Goal: Task Accomplishment & Management: Use online tool/utility

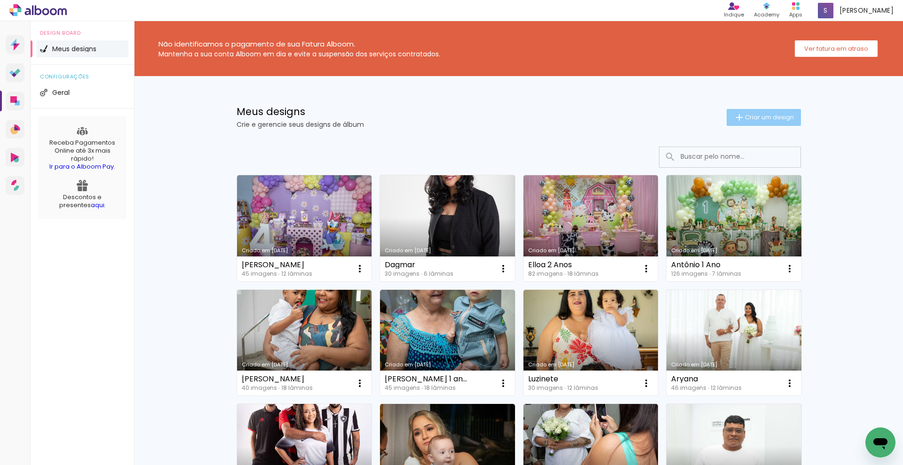
click at [771, 114] on span "Criar um design" at bounding box center [769, 117] width 49 height 6
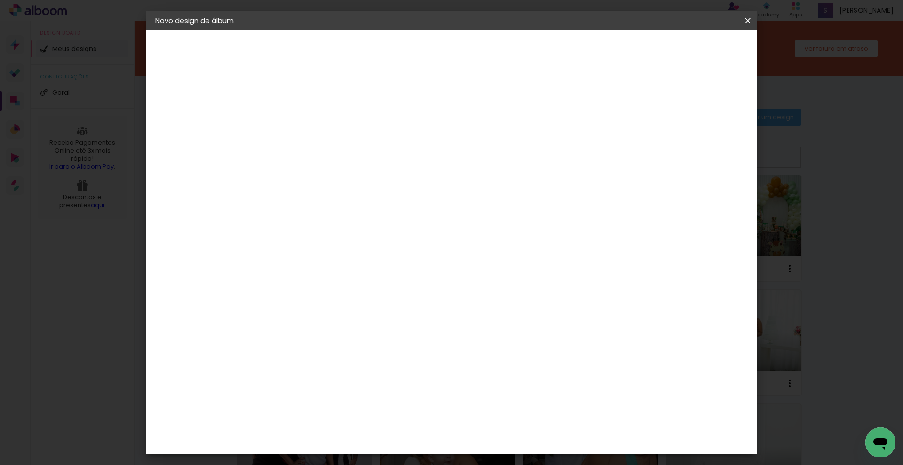
click at [309, 126] on input at bounding box center [309, 126] width 0 height 15
type input "Regi e [PERSON_NAME]"
type paper-input "Regi e [PERSON_NAME]"
click at [0, 0] on slot "Avançar" at bounding box center [0, 0] width 0 height 0
click at [485, 142] on paper-item "Tamanho Livre" at bounding box center [440, 143] width 90 height 21
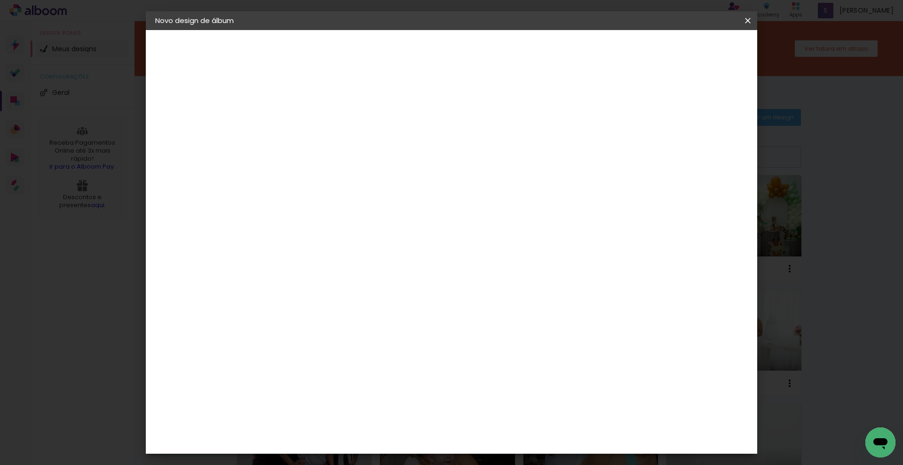
click at [0, 0] on slot "Avançar" at bounding box center [0, 0] width 0 height 0
drag, startPoint x: 291, startPoint y: 267, endPoint x: 260, endPoint y: 262, distance: 30.9
click at [260, 30] on quentale-album-spec "Iniciar design Iniciar design" at bounding box center [451, 30] width 611 height 0
drag, startPoint x: 281, startPoint y: 269, endPoint x: 291, endPoint y: 269, distance: 9.9
click at [291, 269] on input "30" at bounding box center [279, 267] width 24 height 14
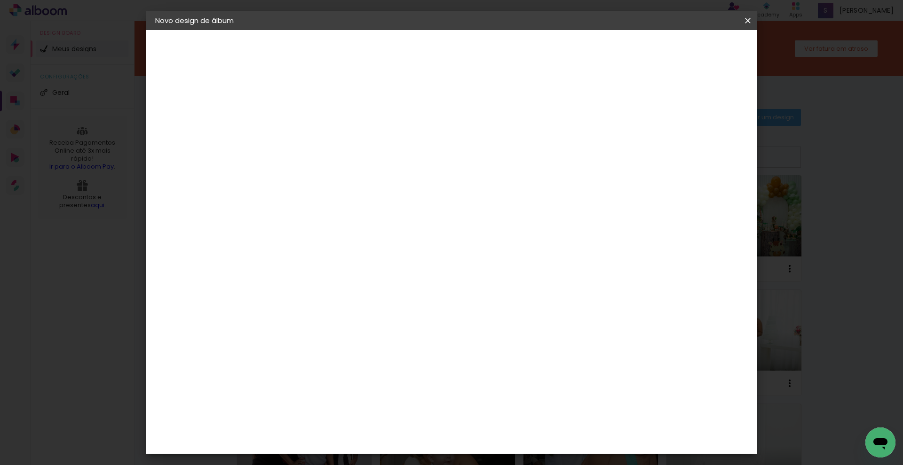
type input "21,5"
type paper-input "21,5"
drag, startPoint x: 517, startPoint y: 339, endPoint x: 506, endPoint y: 340, distance: 10.5
click at [506, 340] on div "60" at bounding box center [509, 340] width 36 height 14
drag, startPoint x: 506, startPoint y: 340, endPoint x: 513, endPoint y: 342, distance: 7.3
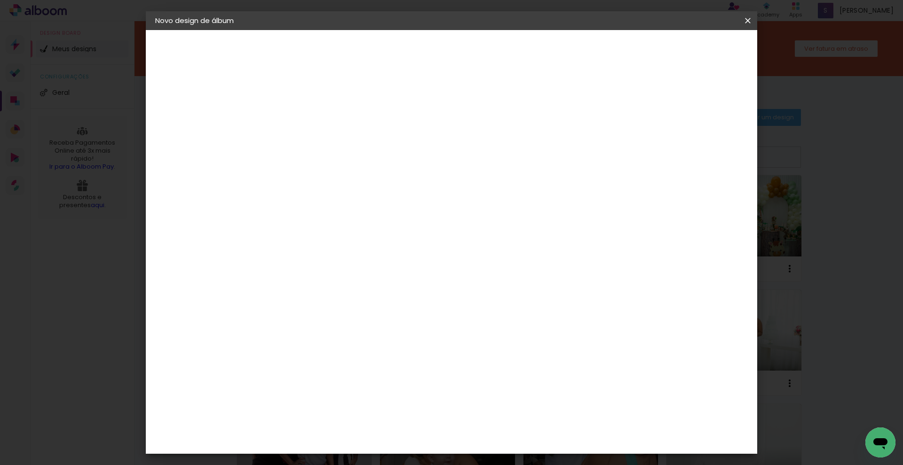
click at [513, 342] on input "60" at bounding box center [503, 340] width 24 height 14
type input "31"
type paper-input "31"
click at [689, 52] on span "Iniciar design" at bounding box center [667, 50] width 43 height 7
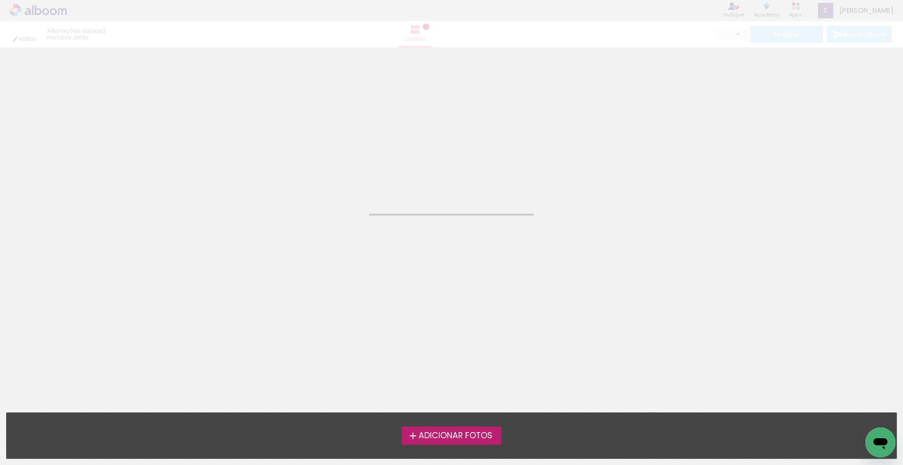
click at [451, 433] on span "Adicionar Fotos" at bounding box center [455, 436] width 74 height 8
click at [0, 0] on input "file" at bounding box center [0, 0] width 0 height 0
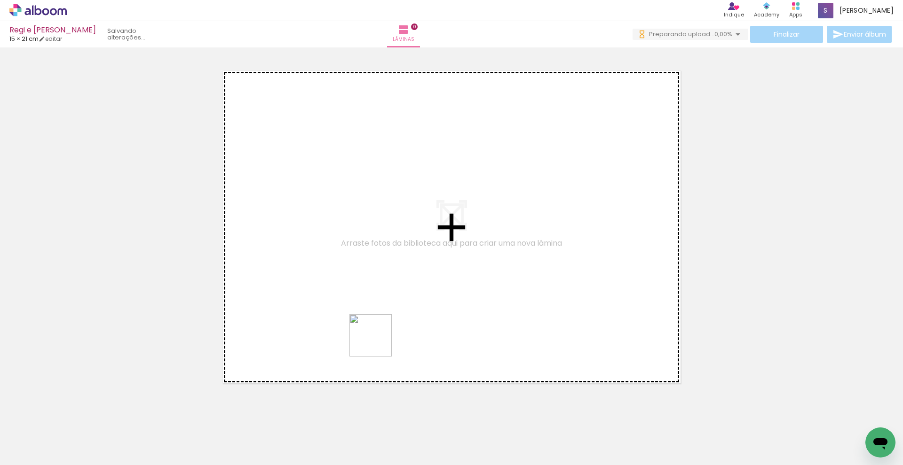
drag, startPoint x: 404, startPoint y: 441, endPoint x: 378, endPoint y: 343, distance: 101.7
click at [378, 343] on quentale-workspace at bounding box center [451, 232] width 903 height 465
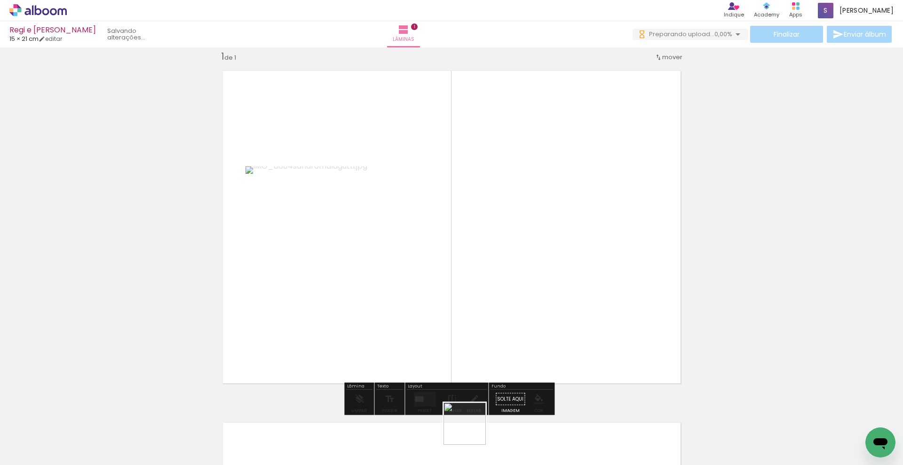
drag, startPoint x: 472, startPoint y: 431, endPoint x: 498, endPoint y: 310, distance: 123.8
click at [498, 310] on quentale-workspace at bounding box center [451, 232] width 903 height 465
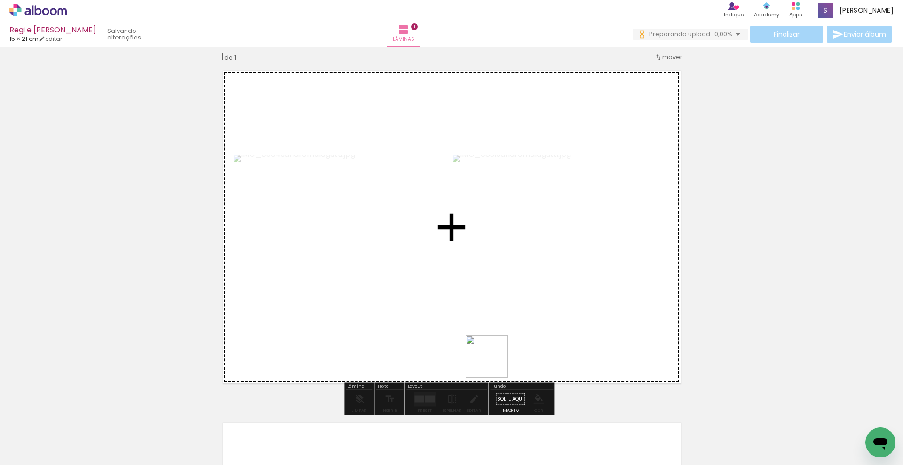
drag, startPoint x: 505, startPoint y: 404, endPoint x: 494, endPoint y: 362, distance: 43.5
click at [494, 362] on quentale-workspace at bounding box center [451, 232] width 903 height 465
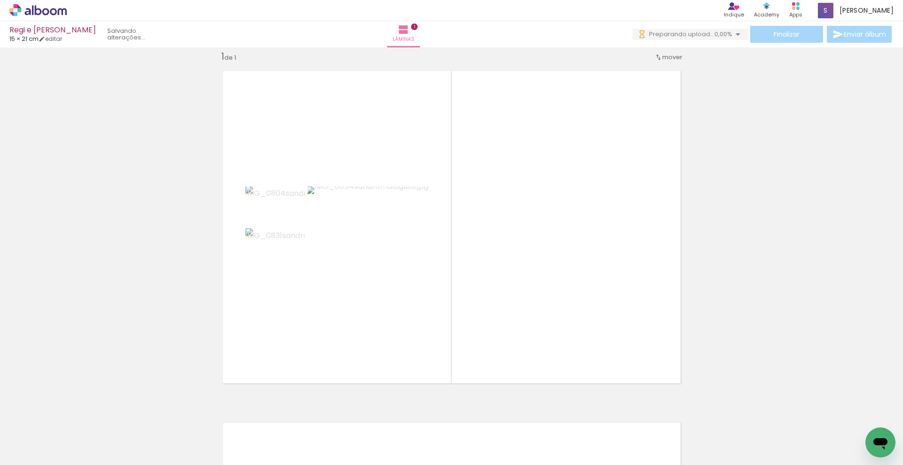
drag, startPoint x: 314, startPoint y: 434, endPoint x: 296, endPoint y: 338, distance: 98.1
click at [296, 338] on quentale-workspace at bounding box center [451, 232] width 903 height 465
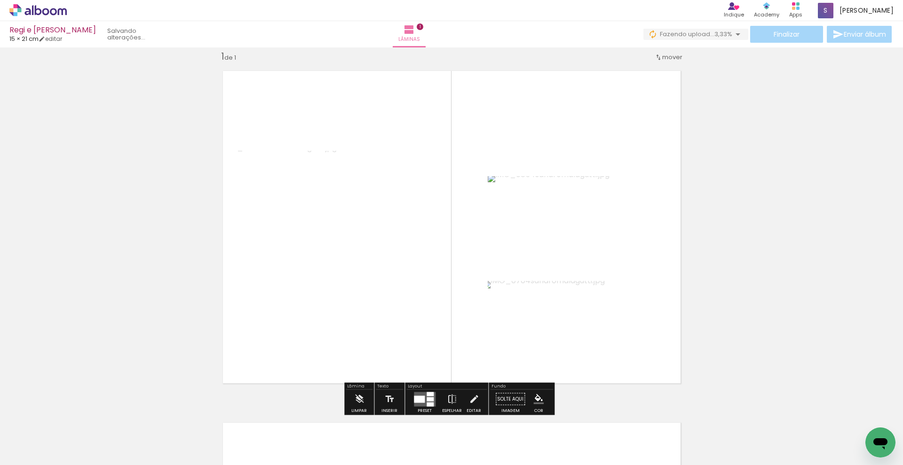
click at [433, 403] on quentale-layouter at bounding box center [425, 399] width 22 height 15
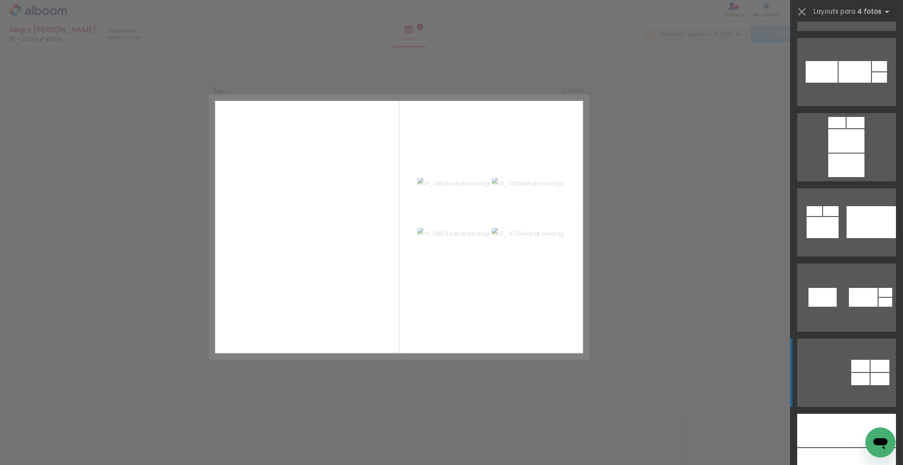
scroll to position [3328, 0]
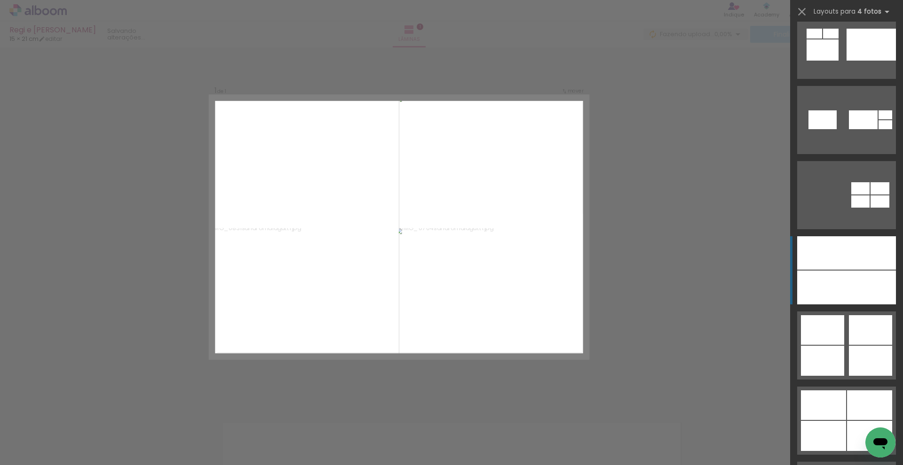
click at [841, 283] on div at bounding box center [821, 288] width 49 height 34
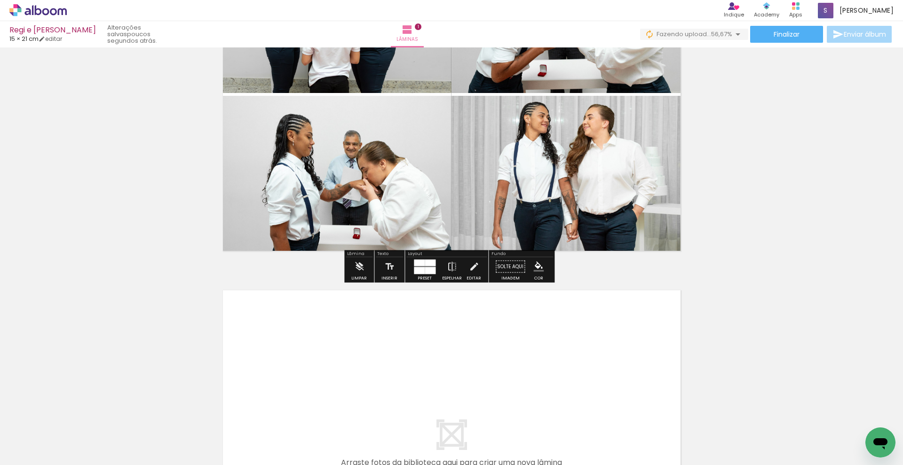
scroll to position [146, 0]
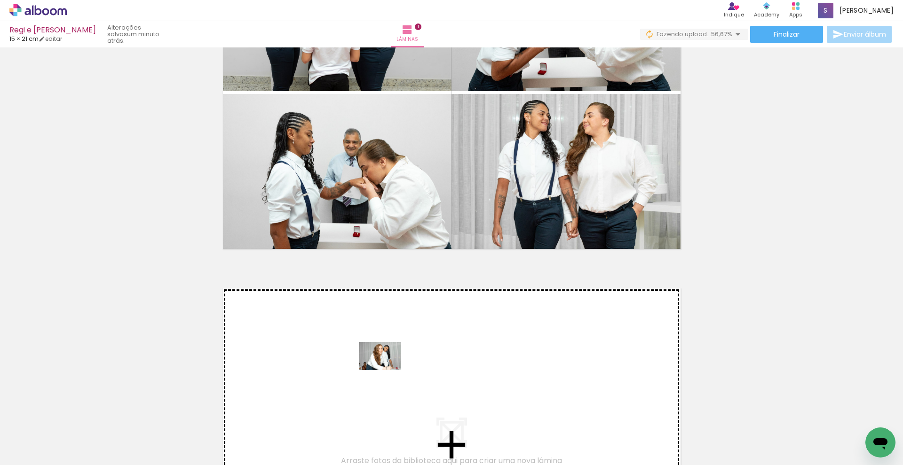
drag, startPoint x: 565, startPoint y: 431, endPoint x: 383, endPoint y: 367, distance: 192.4
click at [383, 367] on quentale-workspace at bounding box center [451, 232] width 903 height 465
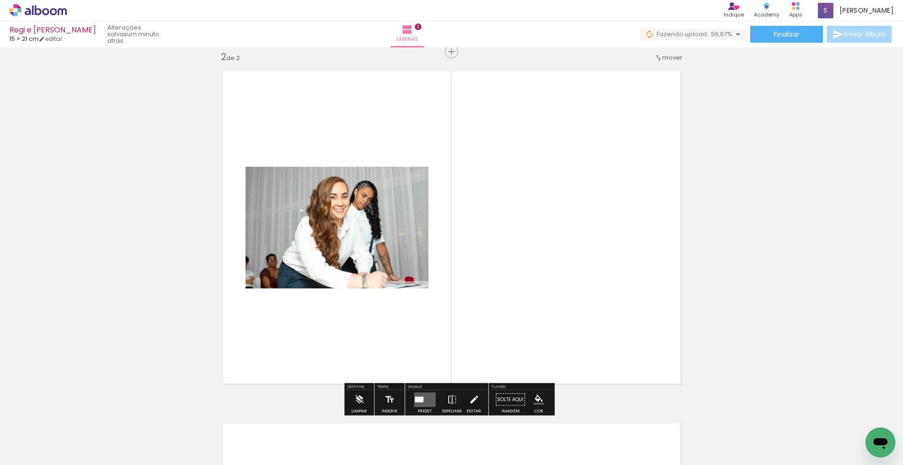
scroll to position [364, 0]
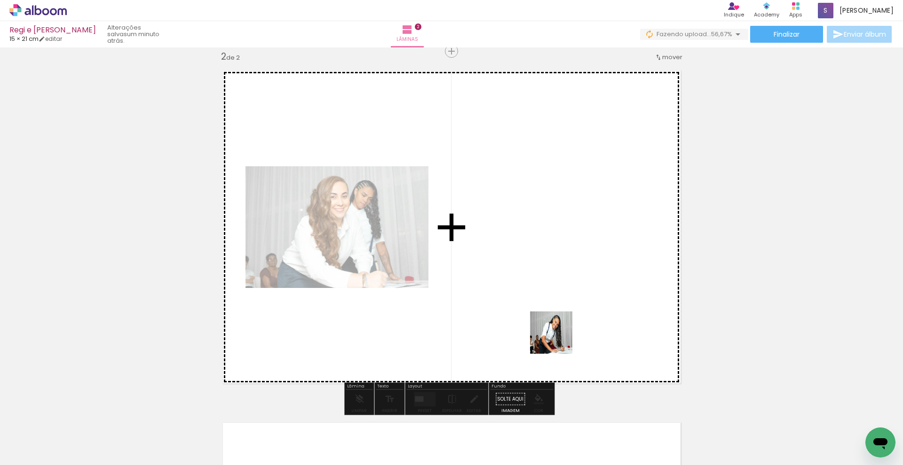
drag, startPoint x: 598, startPoint y: 413, endPoint x: 558, endPoint y: 340, distance: 83.5
click at [558, 340] on quentale-workspace at bounding box center [451, 232] width 903 height 465
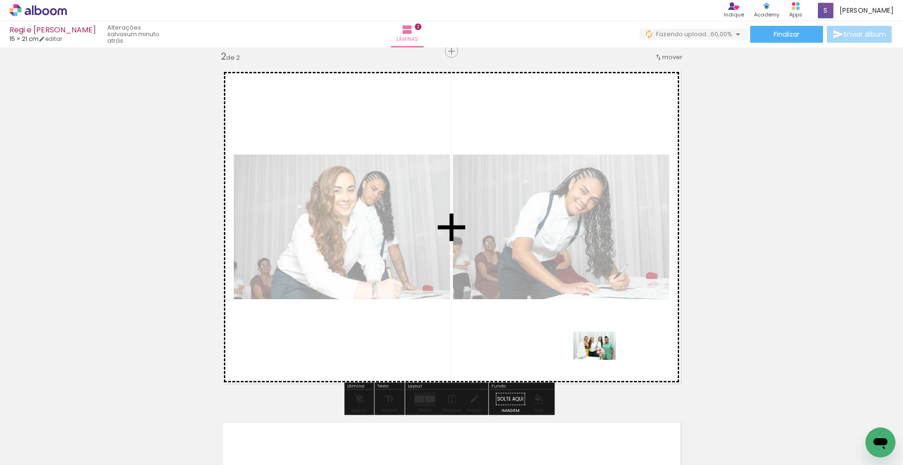
drag, startPoint x: 728, startPoint y: 428, endPoint x: 601, endPoint y: 360, distance: 143.5
click at [601, 360] on quentale-workspace at bounding box center [451, 232] width 903 height 465
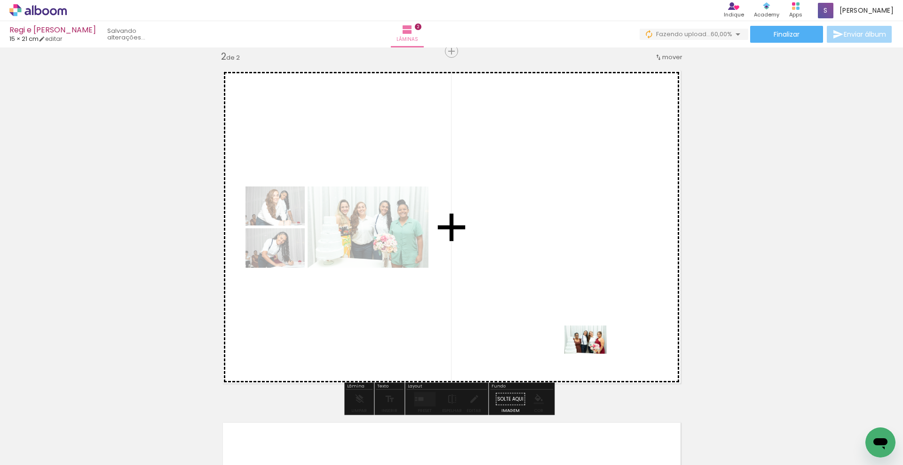
drag, startPoint x: 837, startPoint y: 440, endPoint x: 592, endPoint y: 354, distance: 259.6
click at [592, 354] on quentale-workspace at bounding box center [451, 232] width 903 height 465
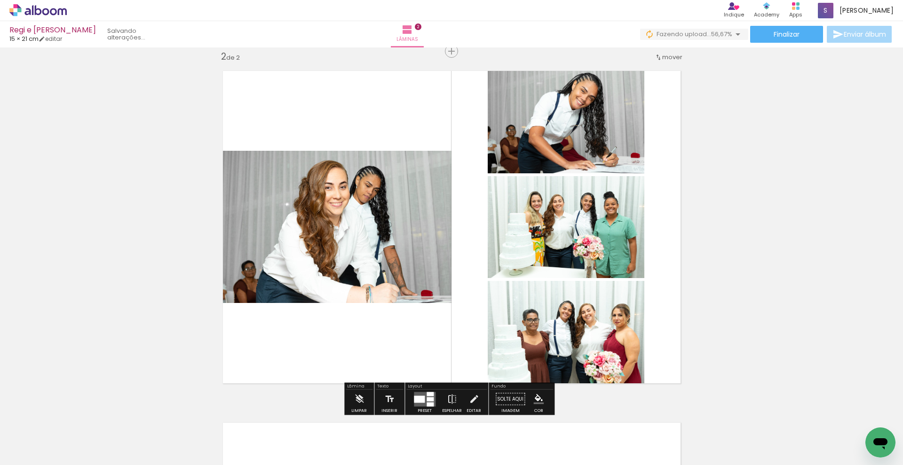
click at [426, 396] on div at bounding box center [429, 394] width 7 height 4
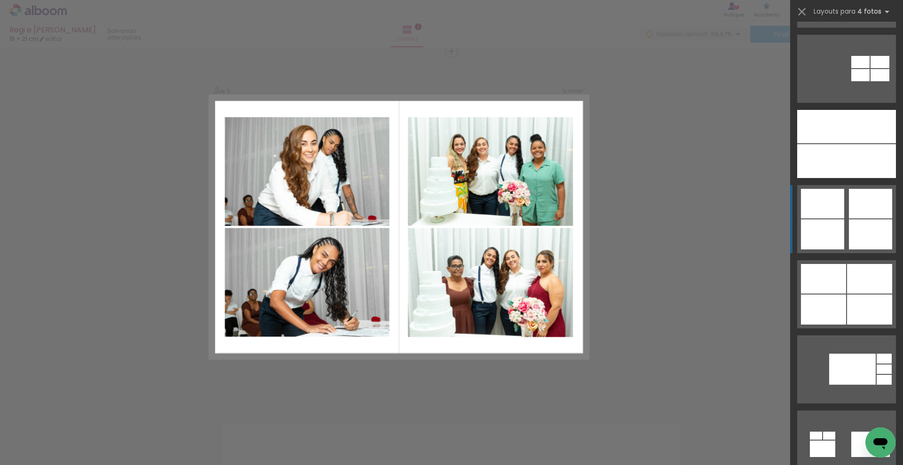
scroll to position [3532, 0]
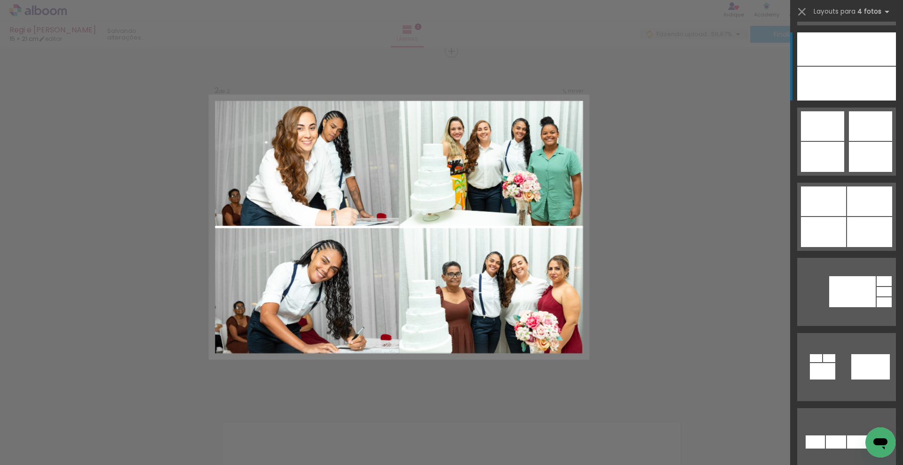
click at [854, 84] on div at bounding box center [870, 84] width 49 height 34
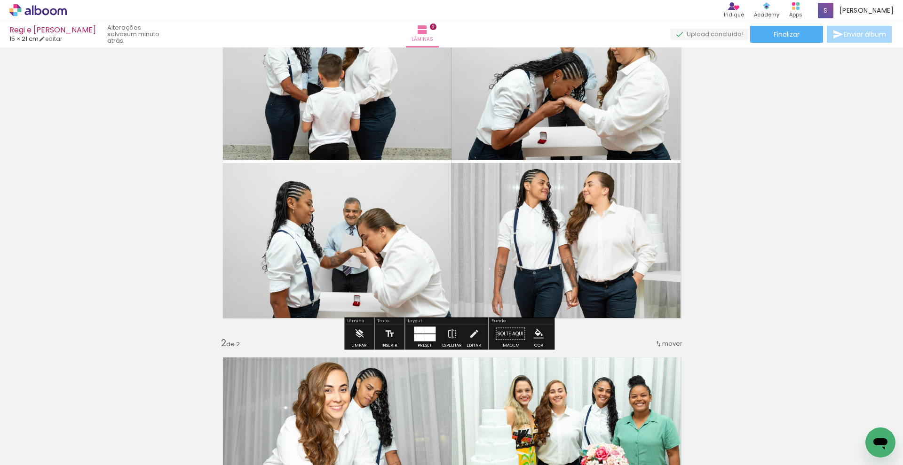
scroll to position [0, 0]
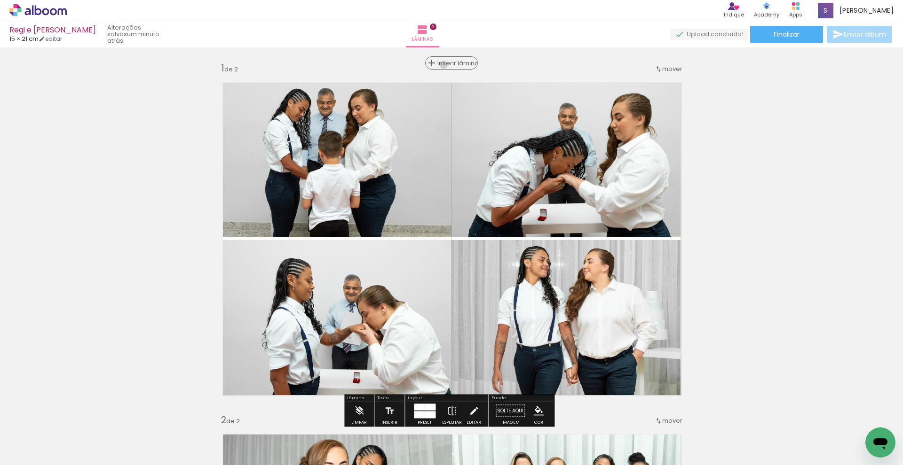
click at [447, 65] on span "Inserir lâmina" at bounding box center [455, 63] width 37 height 6
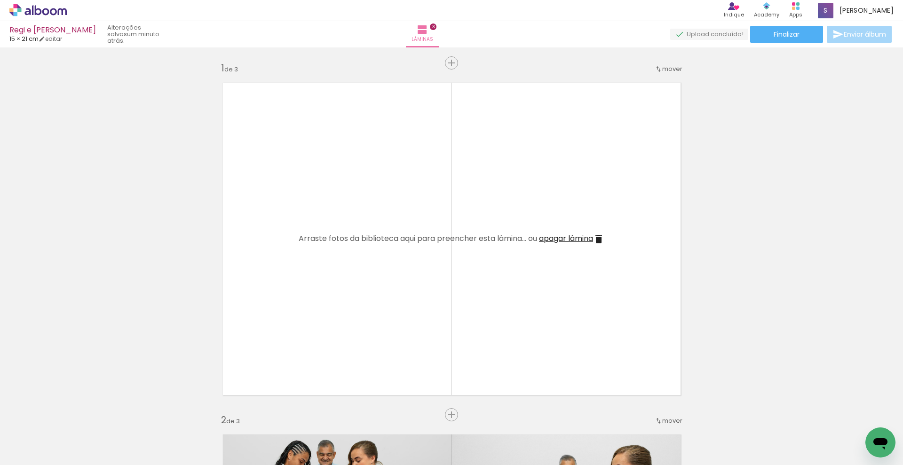
scroll to position [189, 0]
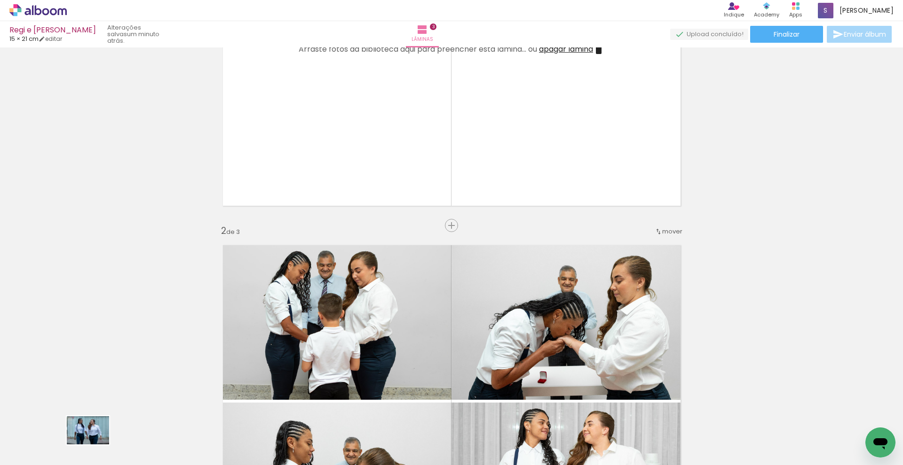
drag, startPoint x: 96, startPoint y: 438, endPoint x: 95, endPoint y: 446, distance: 8.1
click at [95, 446] on div at bounding box center [94, 433] width 47 height 31
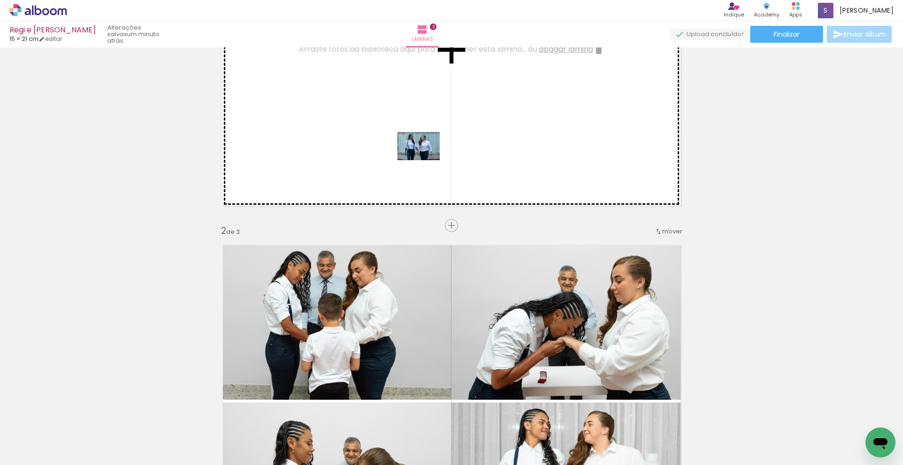
drag, startPoint x: 103, startPoint y: 443, endPoint x: 425, endPoint y: 160, distance: 428.4
click at [425, 160] on quentale-workspace at bounding box center [451, 232] width 903 height 465
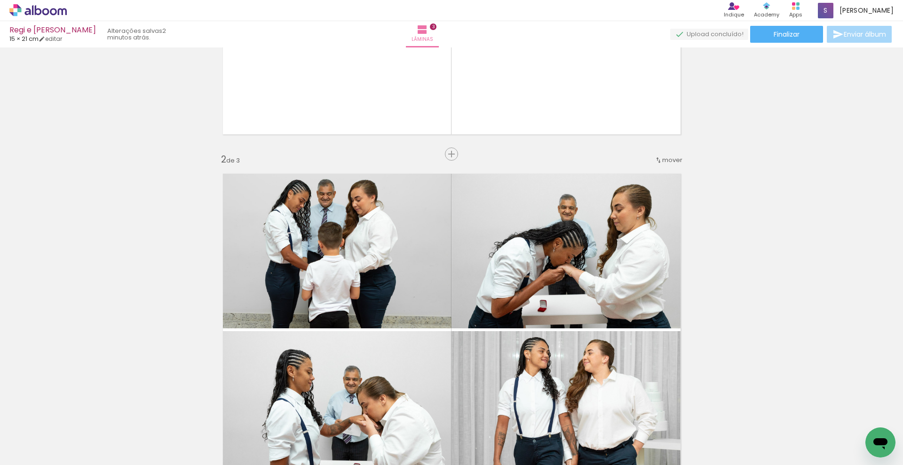
scroll to position [179, 0]
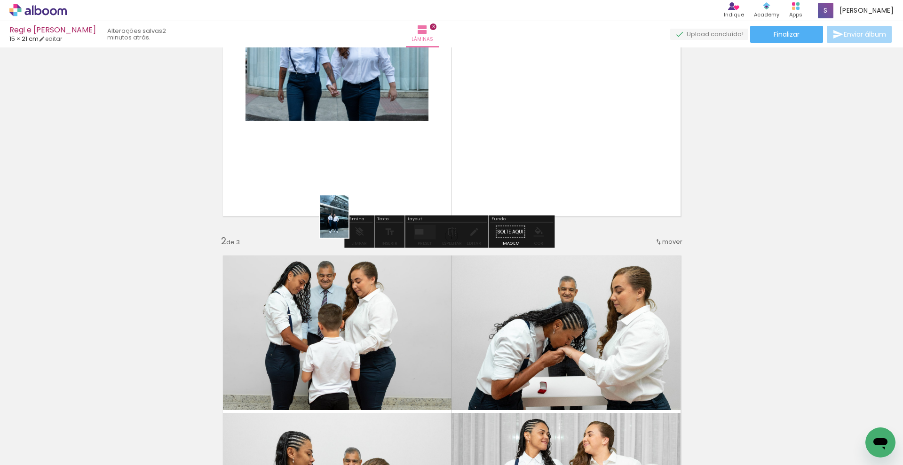
drag, startPoint x: 153, startPoint y: 436, endPoint x: 372, endPoint y: 186, distance: 332.9
click at [372, 186] on quentale-workspace at bounding box center [451, 232] width 903 height 465
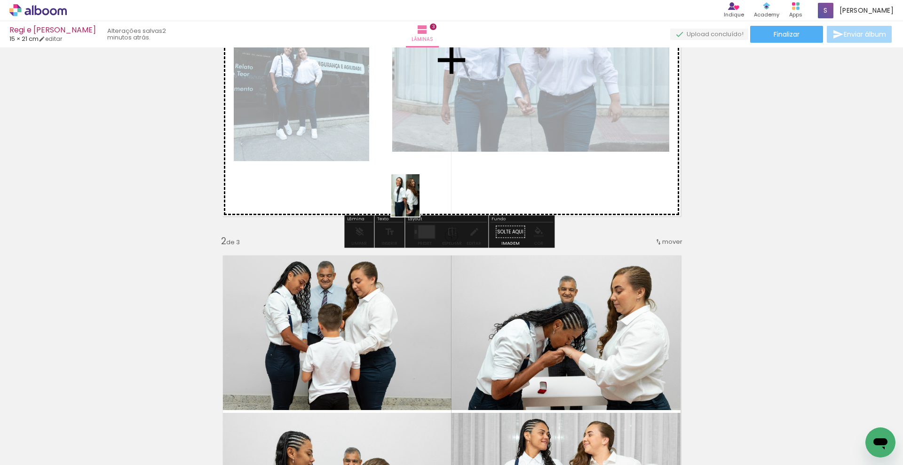
drag, startPoint x: 206, startPoint y: 445, endPoint x: 419, endPoint y: 203, distance: 322.8
click at [419, 203] on quentale-workspace at bounding box center [451, 232] width 903 height 465
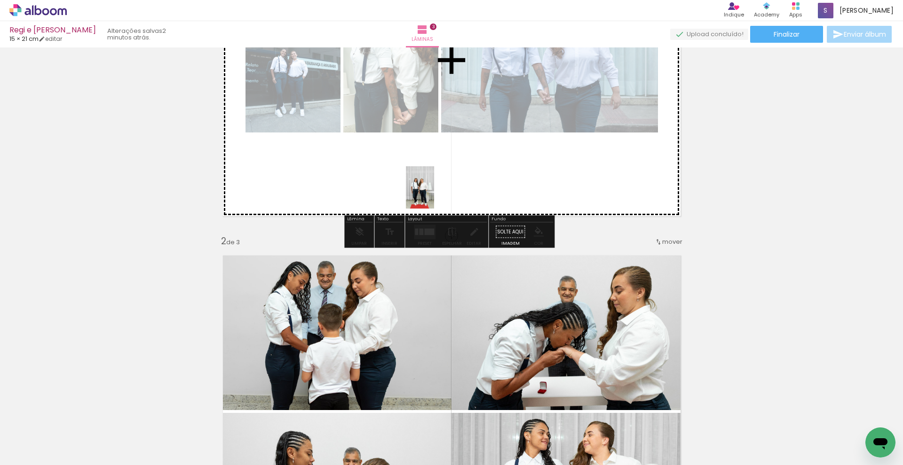
drag, startPoint x: 260, startPoint y: 432, endPoint x: 434, endPoint y: 194, distance: 294.3
click at [434, 194] on quentale-workspace at bounding box center [451, 232] width 903 height 465
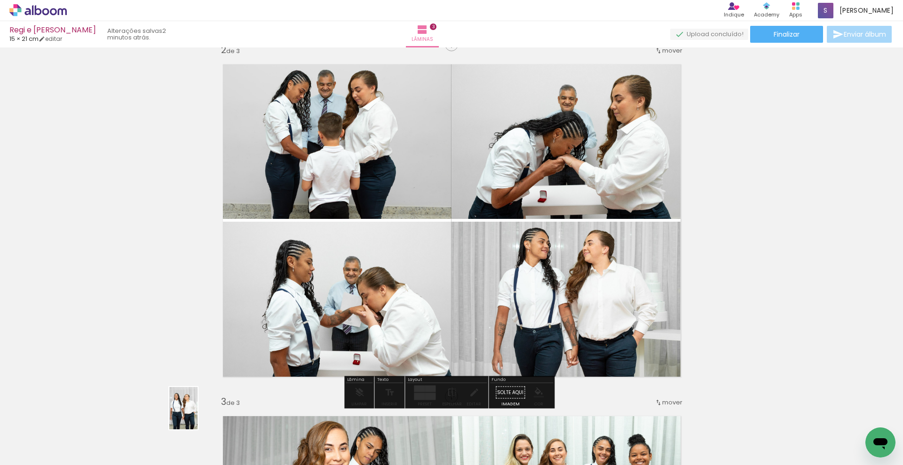
scroll to position [3, 0]
drag, startPoint x: 379, startPoint y: 377, endPoint x: 366, endPoint y: 443, distance: 67.5
click at [367, 443] on div at bounding box center [357, 433] width 31 height 47
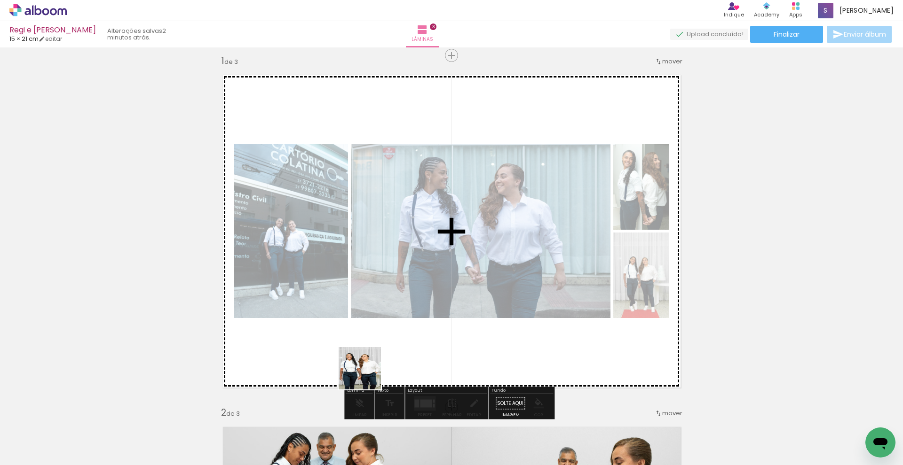
scroll to position [0, 0]
drag, startPoint x: 357, startPoint y: 417, endPoint x: 357, endPoint y: 339, distance: 78.0
click at [357, 339] on quentale-workspace at bounding box center [451, 232] width 903 height 465
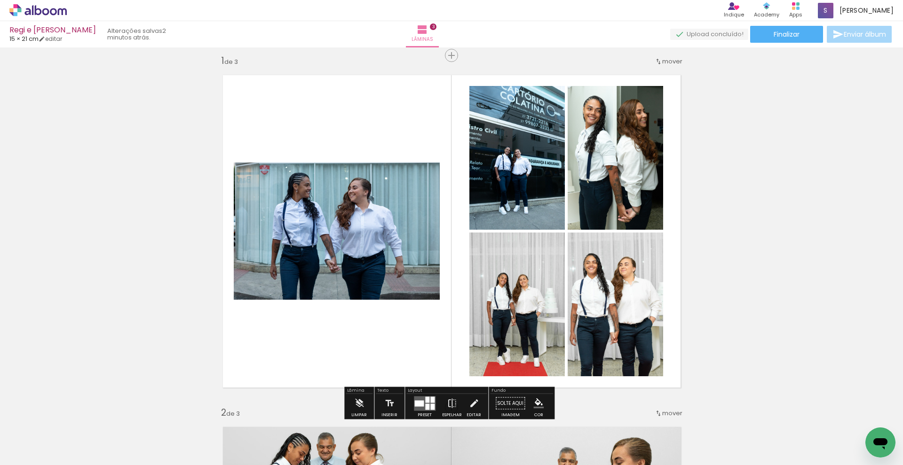
click at [425, 400] on div at bounding box center [427, 400] width 4 height 6
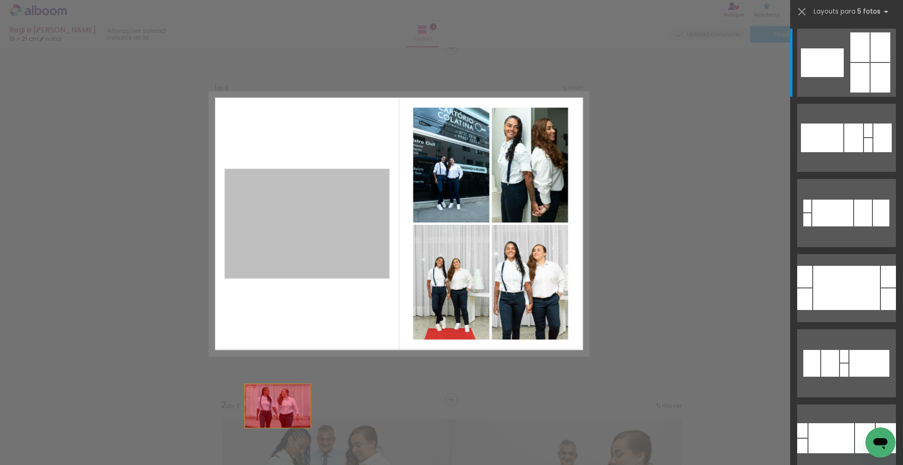
scroll to position [18, 0]
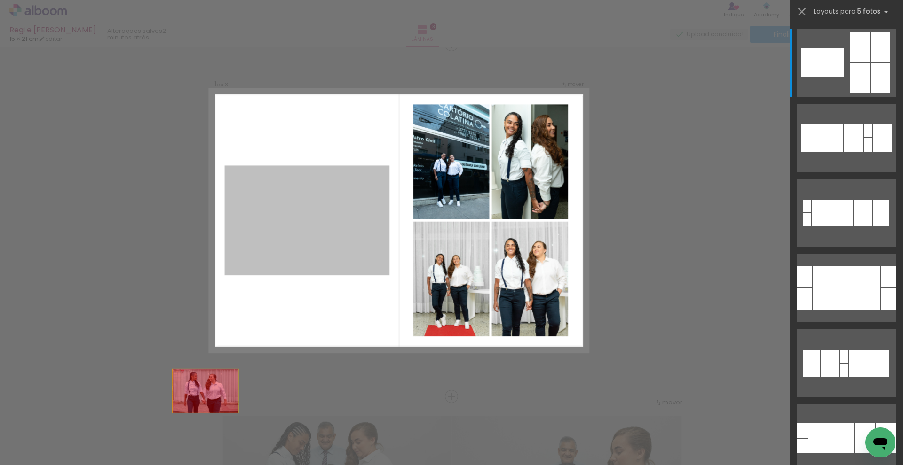
drag, startPoint x: 315, startPoint y: 236, endPoint x: 176, endPoint y: 442, distance: 248.3
click at [176, 442] on quentale-workspace at bounding box center [451, 232] width 903 height 465
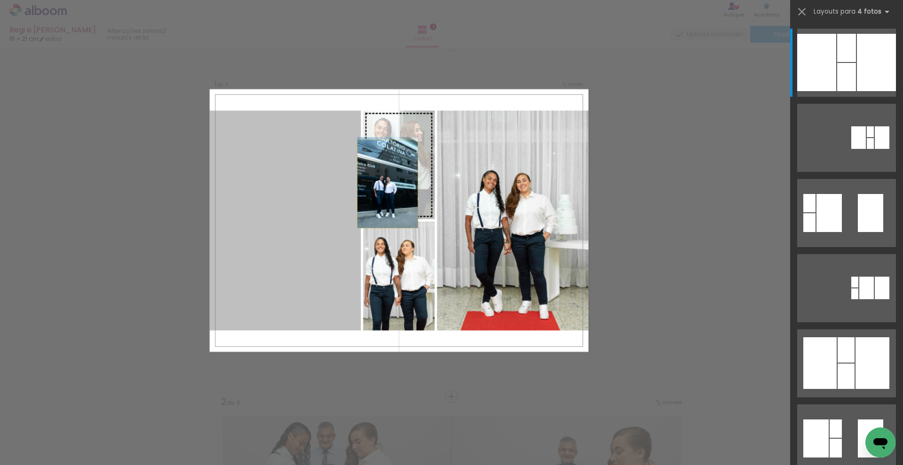
drag, startPoint x: 329, startPoint y: 228, endPoint x: 410, endPoint y: 175, distance: 96.5
click at [0, 0] on slot at bounding box center [0, 0] width 0 height 0
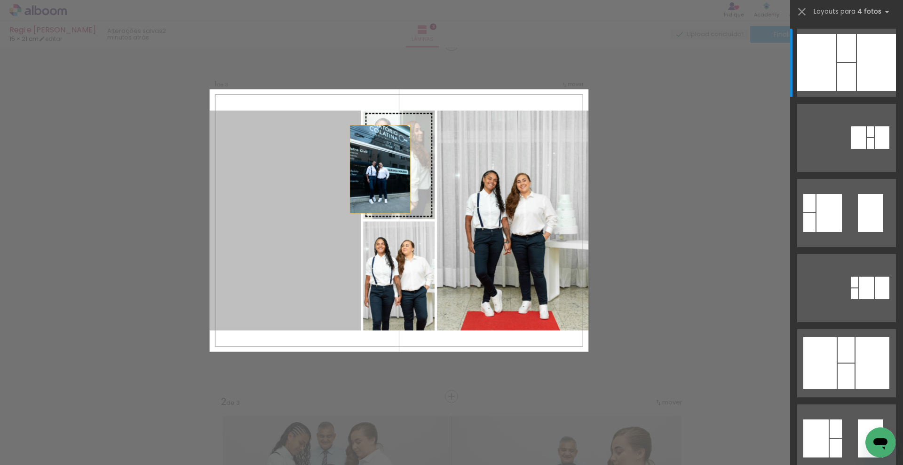
drag, startPoint x: 347, startPoint y: 191, endPoint x: 400, endPoint y: 157, distance: 63.5
click at [0, 0] on slot at bounding box center [0, 0] width 0 height 0
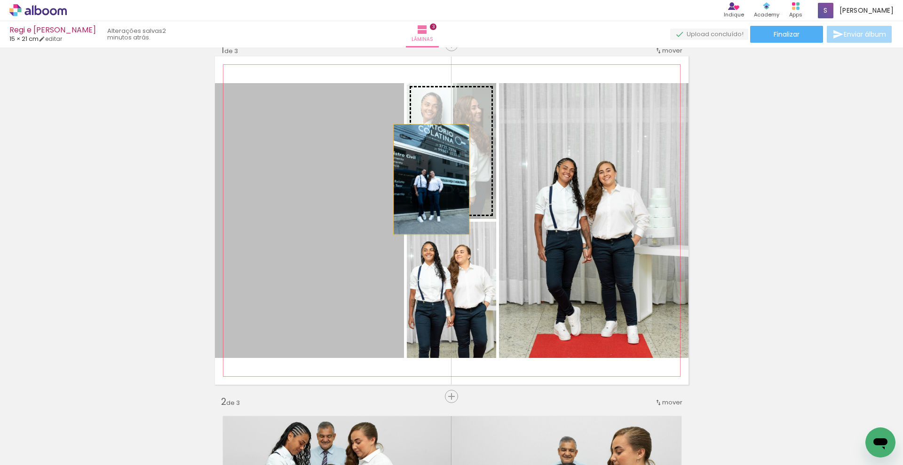
drag, startPoint x: 320, startPoint y: 239, endPoint x: 428, endPoint y: 180, distance: 122.7
click at [0, 0] on slot at bounding box center [0, 0] width 0 height 0
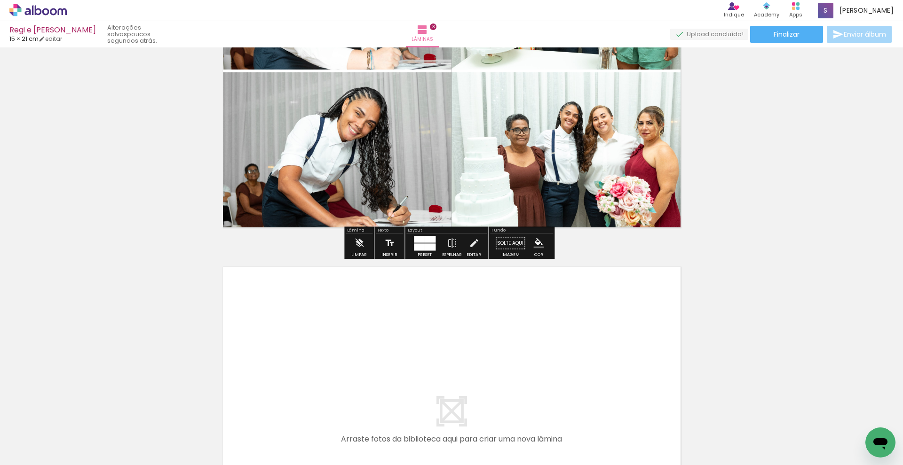
scroll to position [985, 0]
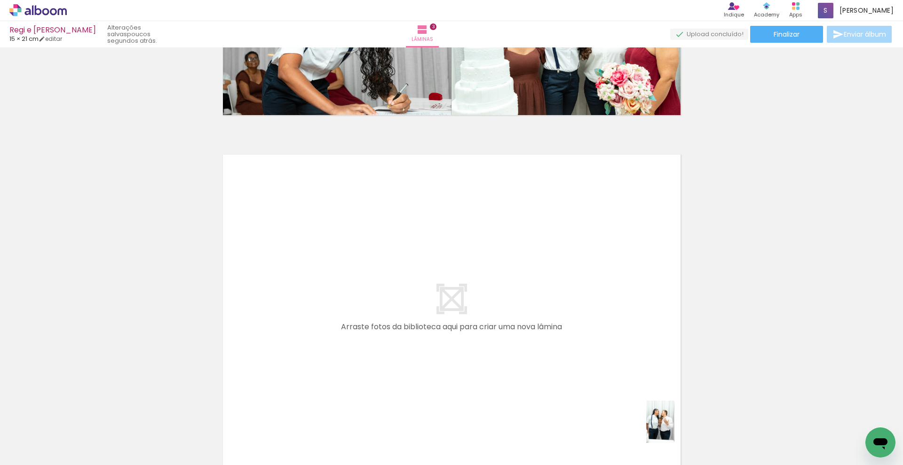
drag, startPoint x: 671, startPoint y: 438, endPoint x: 679, endPoint y: 428, distance: 12.4
click at [679, 428] on div at bounding box center [673, 433] width 31 height 47
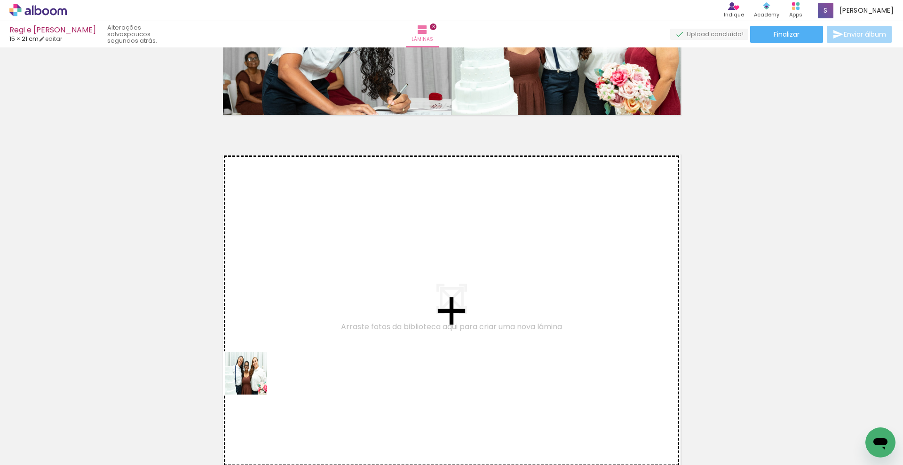
drag, startPoint x: 227, startPoint y: 409, endPoint x: 314, endPoint y: 289, distance: 147.8
click at [314, 289] on quentale-workspace at bounding box center [451, 232] width 903 height 465
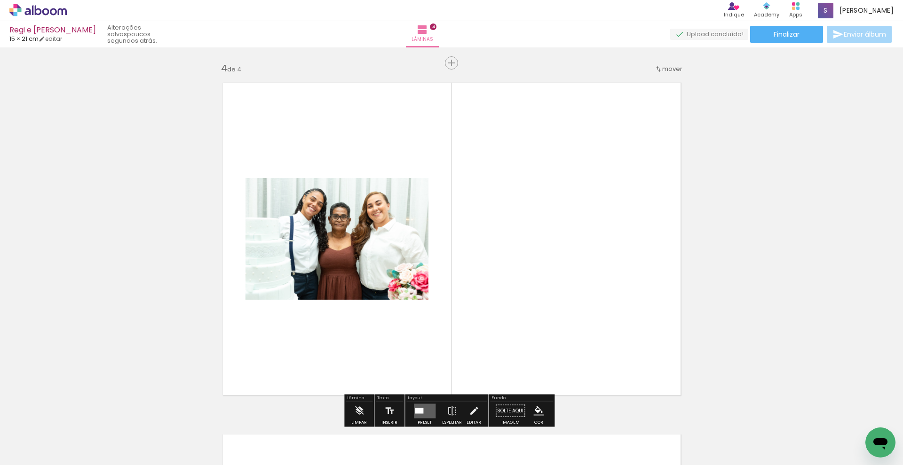
scroll to position [1068, 0]
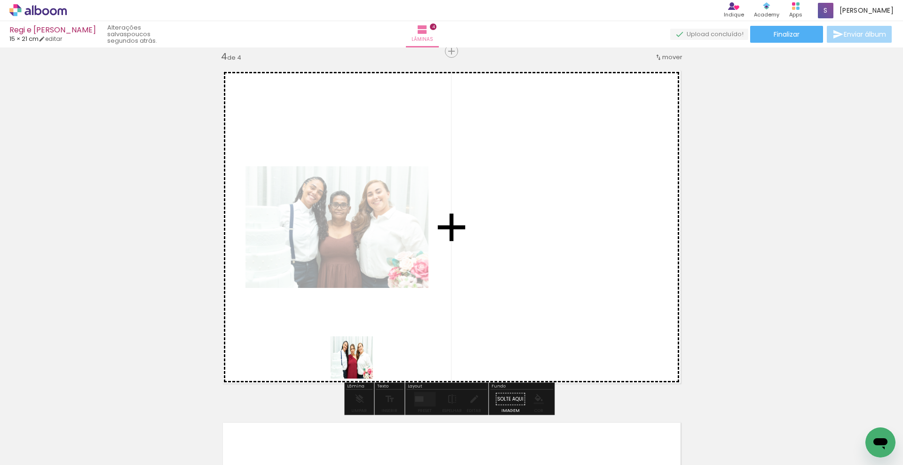
drag, startPoint x: 255, startPoint y: 445, endPoint x: 437, endPoint y: 318, distance: 221.9
click at [437, 318] on quentale-workspace at bounding box center [451, 232] width 903 height 465
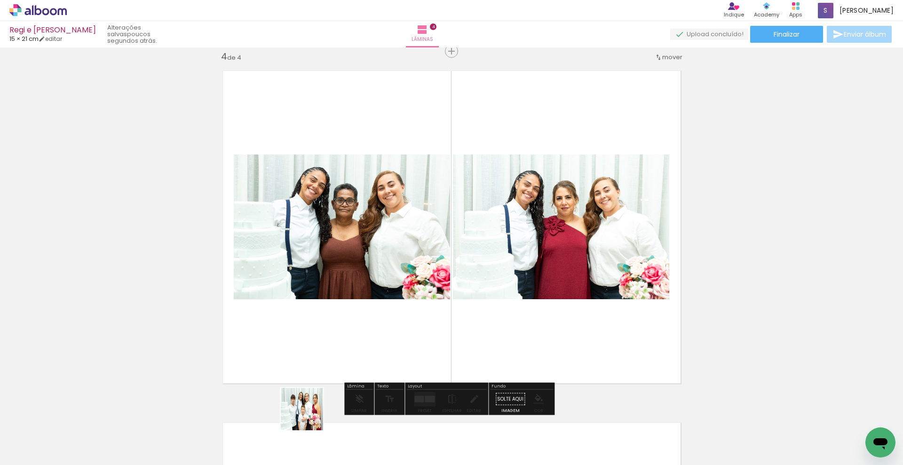
drag, startPoint x: 300, startPoint y: 441, endPoint x: 363, endPoint y: 326, distance: 131.3
click at [363, 326] on quentale-workspace at bounding box center [451, 232] width 903 height 465
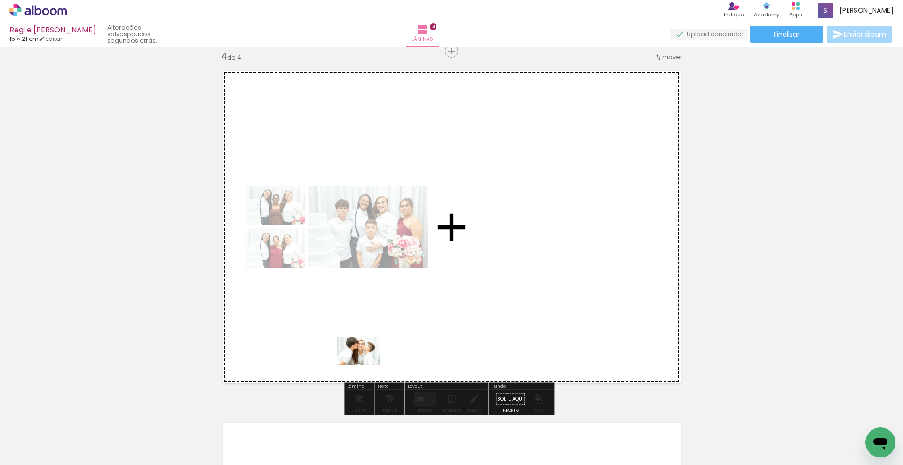
drag, startPoint x: 344, startPoint y: 446, endPoint x: 366, endPoint y: 362, distance: 86.1
click at [365, 364] on quentale-workspace at bounding box center [451, 232] width 903 height 465
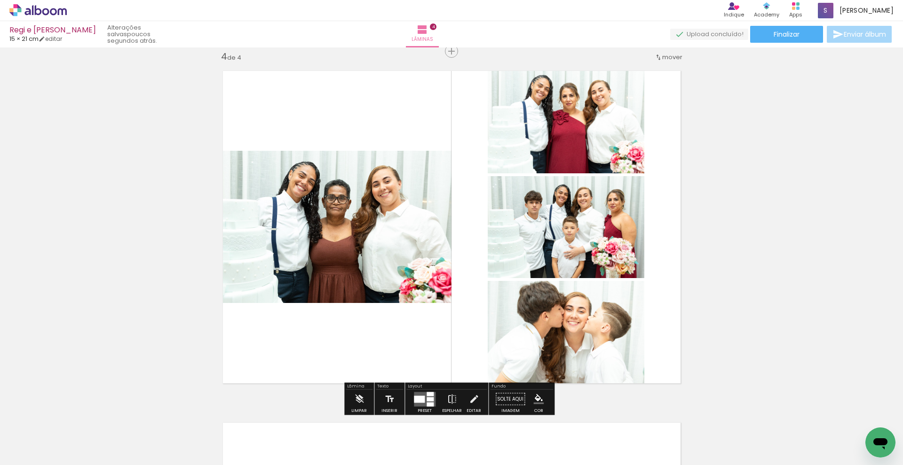
click at [424, 400] on quentale-layouter at bounding box center [425, 399] width 22 height 15
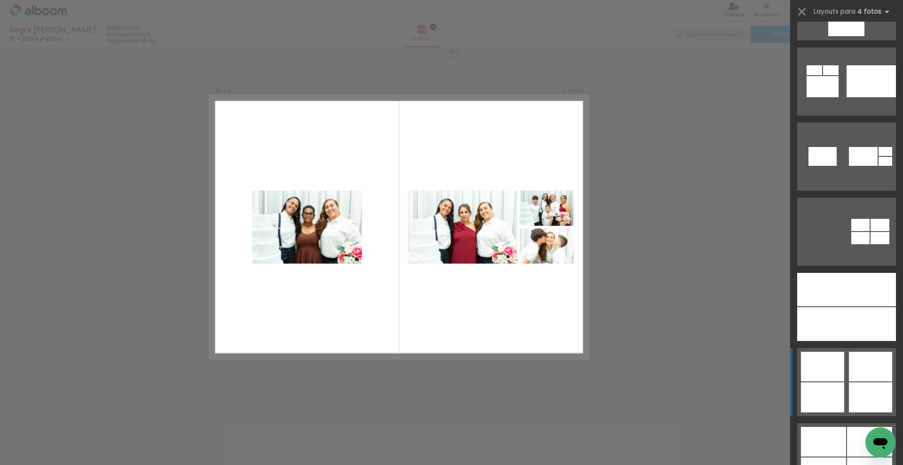
scroll to position [3376, 0]
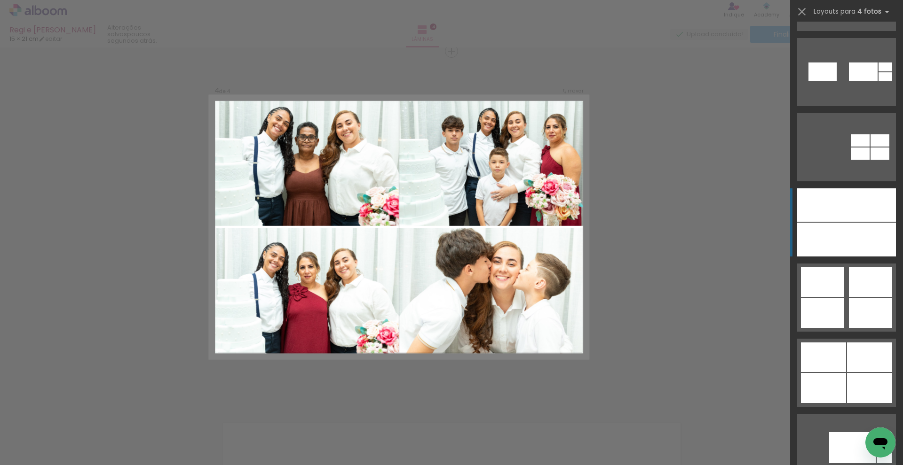
click at [854, 240] on div at bounding box center [870, 240] width 49 height 34
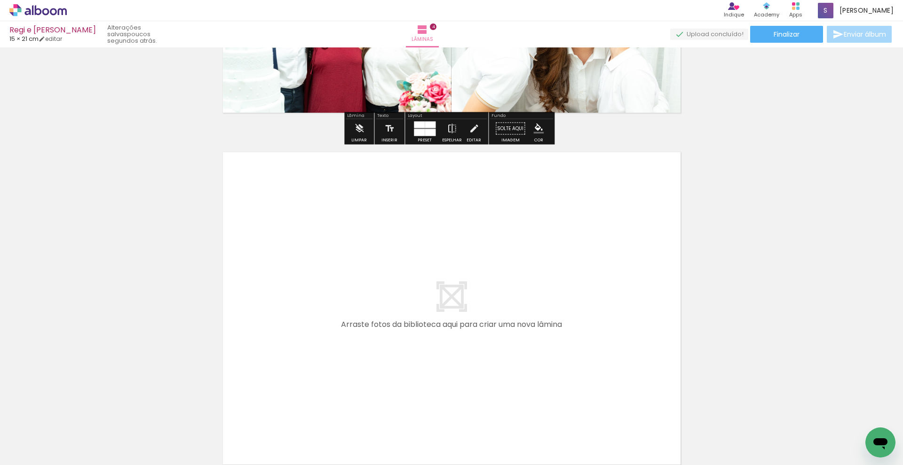
scroll to position [1355, 0]
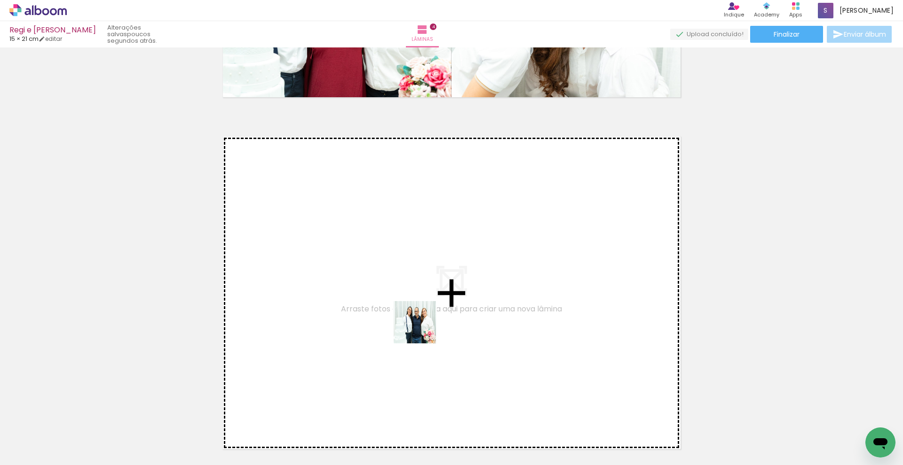
drag, startPoint x: 419, startPoint y: 435, endPoint x: 423, endPoint y: 327, distance: 108.2
click at [423, 327] on quentale-workspace at bounding box center [451, 232] width 903 height 465
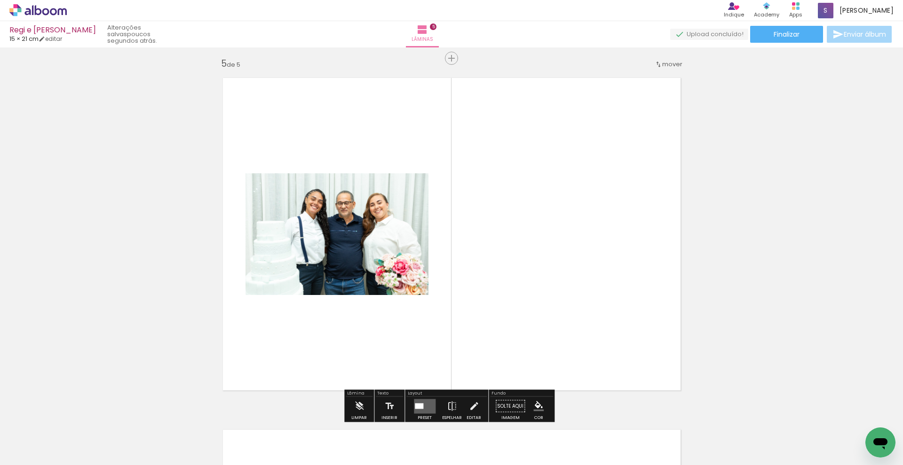
scroll to position [1420, 0]
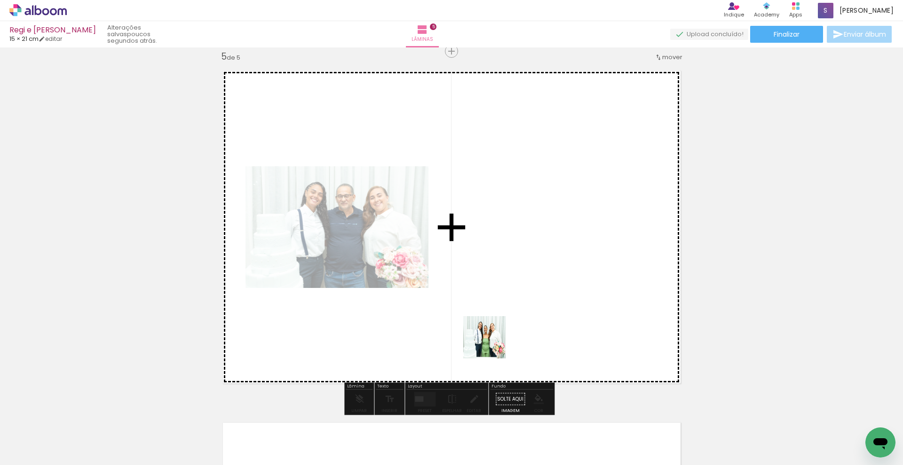
drag, startPoint x: 452, startPoint y: 433, endPoint x: 508, endPoint y: 306, distance: 139.4
click at [506, 318] on quentale-workspace at bounding box center [451, 232] width 903 height 465
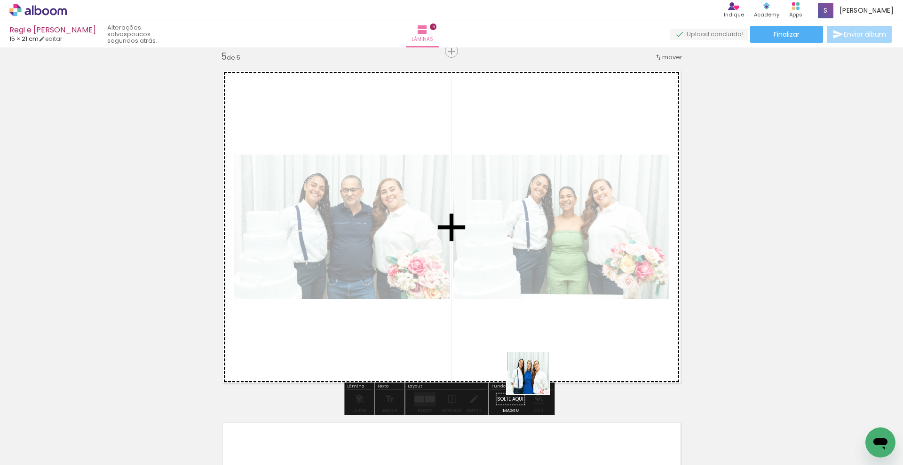
drag, startPoint x: 515, startPoint y: 448, endPoint x: 555, endPoint y: 325, distance: 129.5
click at [555, 325] on quentale-workspace at bounding box center [451, 232] width 903 height 465
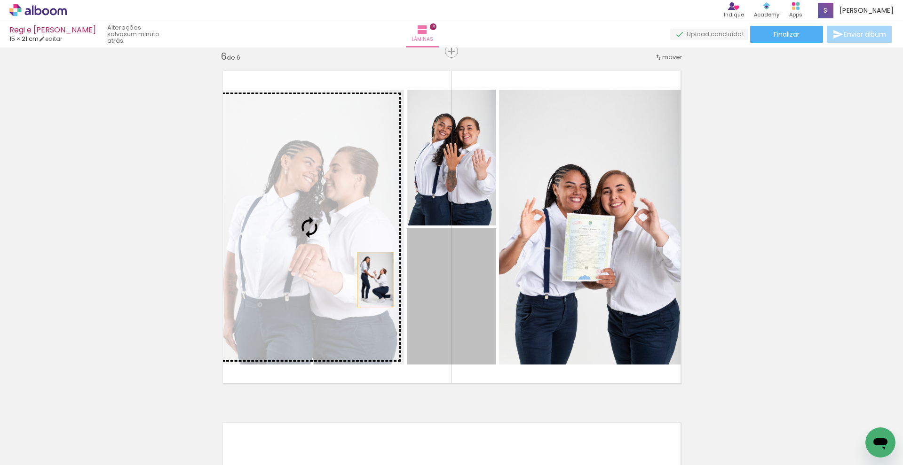
drag, startPoint x: 464, startPoint y: 288, endPoint x: 370, endPoint y: 279, distance: 94.0
click at [0, 0] on slot at bounding box center [0, 0] width 0 height 0
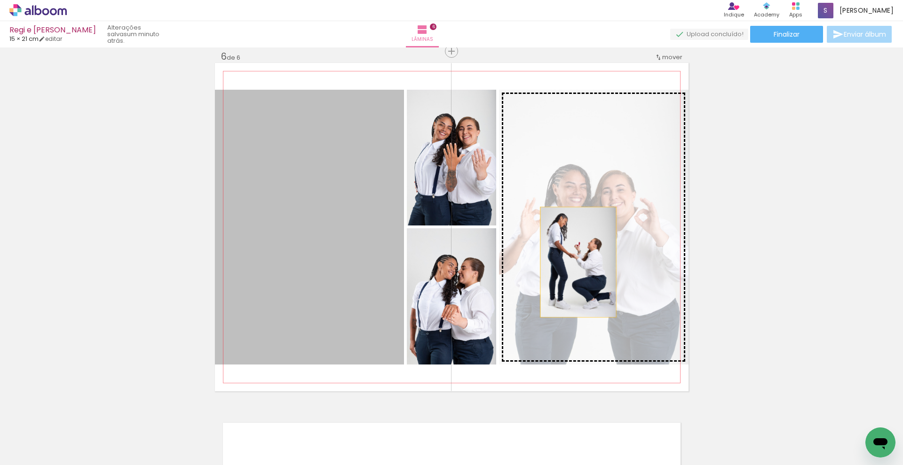
drag, startPoint x: 305, startPoint y: 278, endPoint x: 576, endPoint y: 263, distance: 271.7
click at [0, 0] on slot at bounding box center [0, 0] width 0 height 0
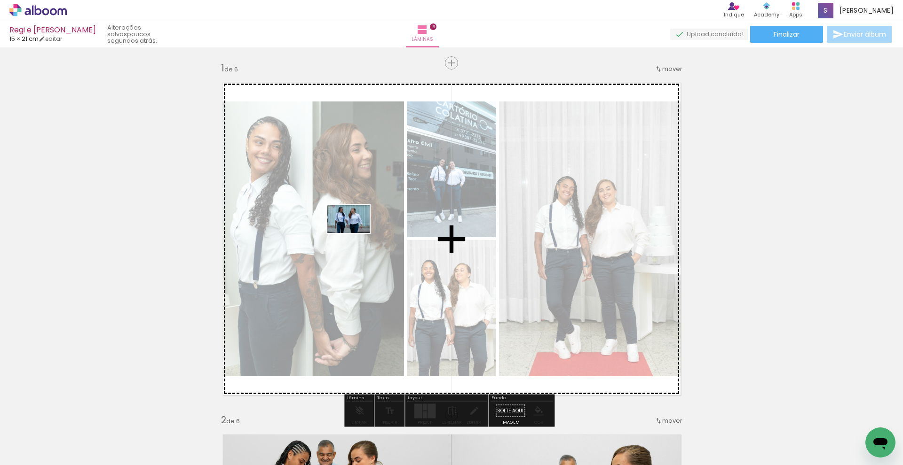
drag, startPoint x: 103, startPoint y: 430, endPoint x: 378, endPoint y: 221, distance: 345.7
click at [378, 221] on quentale-workspace at bounding box center [451, 232] width 903 height 465
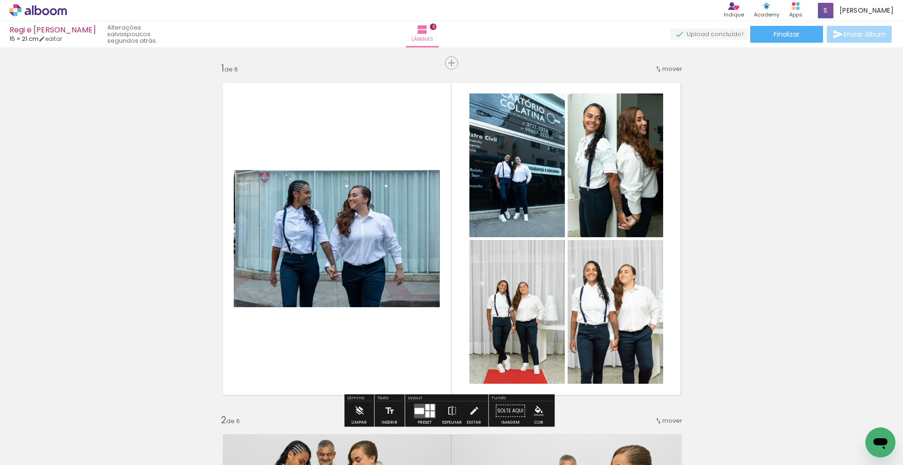
scroll to position [82, 0]
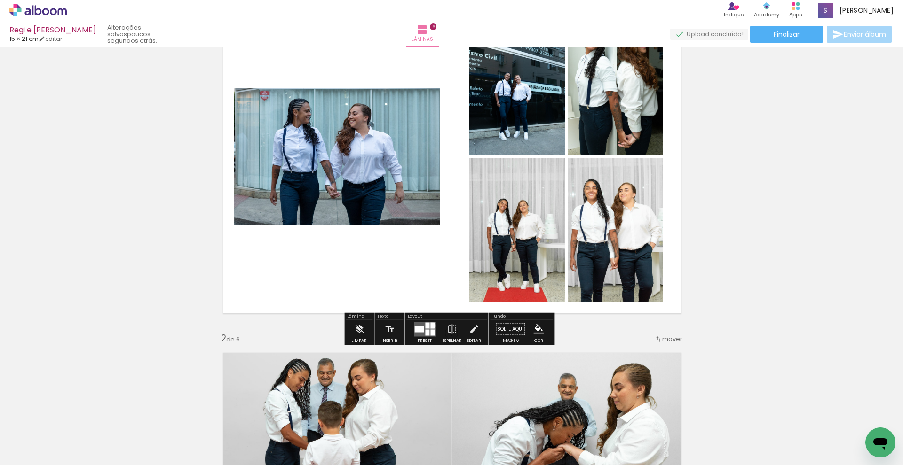
click at [430, 326] on div at bounding box center [432, 326] width 4 height 6
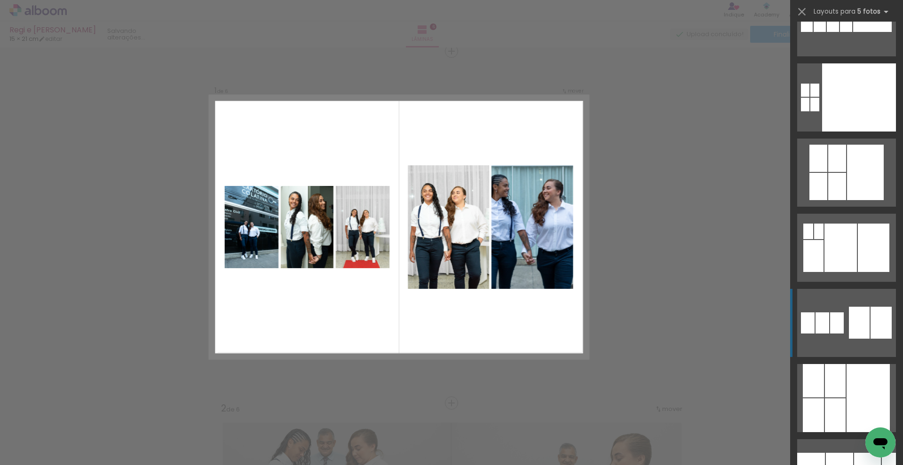
scroll to position [3337, 0]
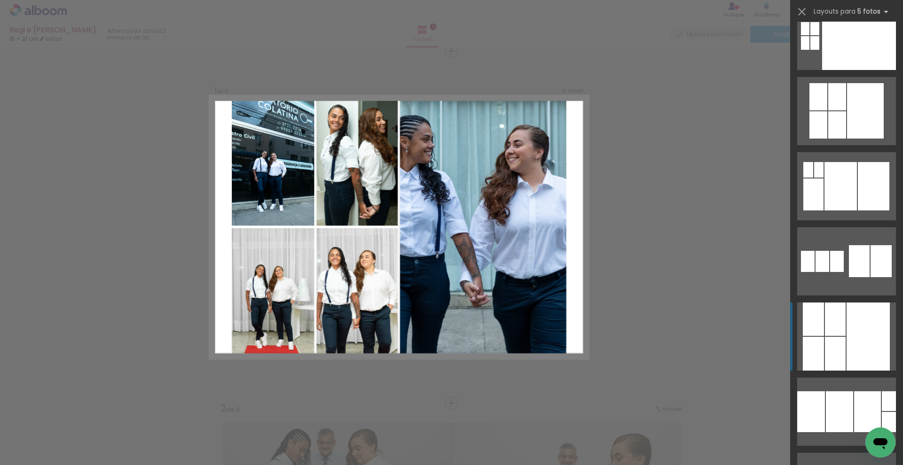
click at [852, 320] on div at bounding box center [867, 337] width 43 height 68
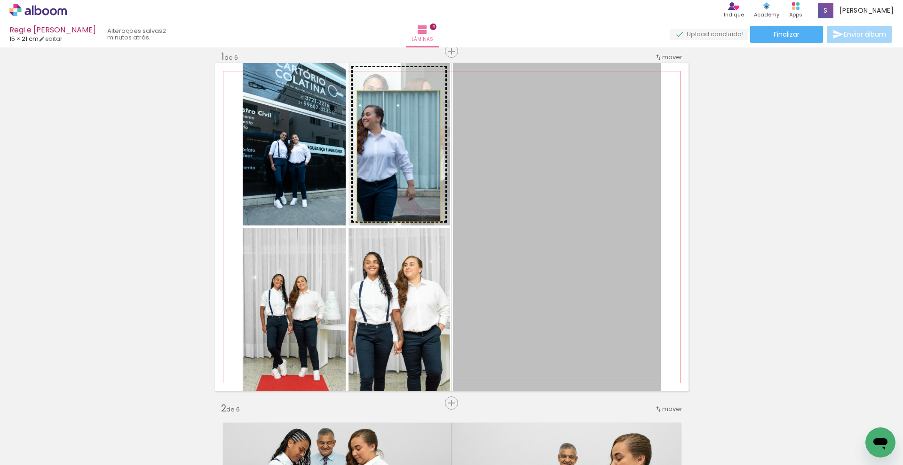
drag, startPoint x: 564, startPoint y: 199, endPoint x: 395, endPoint y: 156, distance: 174.7
click at [0, 0] on slot at bounding box center [0, 0] width 0 height 0
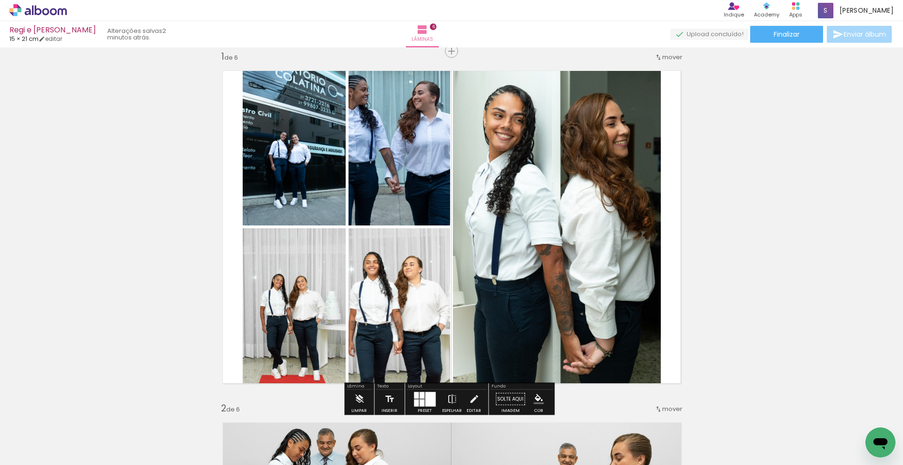
click at [408, 162] on quentale-photo at bounding box center [399, 144] width 102 height 163
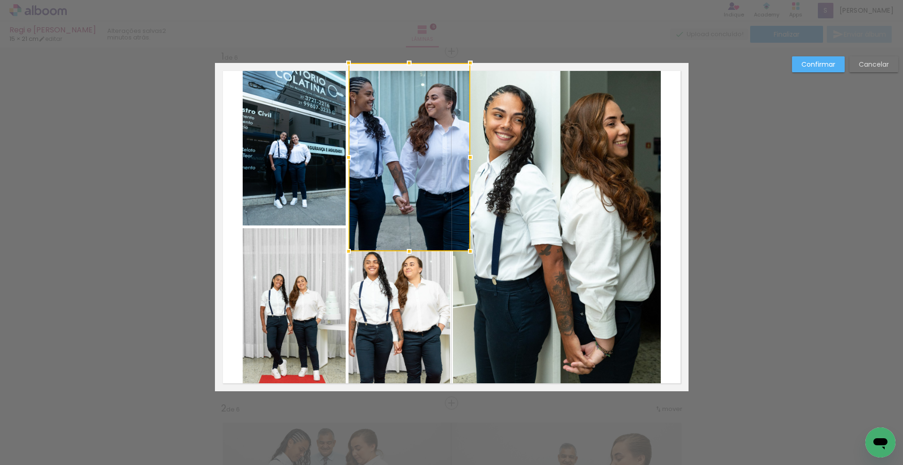
drag, startPoint x: 446, startPoint y: 226, endPoint x: 466, endPoint y: 252, distance: 32.8
click at [466, 252] on div at bounding box center [470, 251] width 19 height 19
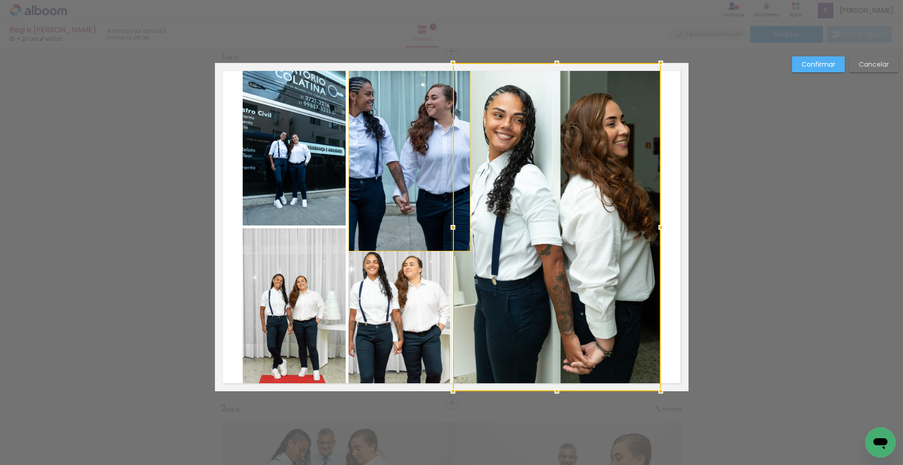
click at [0, 0] on slot "Cancelar" at bounding box center [0, 0] width 0 height 0
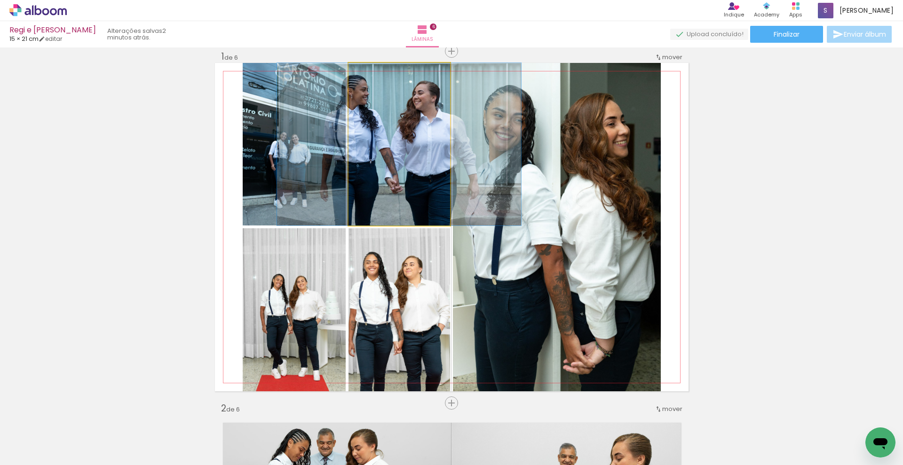
click at [415, 139] on quentale-photo at bounding box center [399, 144] width 102 height 163
drag, startPoint x: 415, startPoint y: 139, endPoint x: 415, endPoint y: 148, distance: 8.9
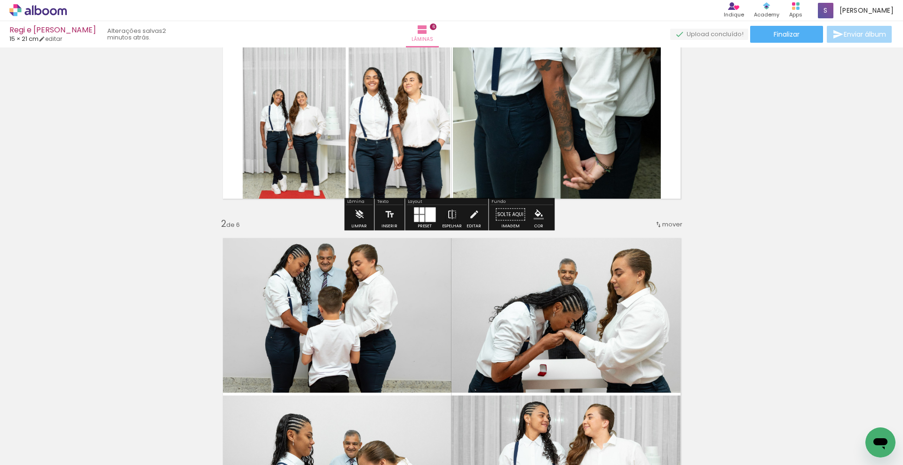
scroll to position [118, 0]
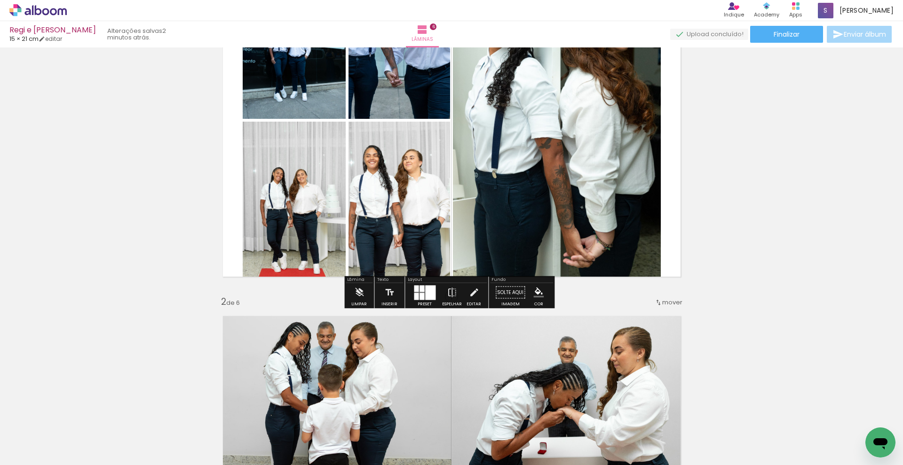
click at [421, 291] on div at bounding box center [421, 288] width 5 height 7
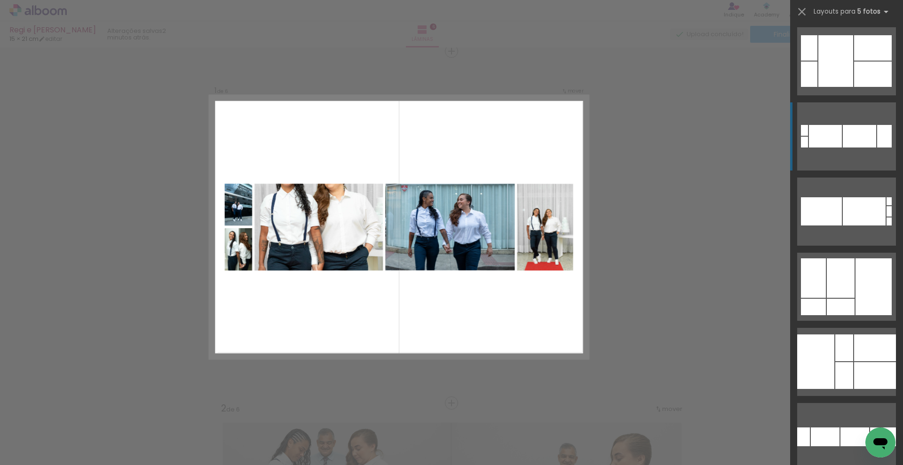
scroll to position [8012, 0]
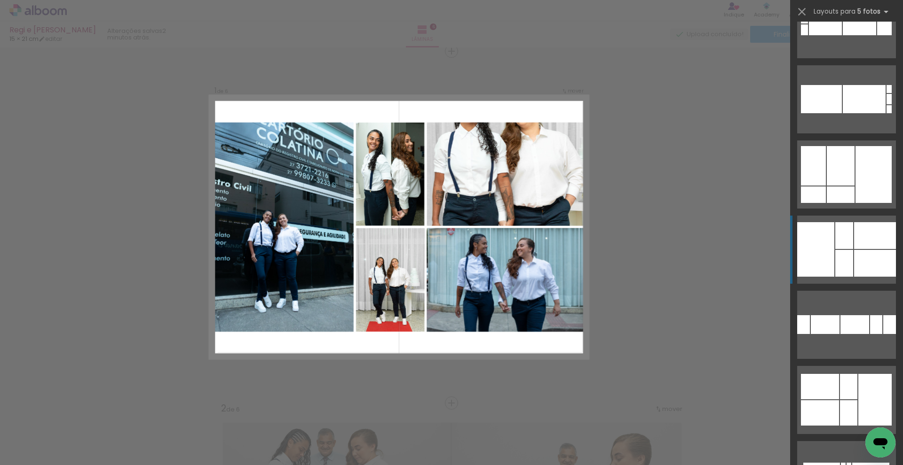
click at [820, 247] on div at bounding box center [815, 249] width 37 height 55
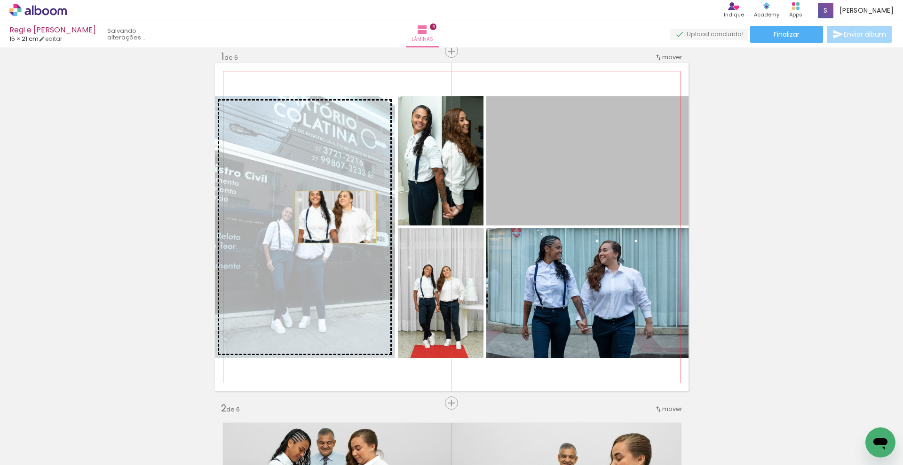
drag, startPoint x: 620, startPoint y: 167, endPoint x: 332, endPoint y: 217, distance: 292.0
click at [0, 0] on slot at bounding box center [0, 0] width 0 height 0
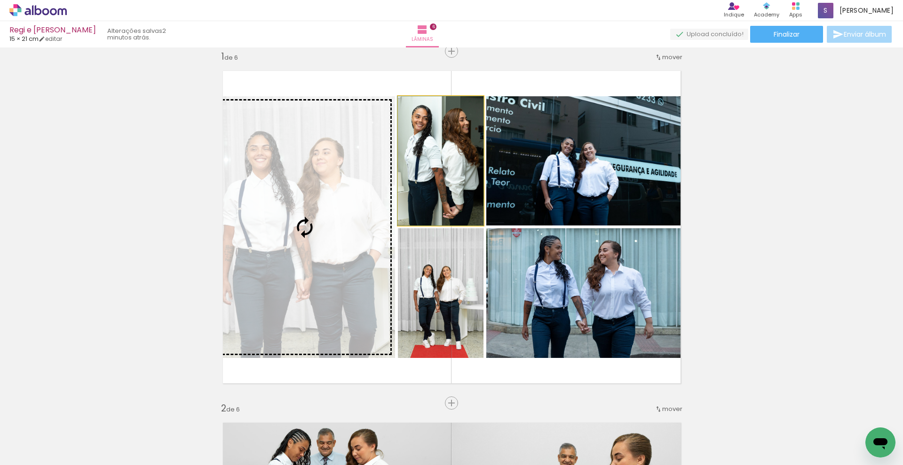
drag, startPoint x: 454, startPoint y: 184, endPoint x: 358, endPoint y: 207, distance: 98.6
click at [0, 0] on slot at bounding box center [0, 0] width 0 height 0
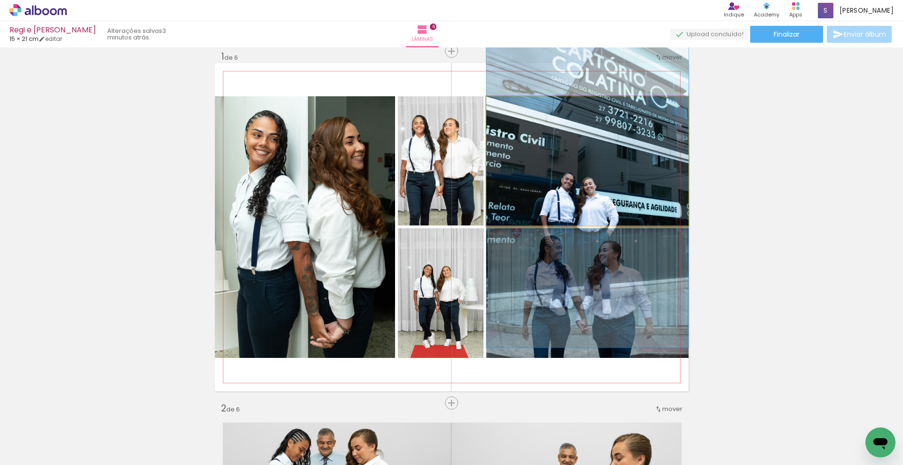
drag, startPoint x: 634, startPoint y: 146, endPoint x: 642, endPoint y: 181, distance: 36.3
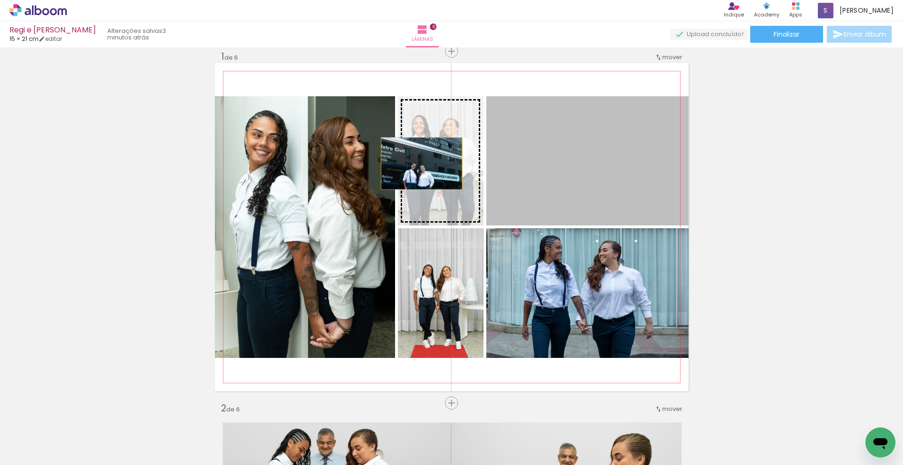
drag, startPoint x: 653, startPoint y: 188, endPoint x: 418, endPoint y: 164, distance: 235.8
click at [0, 0] on slot at bounding box center [0, 0] width 0 height 0
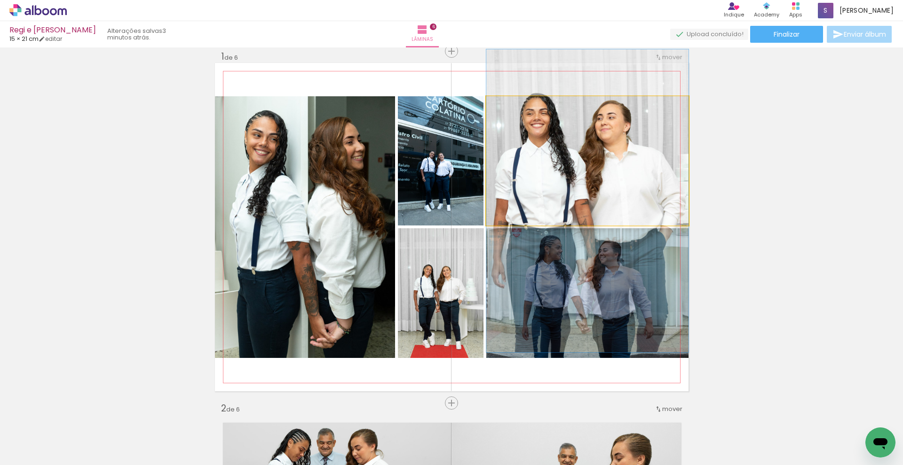
drag, startPoint x: 639, startPoint y: 142, endPoint x: 633, endPoint y: 181, distance: 40.5
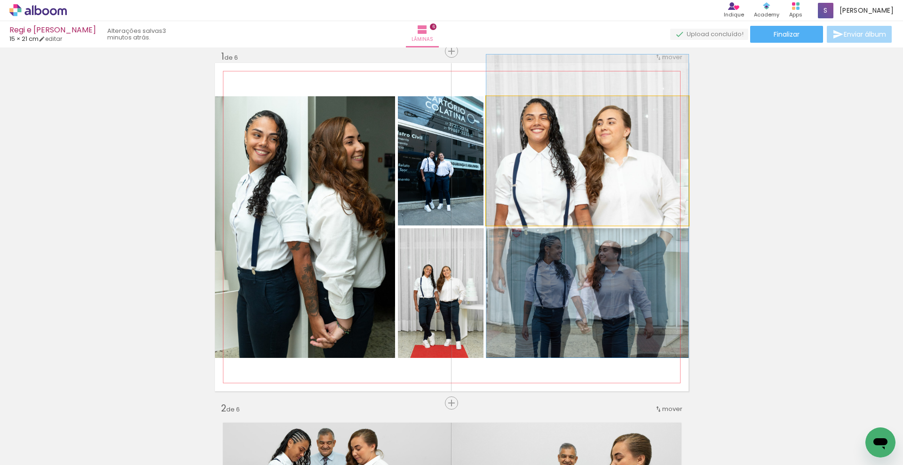
drag, startPoint x: 673, startPoint y: 140, endPoint x: 670, endPoint y: 144, distance: 5.1
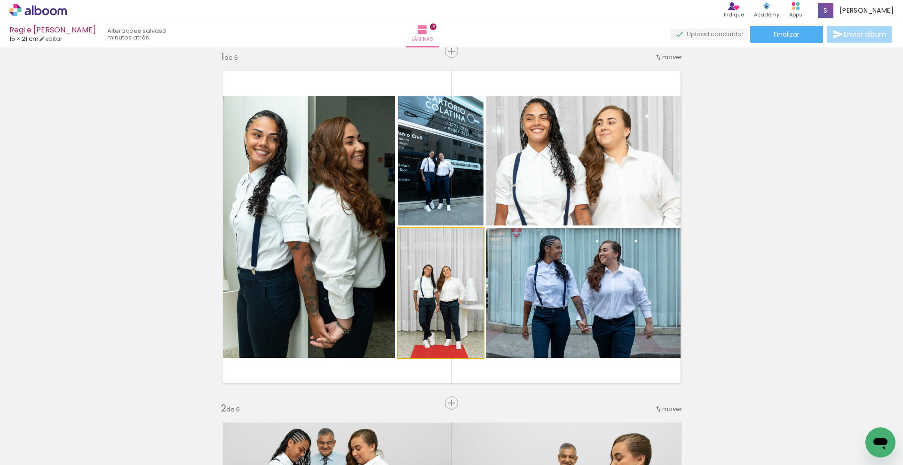
click at [477, 269] on quentale-photo at bounding box center [441, 293] width 86 height 130
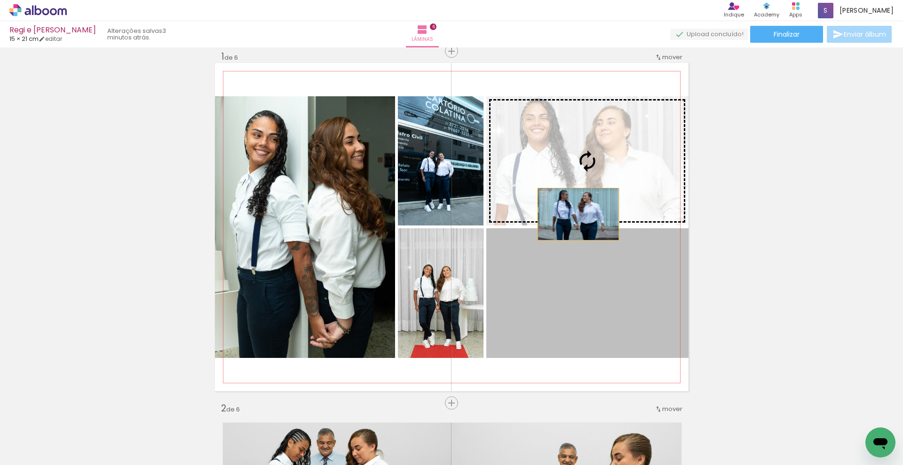
drag, startPoint x: 577, startPoint y: 288, endPoint x: 575, endPoint y: 214, distance: 73.9
click at [0, 0] on slot at bounding box center [0, 0] width 0 height 0
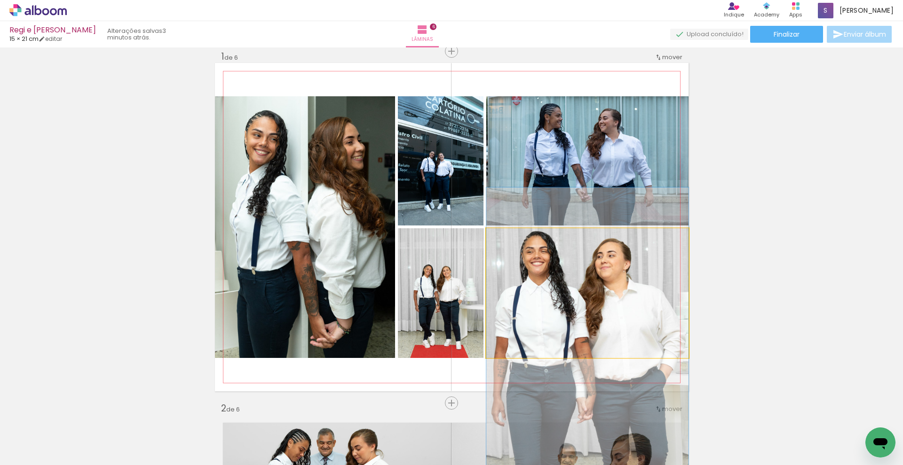
drag, startPoint x: 592, startPoint y: 268, endPoint x: 583, endPoint y: 315, distance: 46.8
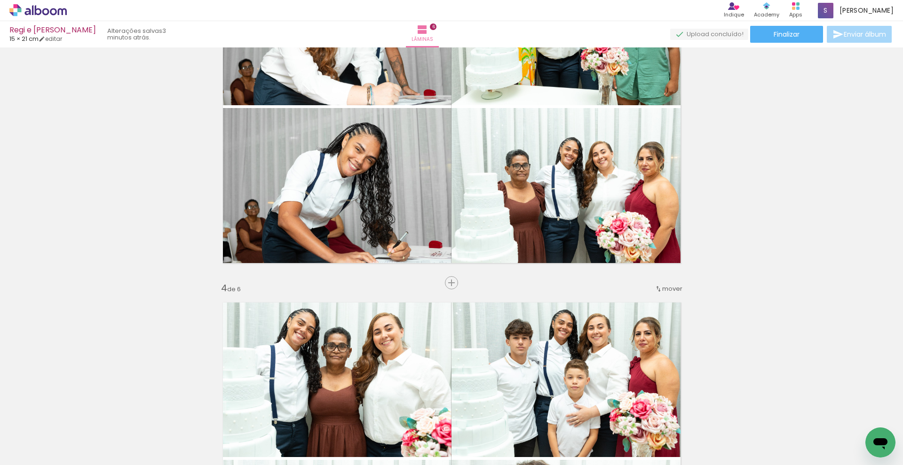
scroll to position [1021, 0]
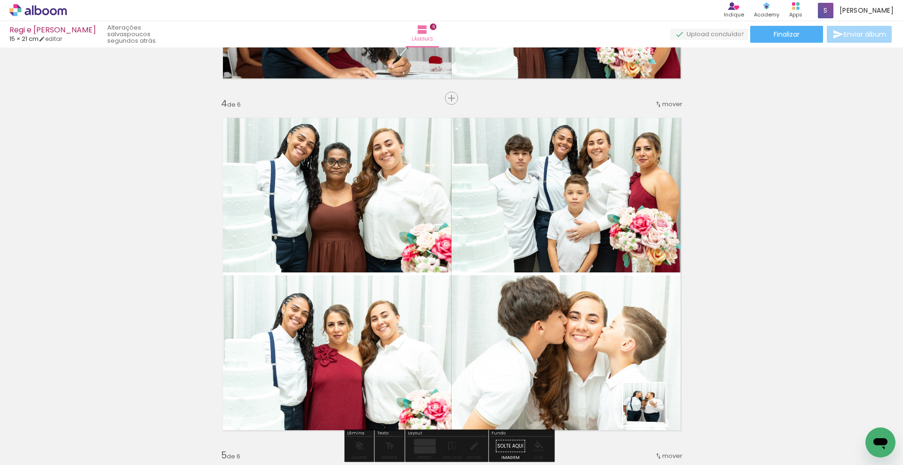
drag, startPoint x: 677, startPoint y: 429, endPoint x: 562, endPoint y: 344, distance: 142.6
click at [562, 344] on quentale-workspace at bounding box center [451, 232] width 903 height 465
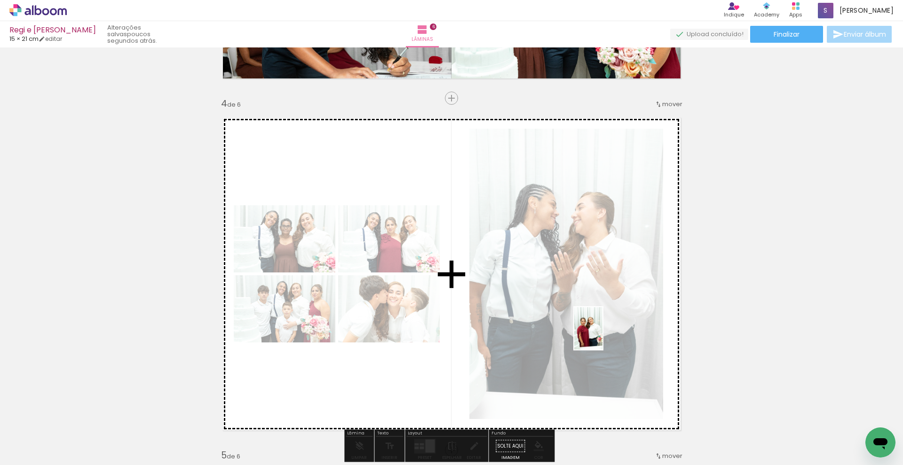
drag, startPoint x: 787, startPoint y: 446, endPoint x: 602, endPoint y: 336, distance: 215.3
click at [602, 336] on quentale-workspace at bounding box center [451, 232] width 903 height 465
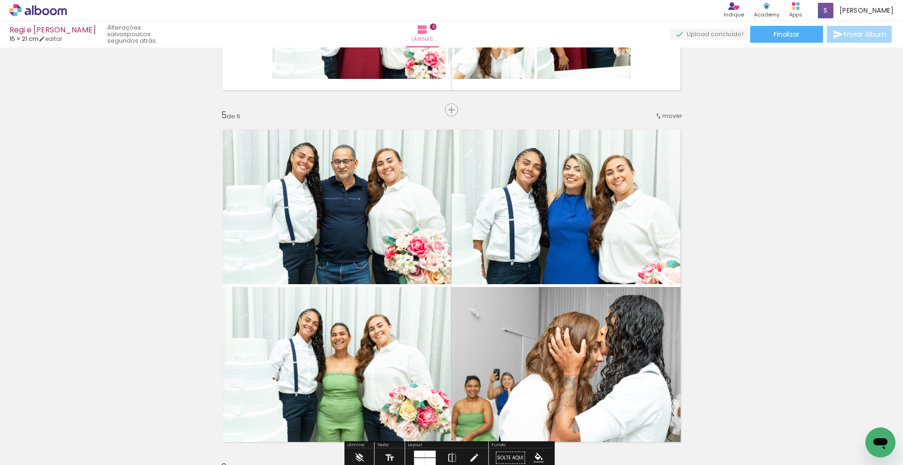
scroll to position [1404, 0]
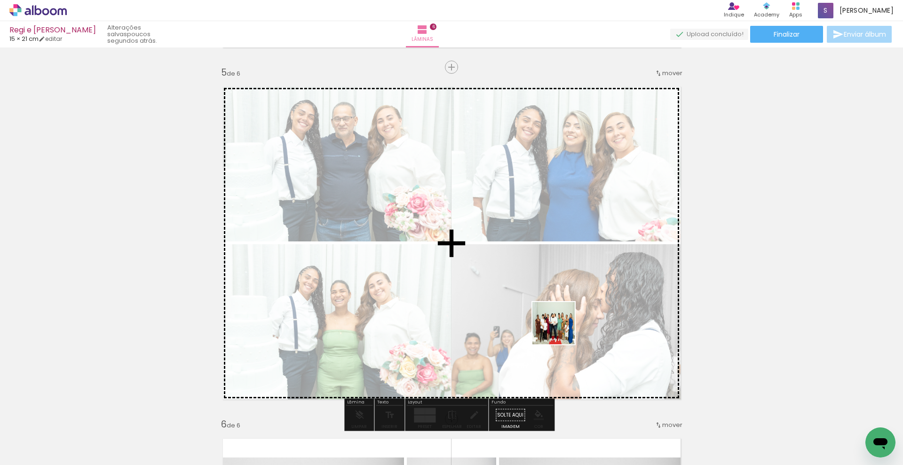
drag, startPoint x: 669, startPoint y: 432, endPoint x: 560, endPoint y: 331, distance: 148.0
click at [560, 331] on quentale-workspace at bounding box center [451, 232] width 903 height 465
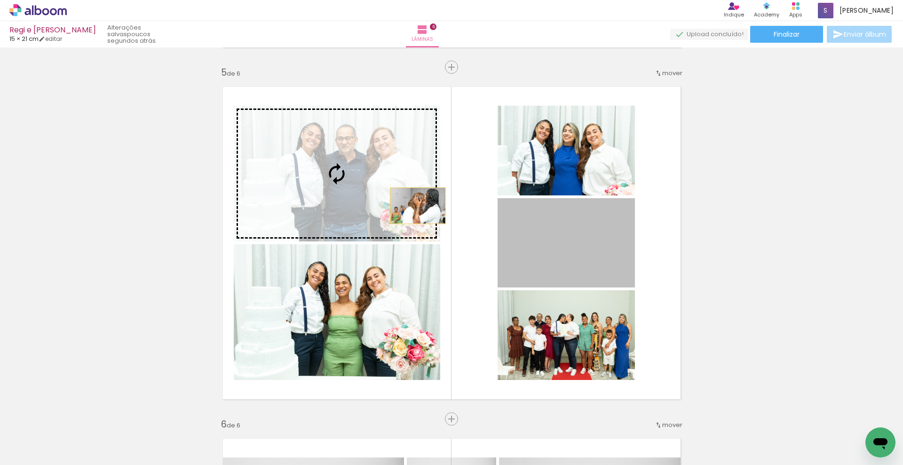
drag, startPoint x: 579, startPoint y: 256, endPoint x: 414, endPoint y: 206, distance: 171.9
click at [0, 0] on slot at bounding box center [0, 0] width 0 height 0
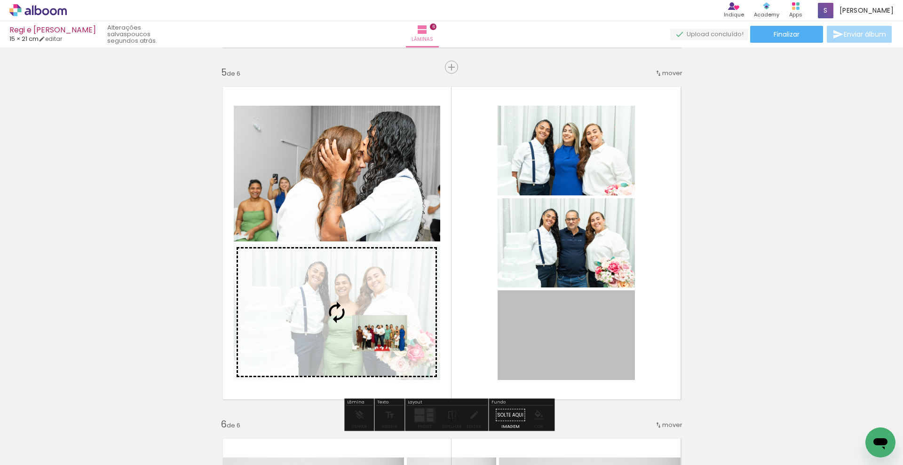
drag, startPoint x: 582, startPoint y: 339, endPoint x: 375, endPoint y: 333, distance: 207.0
click at [0, 0] on slot at bounding box center [0, 0] width 0 height 0
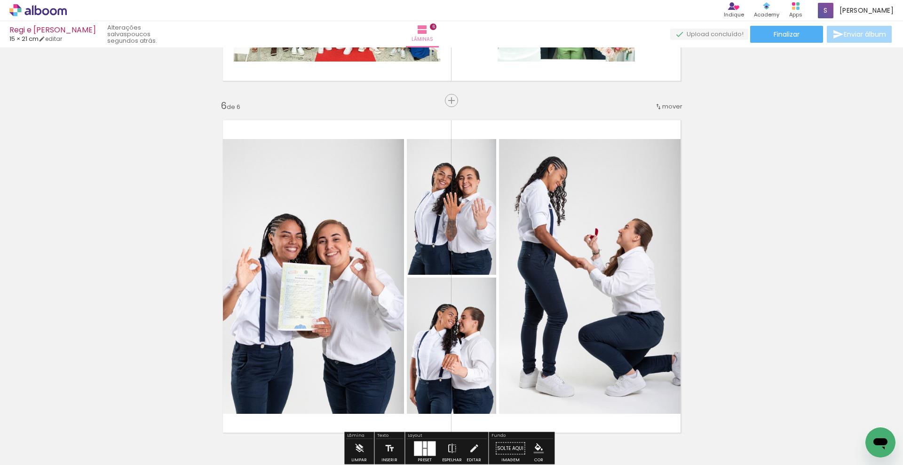
scroll to position [1810, 0]
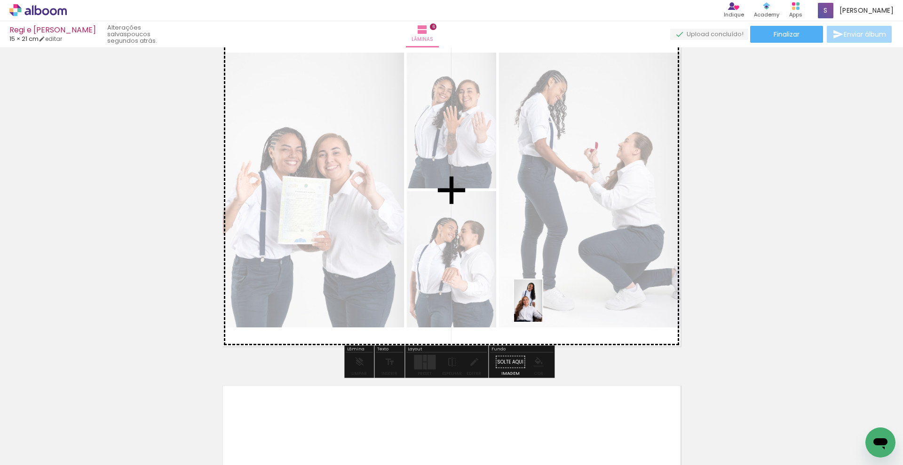
drag, startPoint x: 554, startPoint y: 425, endPoint x: 542, endPoint y: 308, distance: 118.1
click at [542, 308] on quentale-workspace at bounding box center [451, 232] width 903 height 465
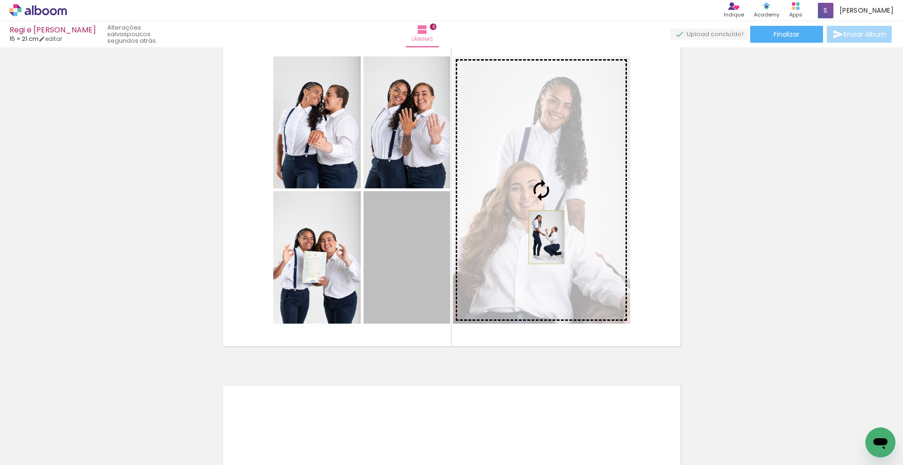
drag, startPoint x: 398, startPoint y: 257, endPoint x: 543, endPoint y: 237, distance: 146.1
click at [0, 0] on slot at bounding box center [0, 0] width 0 height 0
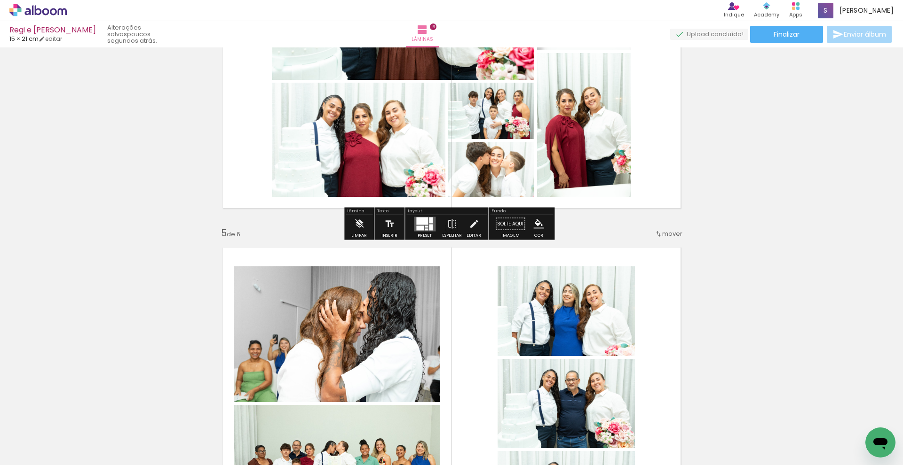
scroll to position [1391, 0]
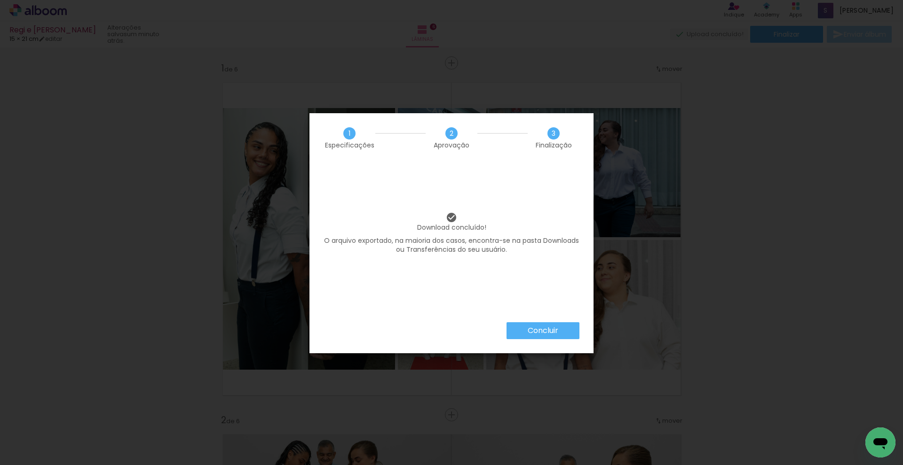
scroll to position [8012, 0]
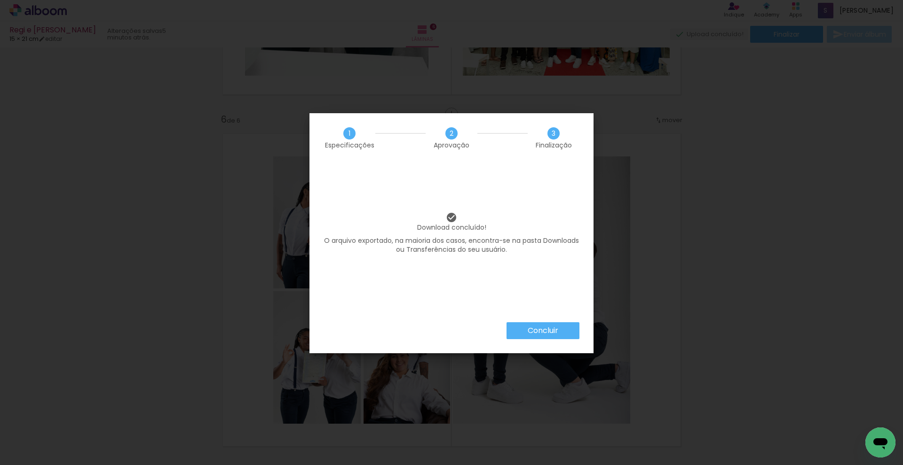
click at [0, 0] on slot "Concluir" at bounding box center [0, 0] width 0 height 0
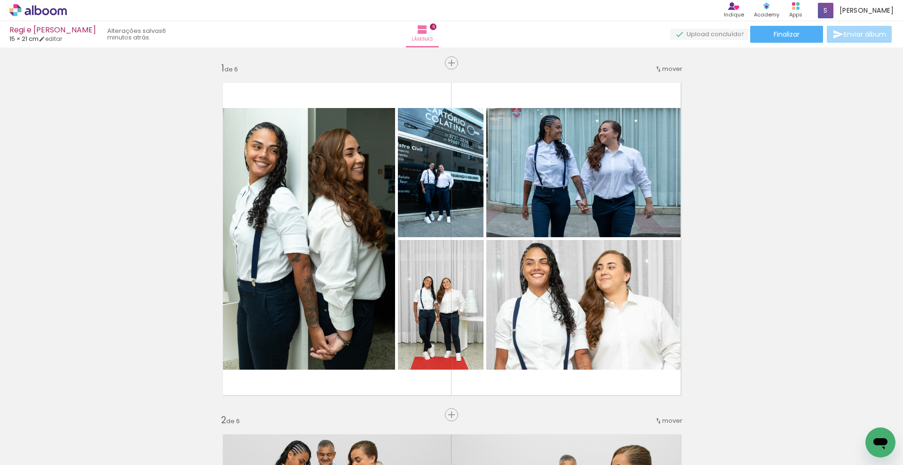
scroll to position [8012, 0]
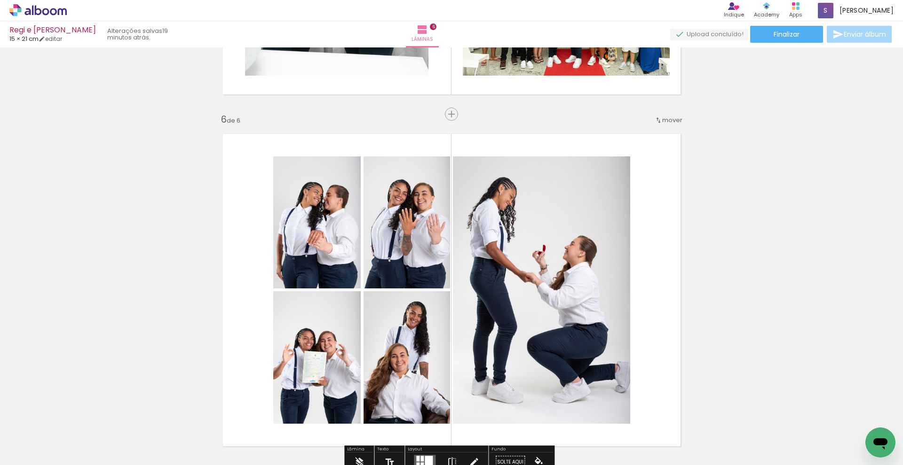
click at [648, 196] on quentale-layouter at bounding box center [451, 290] width 473 height 329
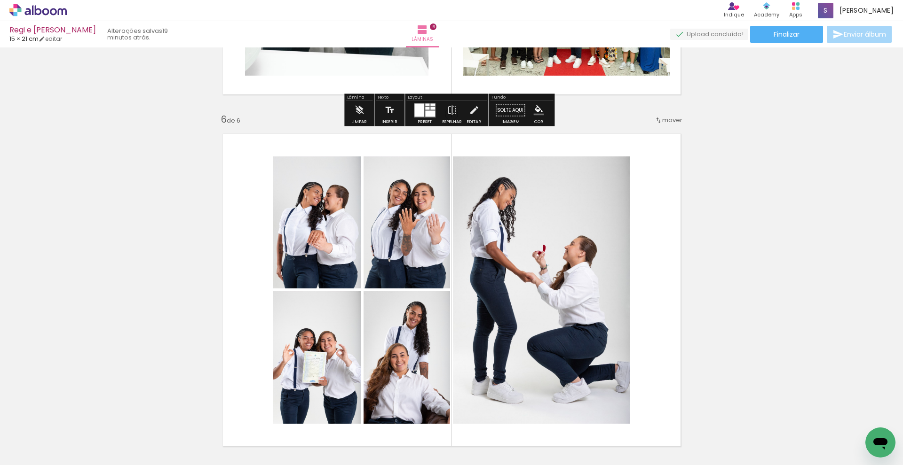
click at [54, 13] on icon at bounding box center [37, 10] width 57 height 12
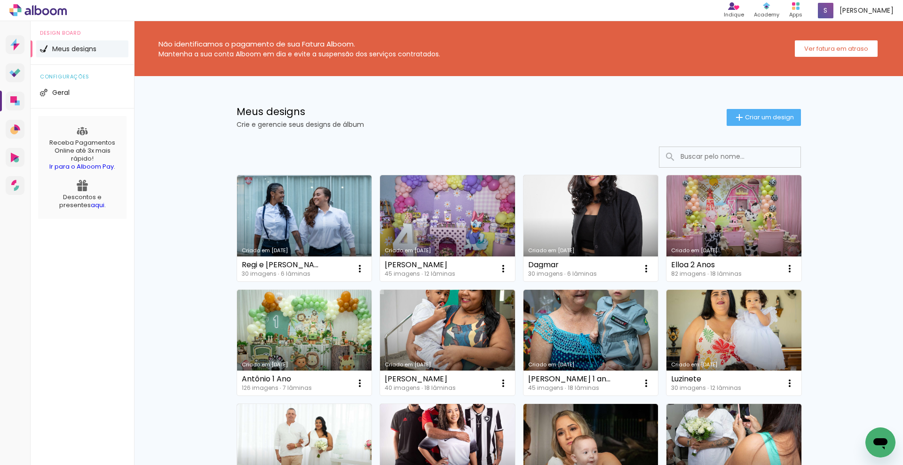
scroll to position [71, 0]
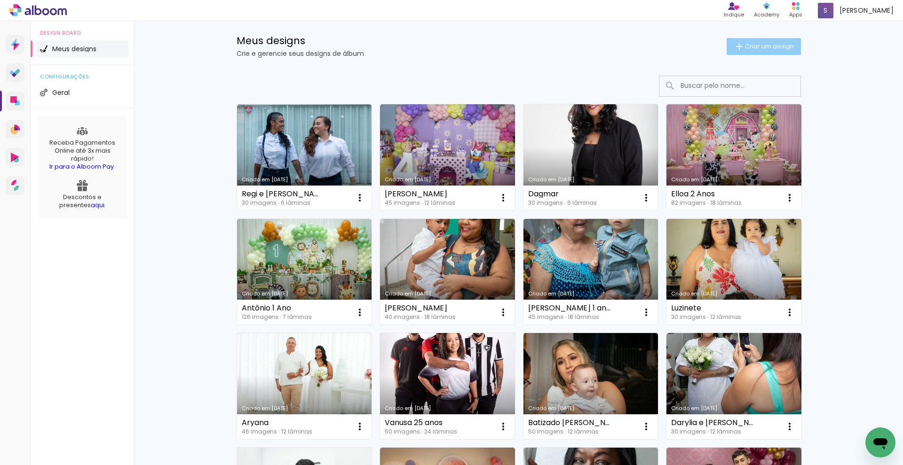
click at [761, 47] on span "Criar um design" at bounding box center [769, 46] width 49 height 6
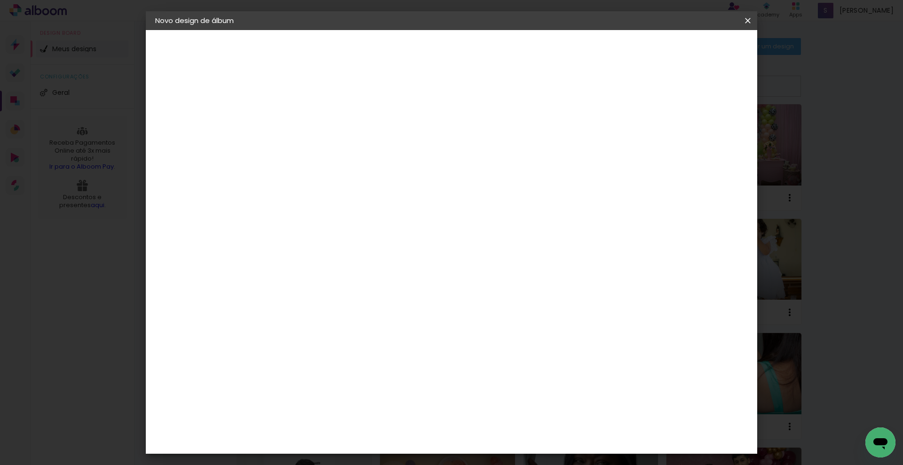
click at [309, 129] on input at bounding box center [309, 126] width 0 height 15
type input "Aylla"
click at [0, 0] on slot "Avançar" at bounding box center [0, 0] width 0 height 0
click at [485, 148] on paper-item "Tamanho Livre" at bounding box center [440, 143] width 90 height 21
click at [0, 0] on slot "Avançar" at bounding box center [0, 0] width 0 height 0
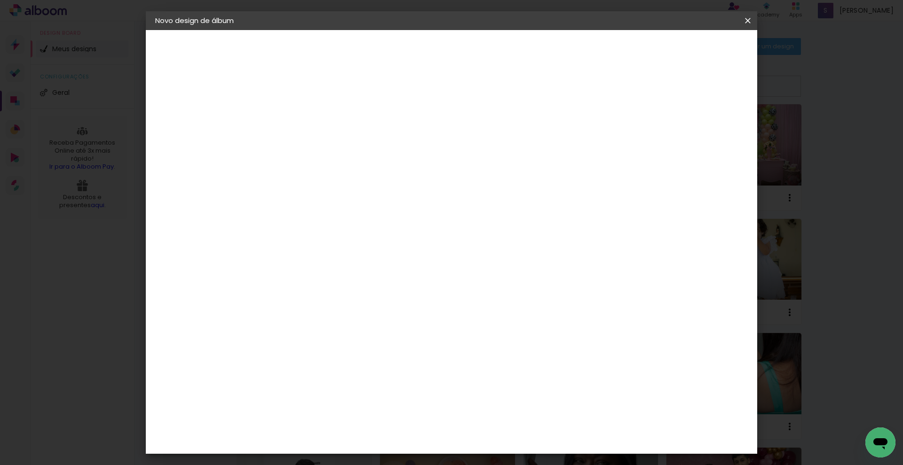
click at [0, 0] on slot "Mostrar sangria" at bounding box center [0, 0] width 0 height 0
type paper-checkbox "on"
click at [0, 0] on slot "Mostrar sangria" at bounding box center [0, 0] width 0 height 0
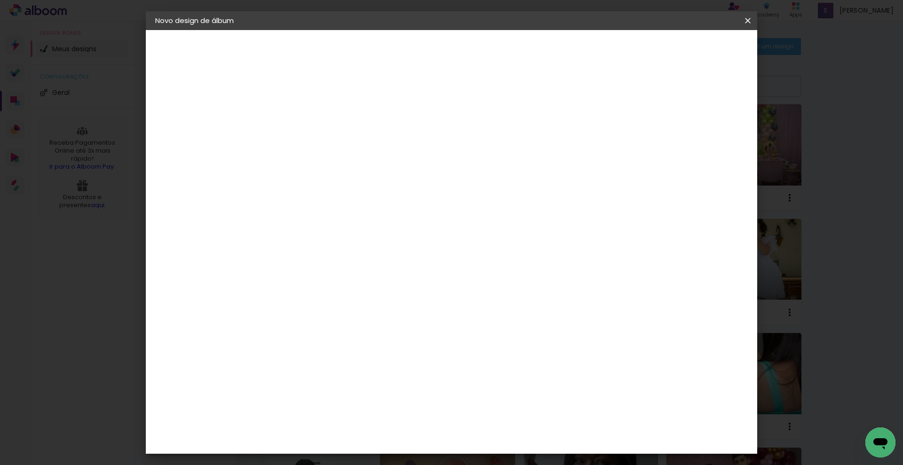
click at [0, 0] on slot "Mostrar sangria" at bounding box center [0, 0] width 0 height 0
drag, startPoint x: 293, startPoint y: 174, endPoint x: 262, endPoint y: 184, distance: 33.0
click at [262, 30] on quentale-album-spec "Iniciar design Iniciar design" at bounding box center [451, 30] width 611 height 0
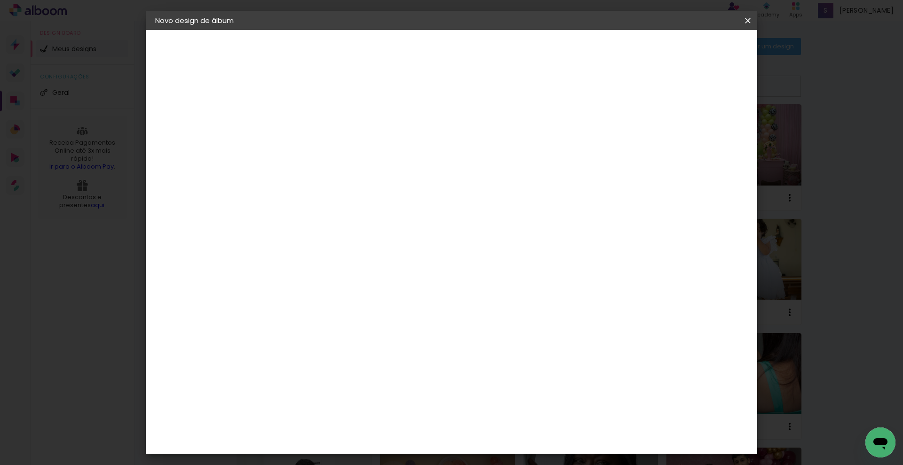
drag, startPoint x: 292, startPoint y: 179, endPoint x: 272, endPoint y: 174, distance: 20.9
click at [272, 174] on div "30" at bounding box center [285, 179] width 36 height 14
drag, startPoint x: 282, startPoint y: 181, endPoint x: 291, endPoint y: 182, distance: 9.0
click at [291, 182] on input "30" at bounding box center [279, 179] width 24 height 14
type input "21,5"
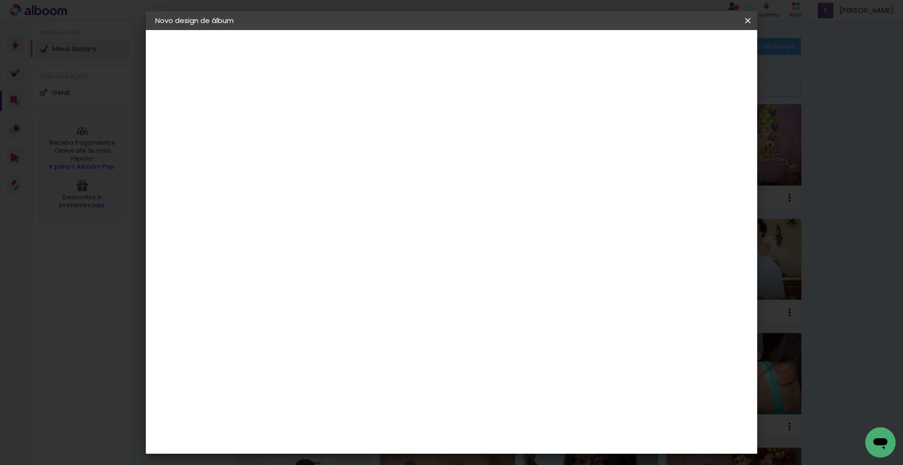
type paper-input "21,5"
drag, startPoint x: 514, startPoint y: 341, endPoint x: 504, endPoint y: 340, distance: 9.5
click at [504, 340] on input "60" at bounding box center [503, 340] width 24 height 14
type input "31"
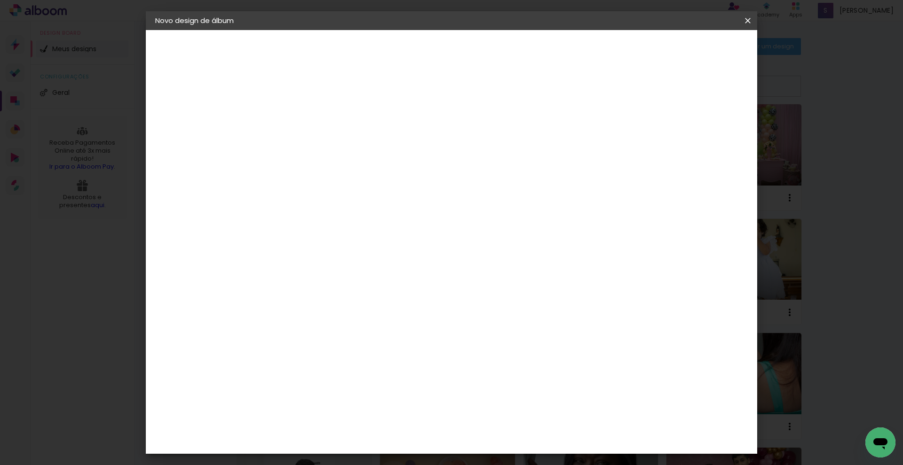
type paper-input "31"
click at [699, 55] on paper-button "Iniciar design" at bounding box center [668, 50] width 62 height 16
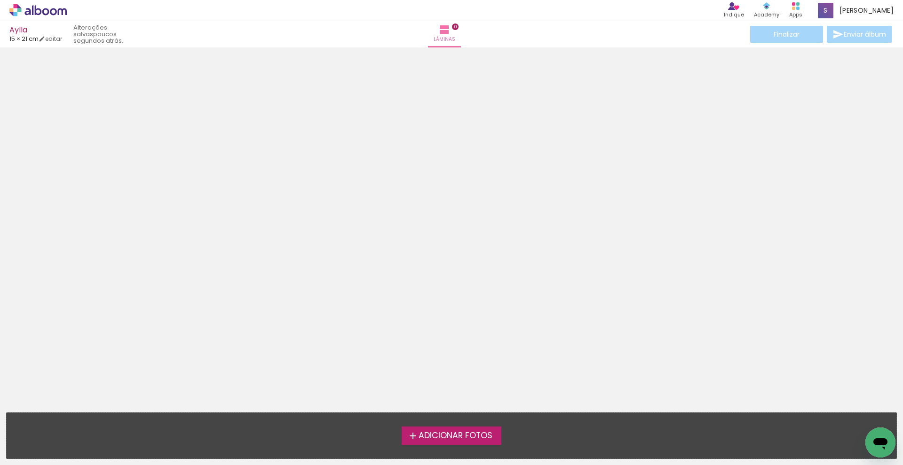
click at [485, 441] on label "Adicionar Fotos" at bounding box center [452, 436] width 100 height 18
click at [0, 0] on input "file" at bounding box center [0, 0] width 0 height 0
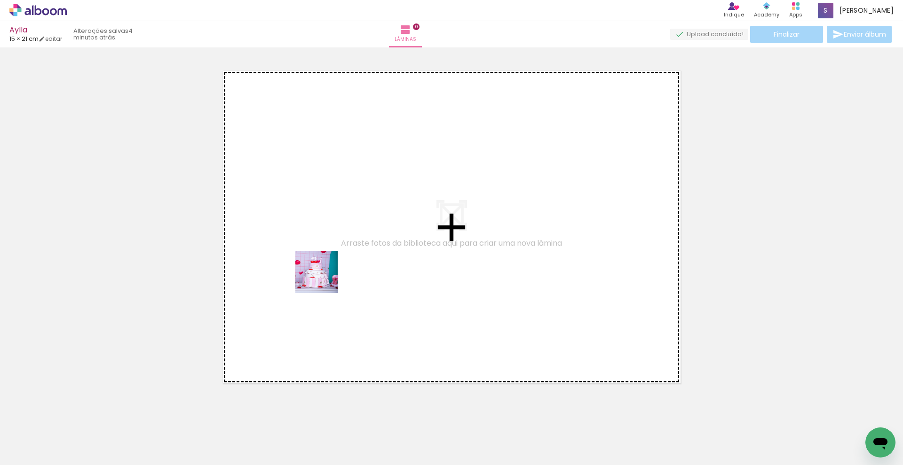
drag, startPoint x: 95, startPoint y: 439, endPoint x: 339, endPoint y: 267, distance: 297.5
click at [339, 267] on quentale-workspace at bounding box center [451, 232] width 903 height 465
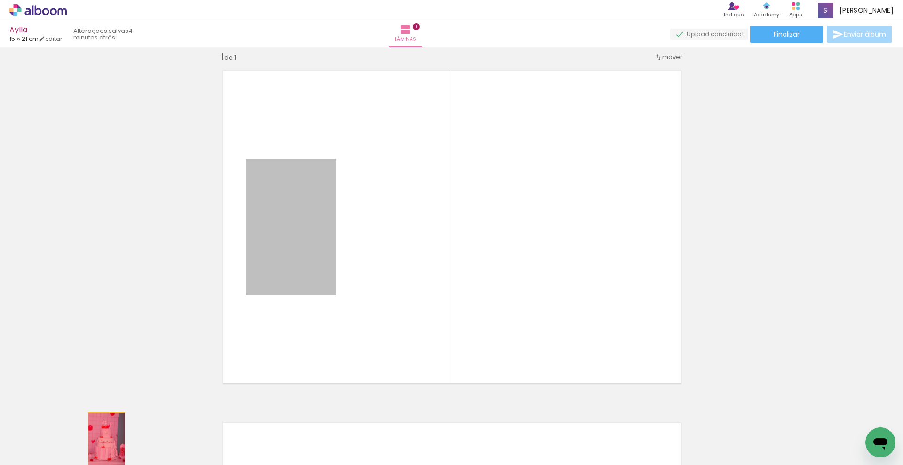
drag, startPoint x: 278, startPoint y: 253, endPoint x: 103, endPoint y: 441, distance: 256.8
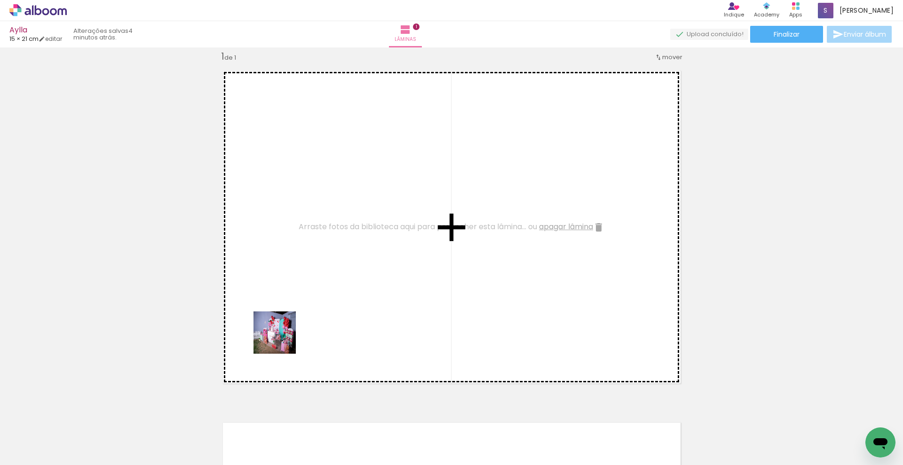
drag, startPoint x: 253, startPoint y: 430, endPoint x: 296, endPoint y: 276, distance: 159.7
click at [296, 276] on quentale-workspace at bounding box center [451, 232] width 903 height 465
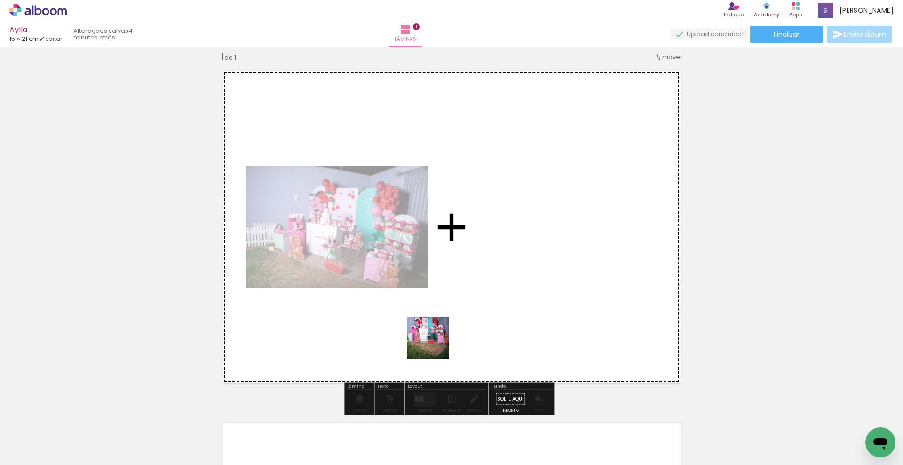
drag, startPoint x: 309, startPoint y: 446, endPoint x: 435, endPoint y: 345, distance: 161.2
click at [435, 345] on quentale-workspace at bounding box center [451, 232] width 903 height 465
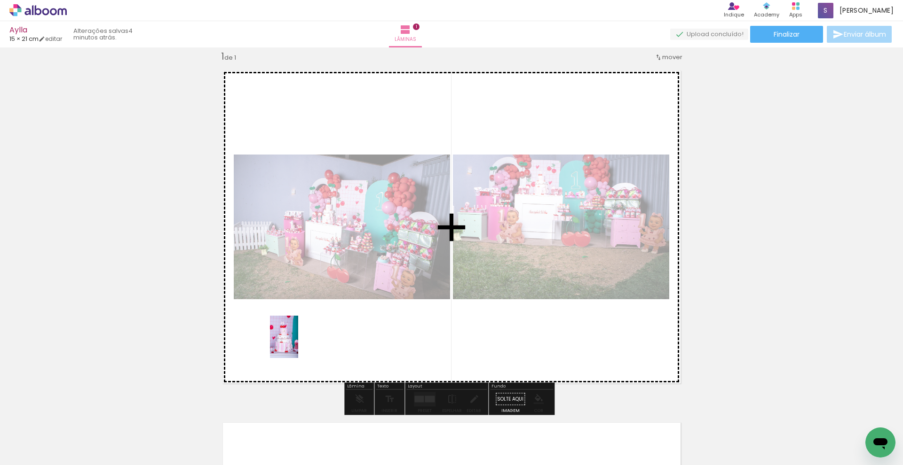
drag, startPoint x: 185, startPoint y: 405, endPoint x: 298, endPoint y: 344, distance: 128.3
click at [298, 344] on quentale-workspace at bounding box center [451, 232] width 903 height 465
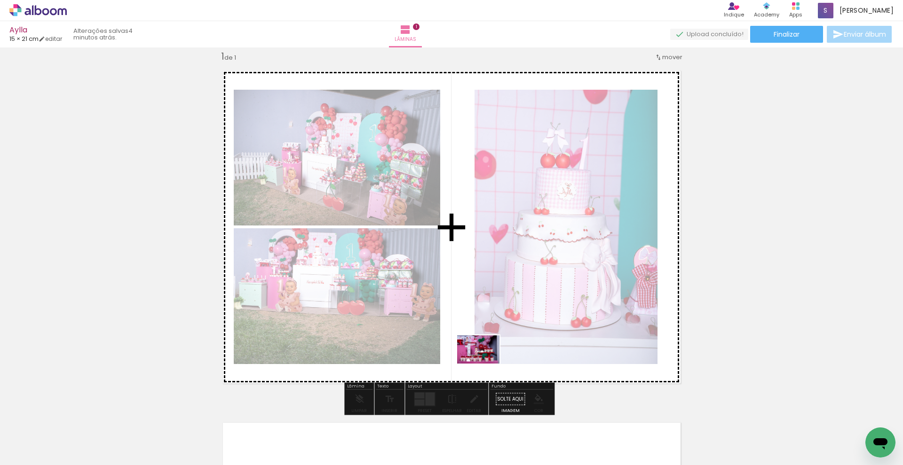
drag, startPoint x: 154, startPoint y: 437, endPoint x: 485, endPoint y: 364, distance: 339.5
click at [485, 364] on quentale-workspace at bounding box center [451, 232] width 903 height 465
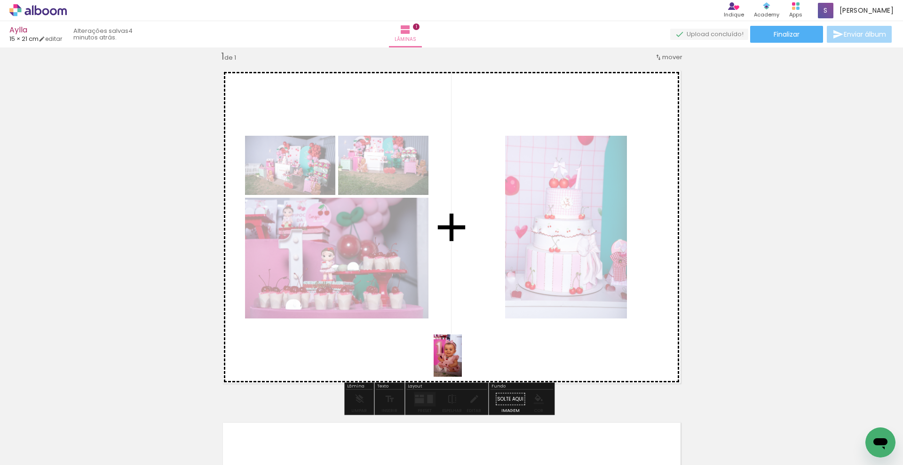
drag, startPoint x: 204, startPoint y: 443, endPoint x: 462, endPoint y: 363, distance: 270.3
click at [462, 363] on quentale-workspace at bounding box center [451, 232] width 903 height 465
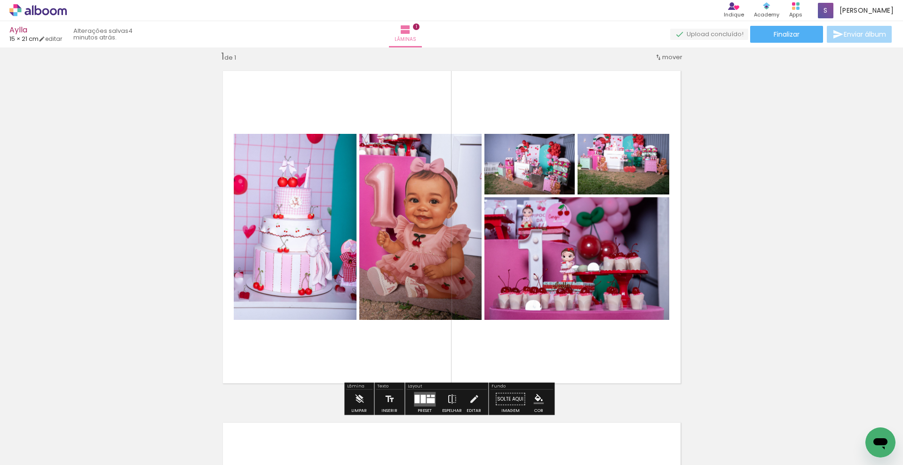
click at [420, 395] on div at bounding box center [422, 399] width 5 height 8
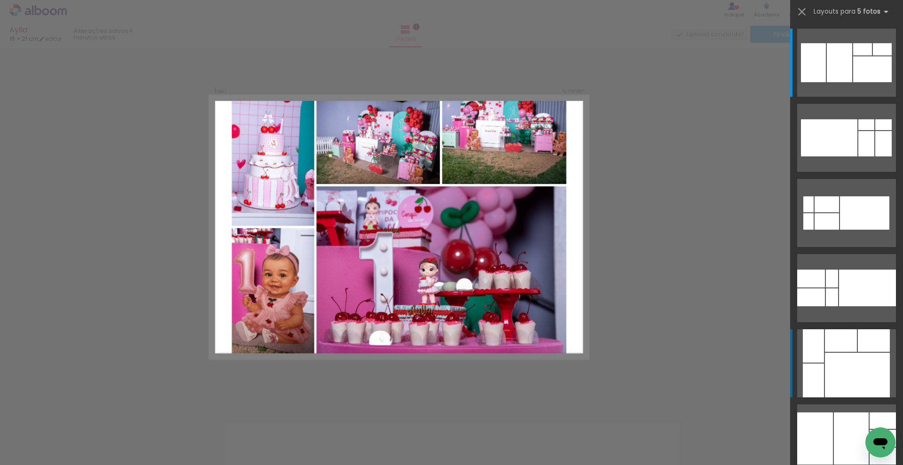
click at [827, 344] on div at bounding box center [841, 341] width 32 height 23
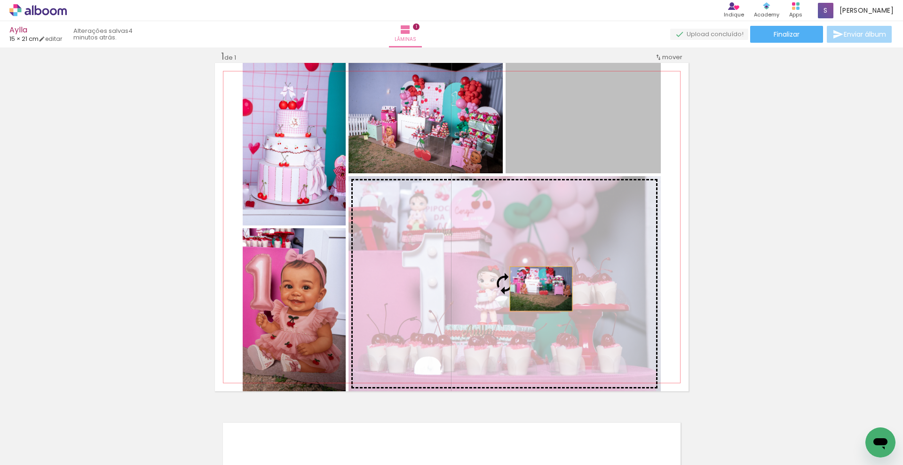
drag, startPoint x: 580, startPoint y: 135, endPoint x: 538, endPoint y: 290, distance: 160.6
click at [0, 0] on slot at bounding box center [0, 0] width 0 height 0
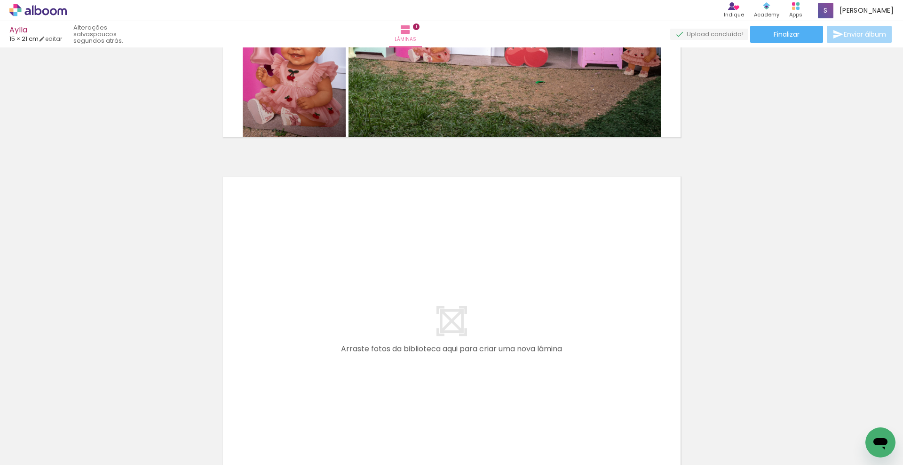
scroll to position [382, 0]
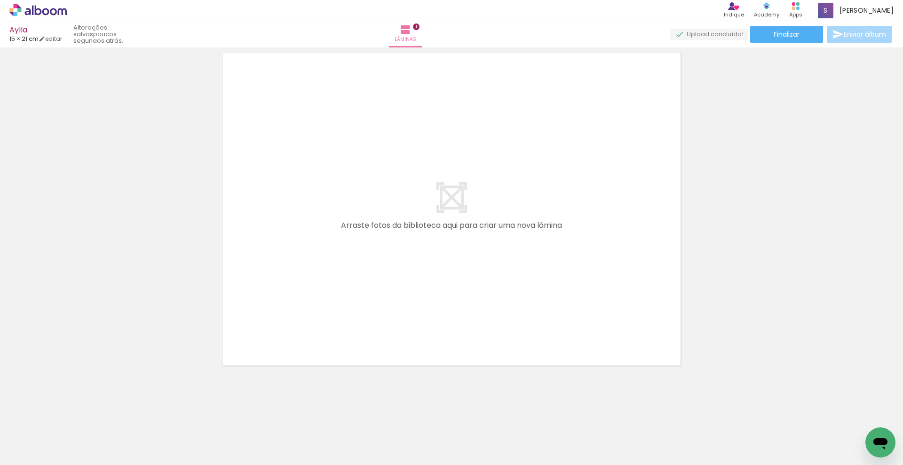
click at [483, 306] on quentale-workspace at bounding box center [451, 232] width 903 height 465
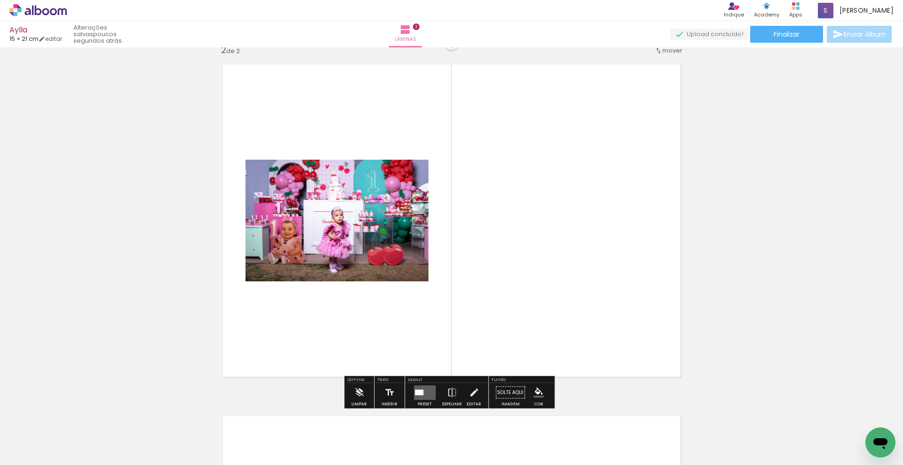
scroll to position [364, 0]
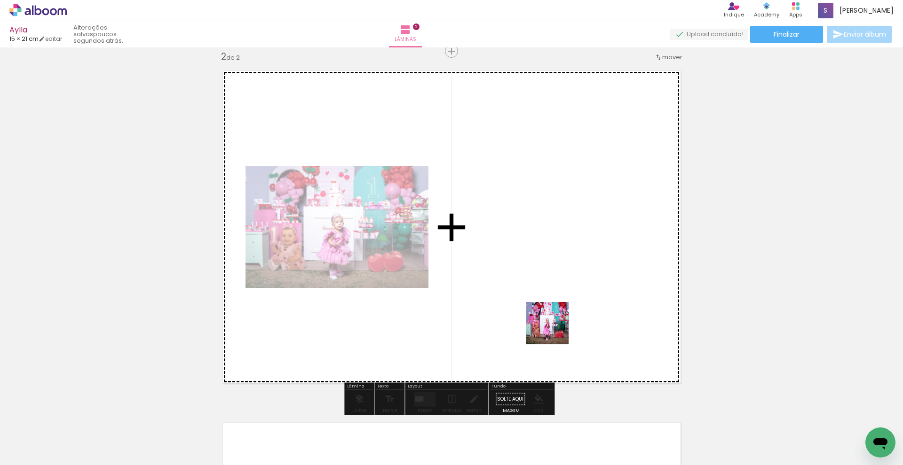
drag, startPoint x: 622, startPoint y: 446, endPoint x: 554, endPoint y: 321, distance: 141.8
click at [553, 322] on quentale-workspace at bounding box center [451, 232] width 903 height 465
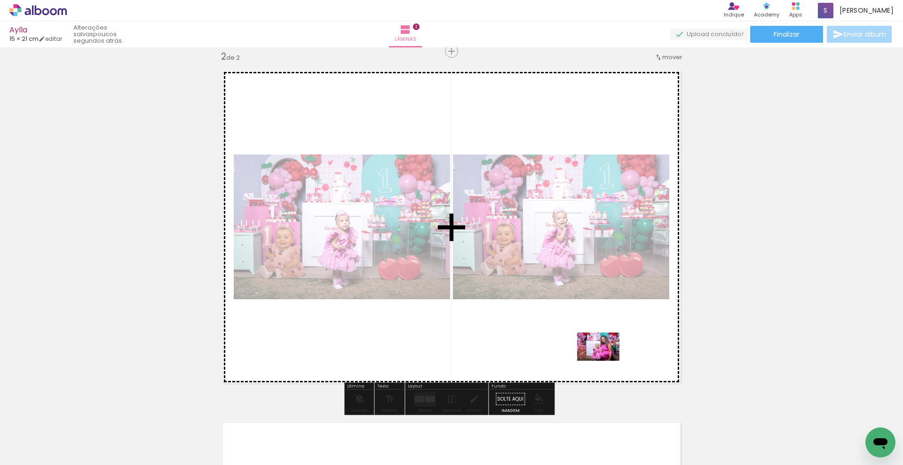
drag, startPoint x: 686, startPoint y: 447, endPoint x: 605, endPoint y: 361, distance: 118.1
click at [605, 361] on quentale-workspace at bounding box center [451, 232] width 903 height 465
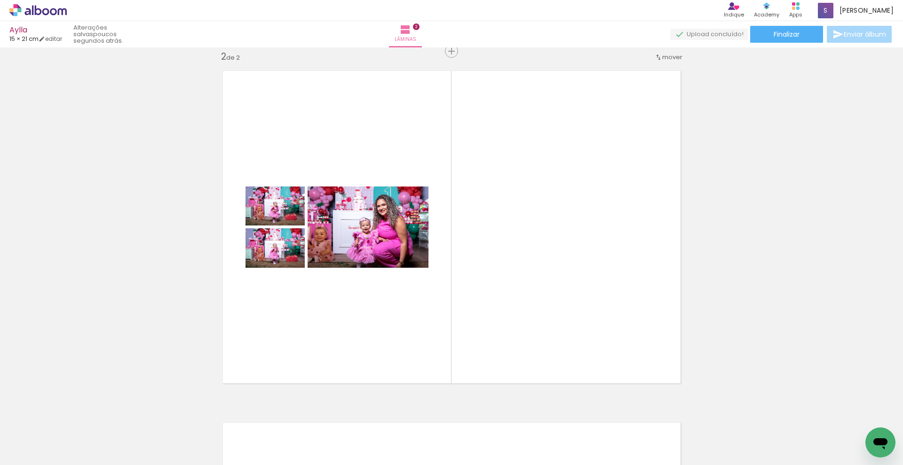
drag, startPoint x: 763, startPoint y: 425, endPoint x: 538, endPoint y: 329, distance: 244.3
click at [538, 329] on quentale-workspace at bounding box center [451, 232] width 903 height 465
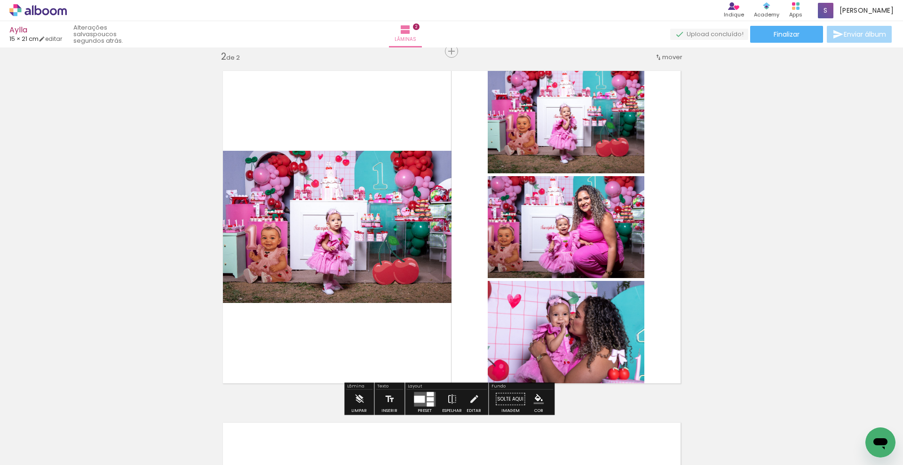
click at [419, 401] on div at bounding box center [419, 399] width 11 height 7
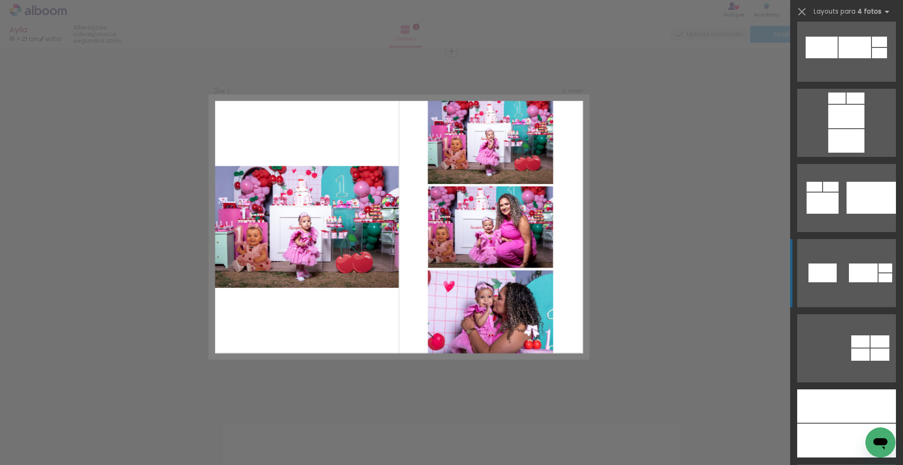
scroll to position [3259, 0]
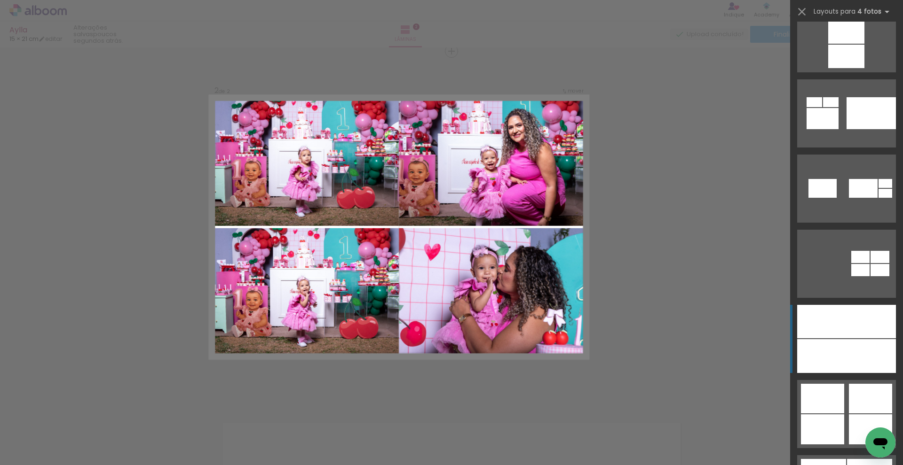
click at [842, 328] on div at bounding box center [821, 321] width 49 height 33
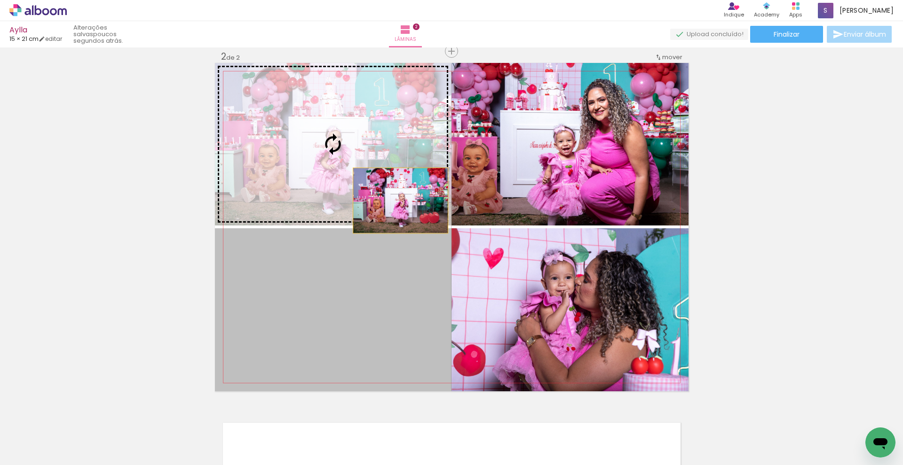
drag, startPoint x: 387, startPoint y: 323, endPoint x: 397, endPoint y: 201, distance: 123.1
click at [0, 0] on slot at bounding box center [0, 0] width 0 height 0
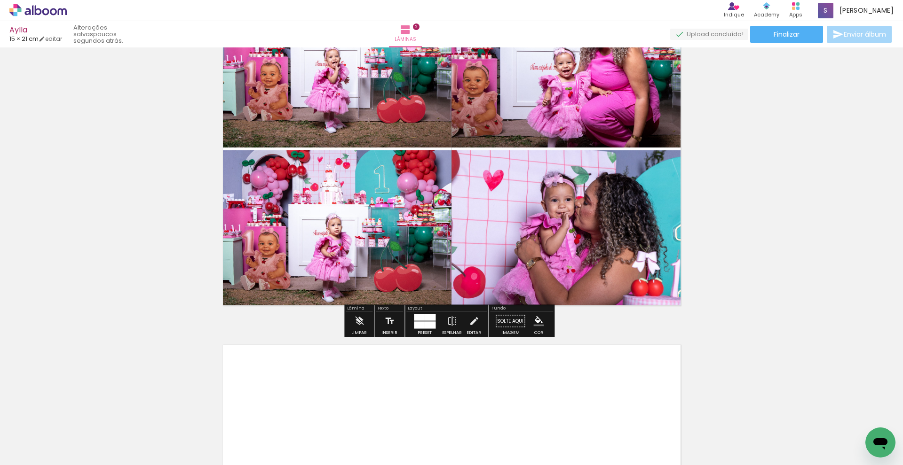
scroll to position [522, 0]
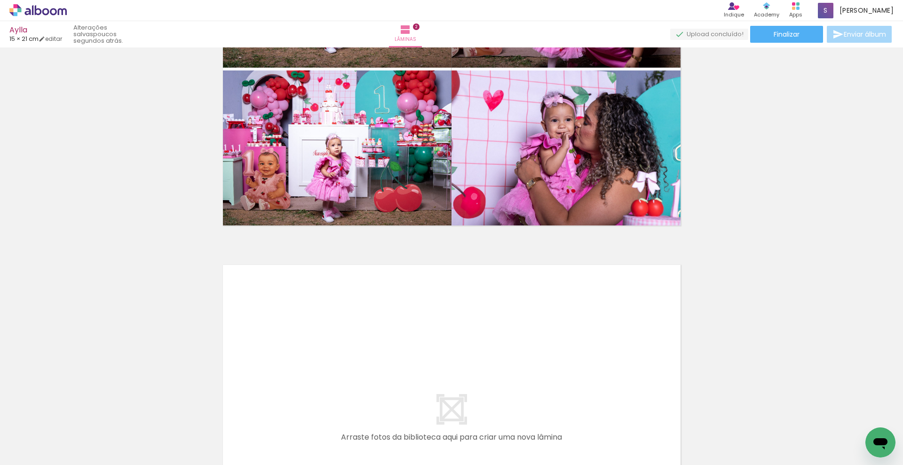
drag, startPoint x: 470, startPoint y: 431, endPoint x: 400, endPoint y: 352, distance: 105.5
click at [400, 352] on quentale-workspace at bounding box center [451, 232] width 903 height 465
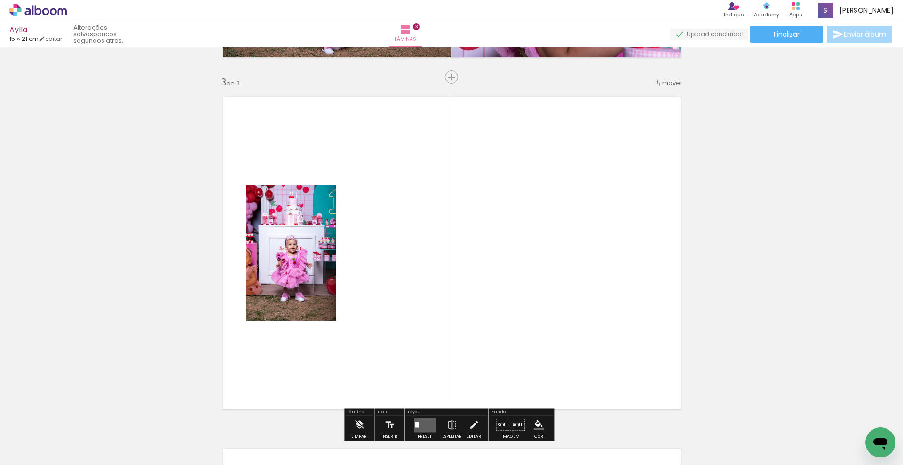
scroll to position [716, 0]
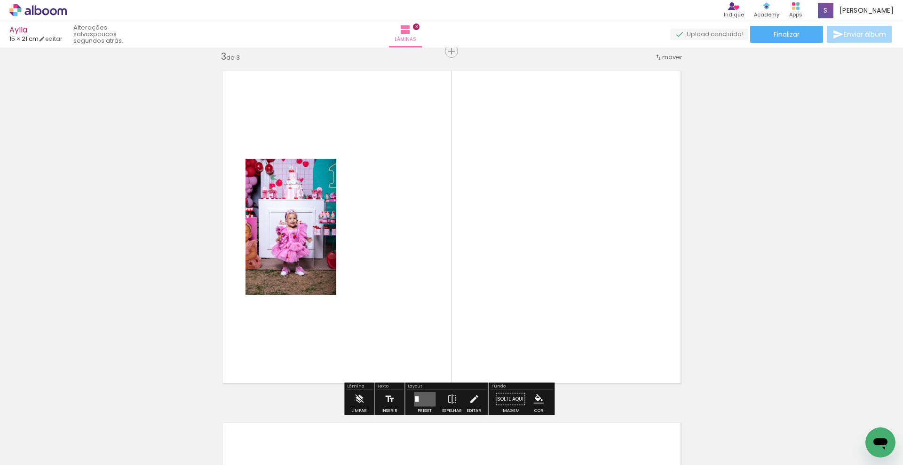
drag, startPoint x: 517, startPoint y: 445, endPoint x: 490, endPoint y: 310, distance: 137.6
click at [490, 310] on quentale-workspace at bounding box center [451, 232] width 903 height 465
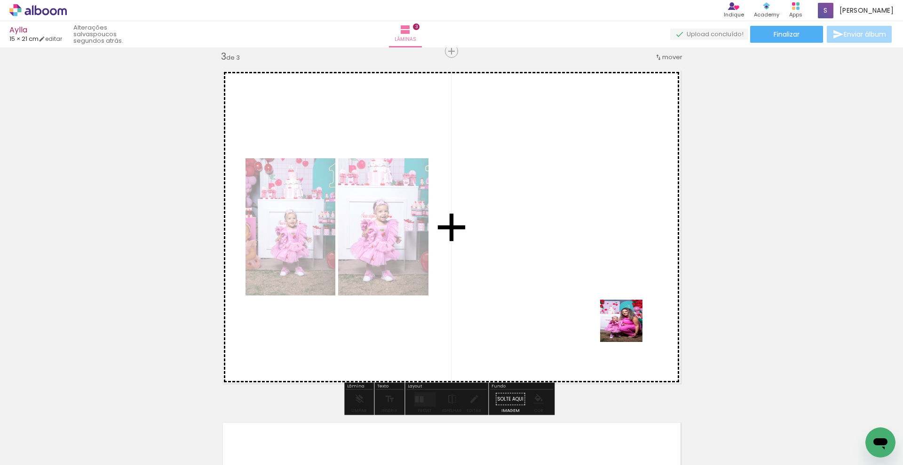
drag, startPoint x: 718, startPoint y: 425, endPoint x: 614, endPoint y: 315, distance: 151.7
click at [614, 315] on quentale-workspace at bounding box center [451, 232] width 903 height 465
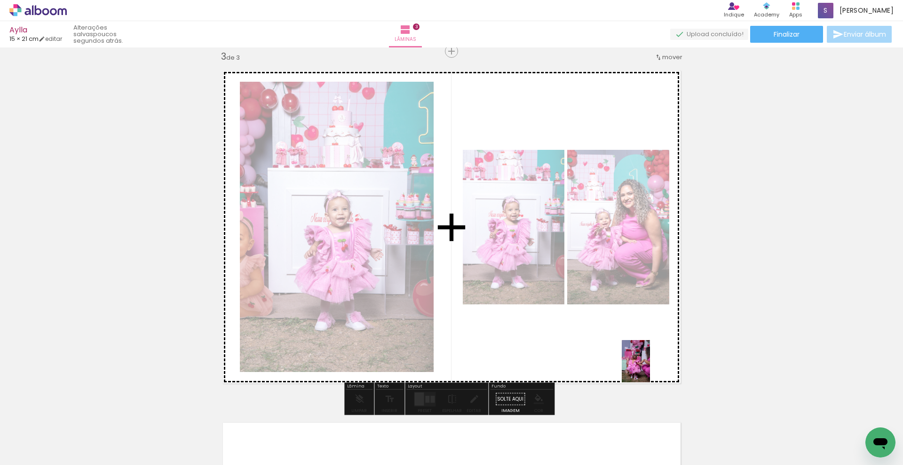
drag, startPoint x: 836, startPoint y: 438, endPoint x: 650, endPoint y: 369, distance: 198.8
click at [650, 369] on quentale-workspace at bounding box center [451, 232] width 903 height 465
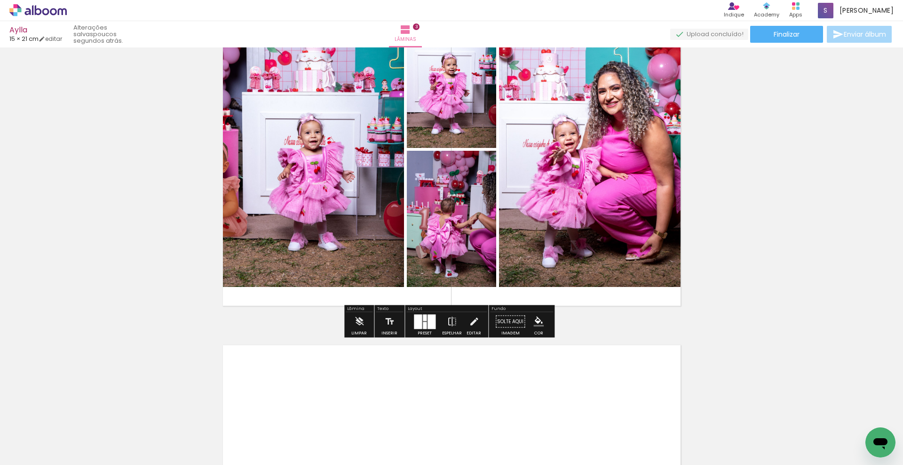
scroll to position [882, 0]
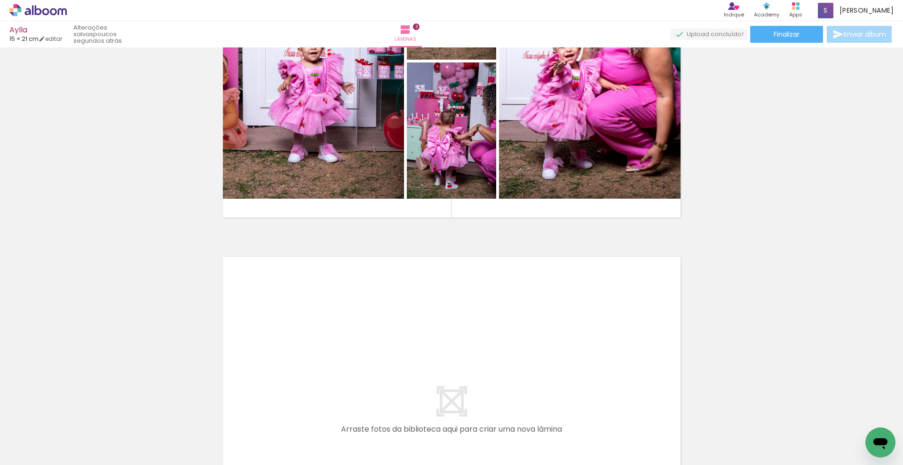
drag, startPoint x: 354, startPoint y: 441, endPoint x: 355, endPoint y: 343, distance: 98.7
click at [355, 343] on quentale-workspace at bounding box center [451, 232] width 903 height 465
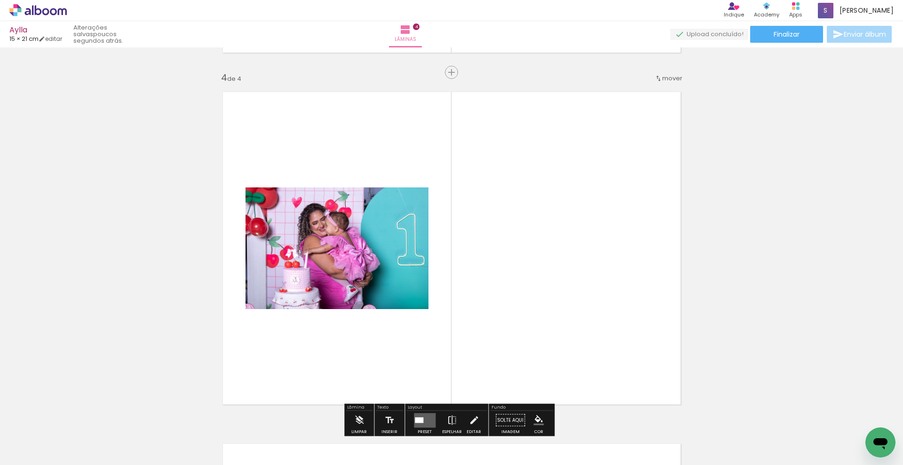
scroll to position [1068, 0]
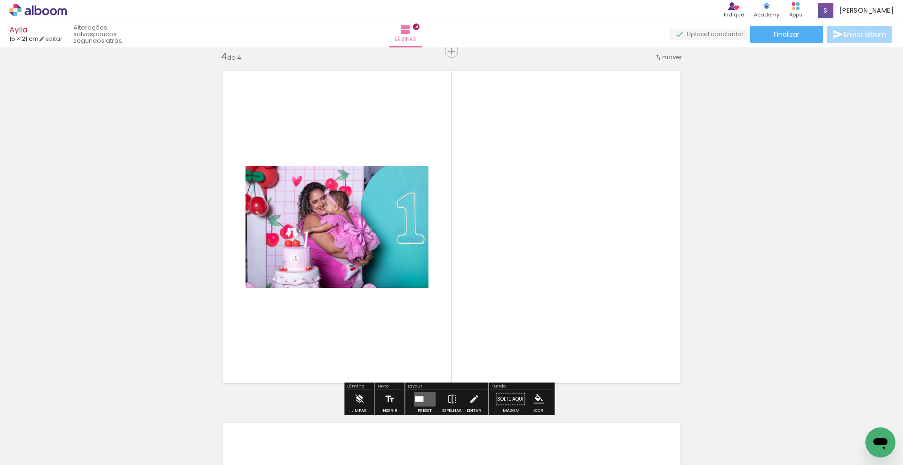
drag, startPoint x: 448, startPoint y: 402, endPoint x: 525, endPoint y: 318, distance: 113.8
click at [525, 318] on quentale-workspace at bounding box center [451, 232] width 903 height 465
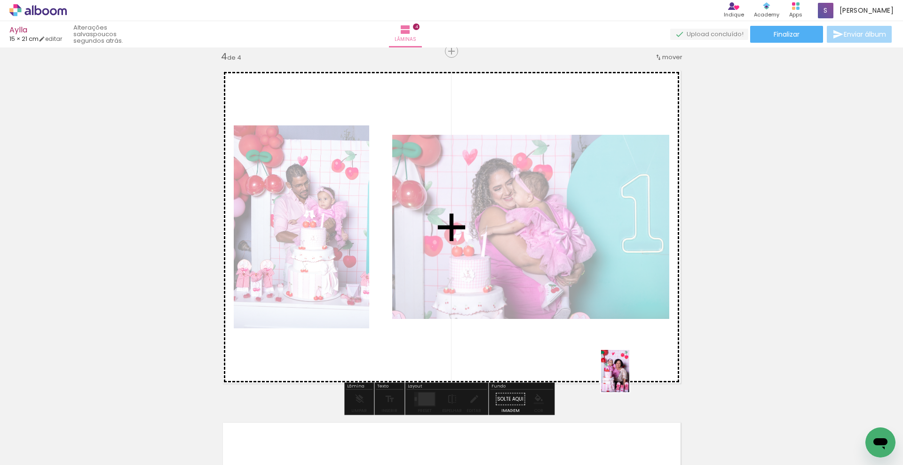
drag, startPoint x: 889, startPoint y: 420, endPoint x: 628, endPoint y: 378, distance: 263.9
click at [628, 378] on quentale-workspace at bounding box center [451, 232] width 903 height 465
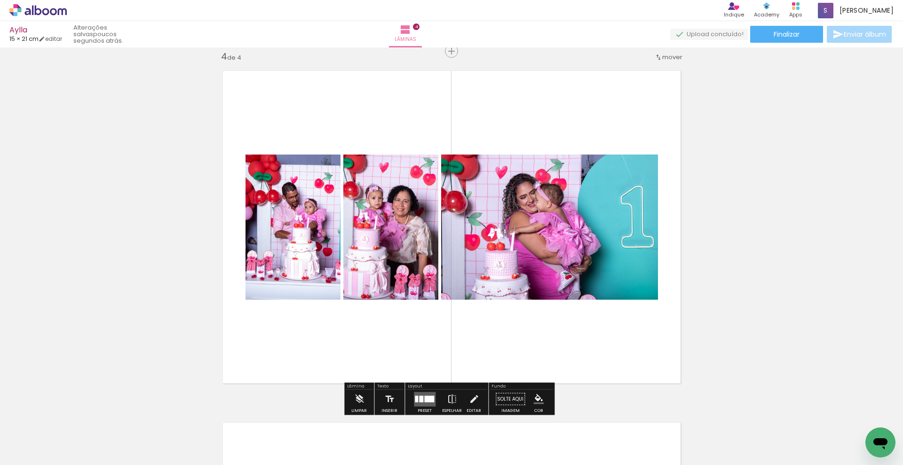
scroll to position [0, 823]
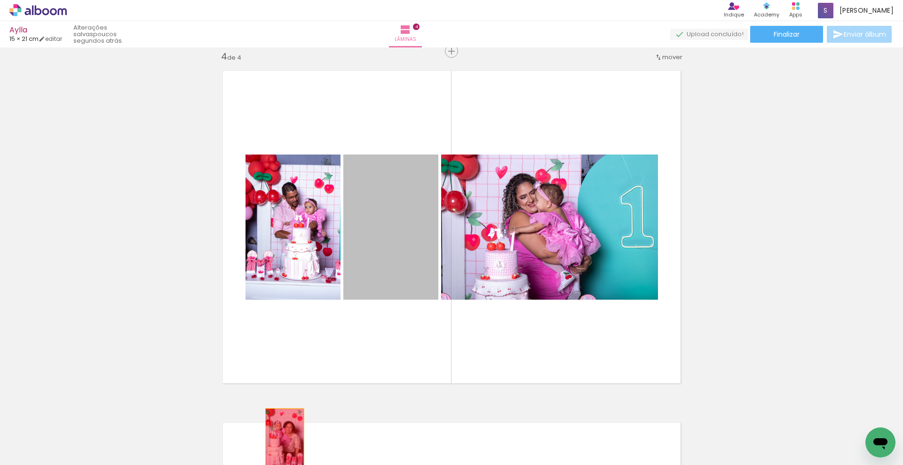
drag, startPoint x: 366, startPoint y: 251, endPoint x: 282, endPoint y: 438, distance: 205.2
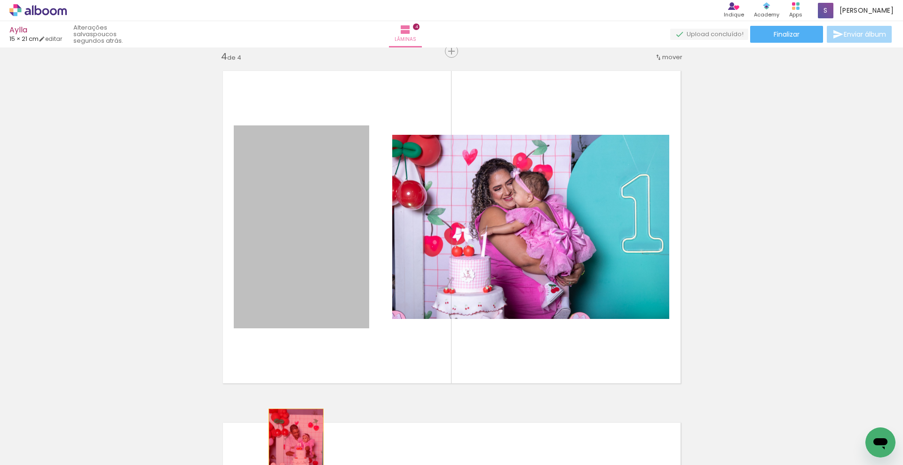
drag, startPoint x: 301, startPoint y: 268, endPoint x: 292, endPoint y: 450, distance: 181.7
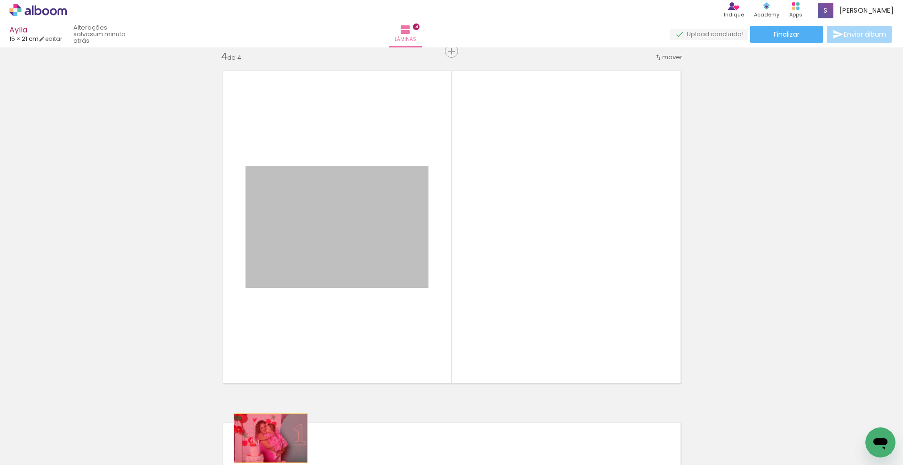
drag, startPoint x: 321, startPoint y: 295, endPoint x: 267, endPoint y: 439, distance: 153.3
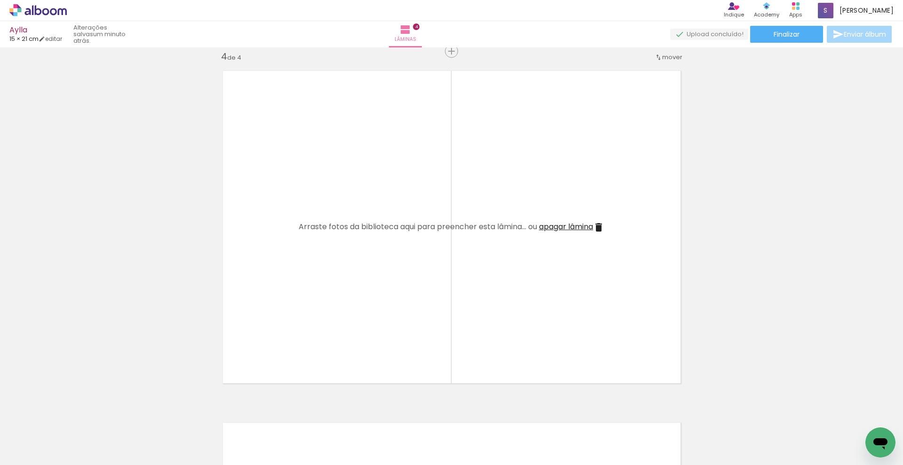
scroll to position [0, 0]
drag, startPoint x: 355, startPoint y: 436, endPoint x: 364, endPoint y: 309, distance: 127.8
click at [364, 309] on quentale-workspace at bounding box center [451, 232] width 903 height 465
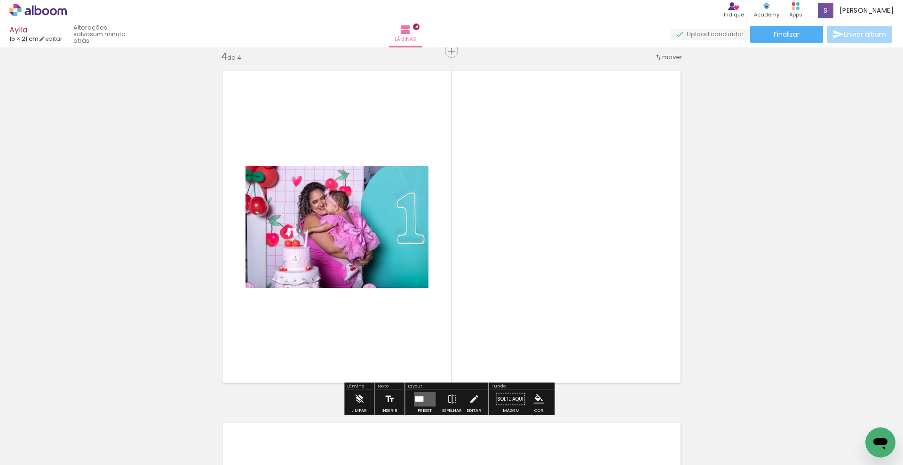
scroll to position [0, 823]
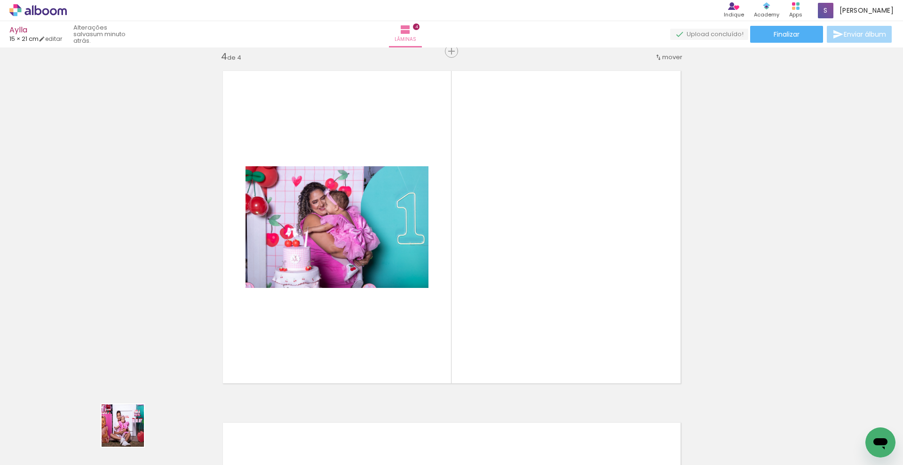
drag, startPoint x: 106, startPoint y: 444, endPoint x: 271, endPoint y: 378, distance: 177.6
click at [271, 378] on quentale-workspace at bounding box center [451, 232] width 903 height 465
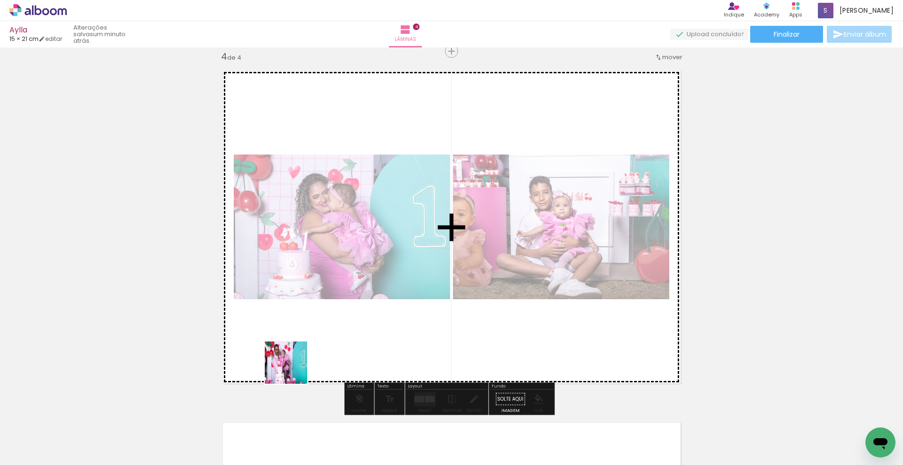
drag, startPoint x: 179, startPoint y: 438, endPoint x: 294, endPoint y: 369, distance: 134.7
click at [294, 369] on quentale-workspace at bounding box center [451, 232] width 903 height 465
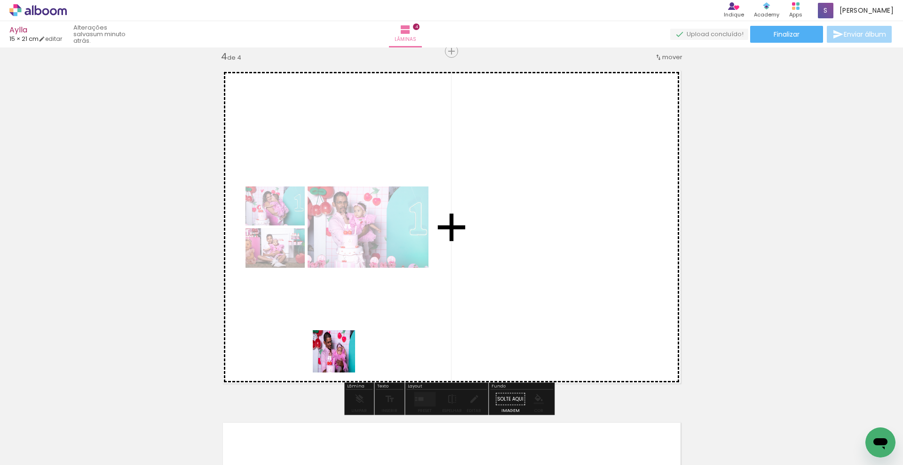
drag, startPoint x: 232, startPoint y: 443, endPoint x: 344, endPoint y: 352, distance: 144.1
click at [344, 352] on quentale-workspace at bounding box center [451, 232] width 903 height 465
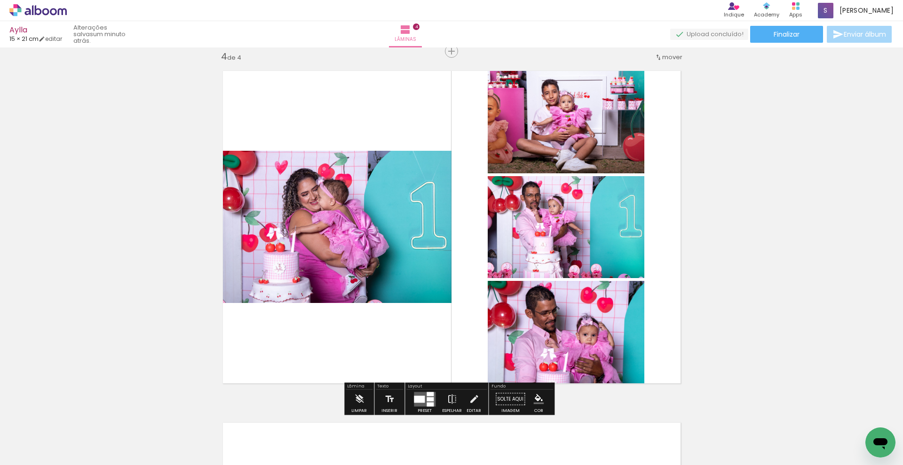
drag, startPoint x: 419, startPoint y: 403, endPoint x: 450, endPoint y: 397, distance: 31.7
click at [420, 403] on quentale-layouter at bounding box center [425, 399] width 22 height 15
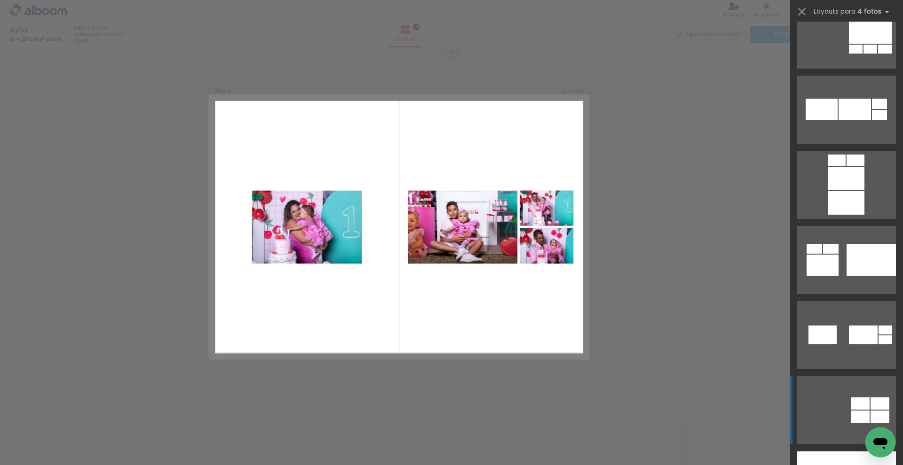
scroll to position [3193, 0]
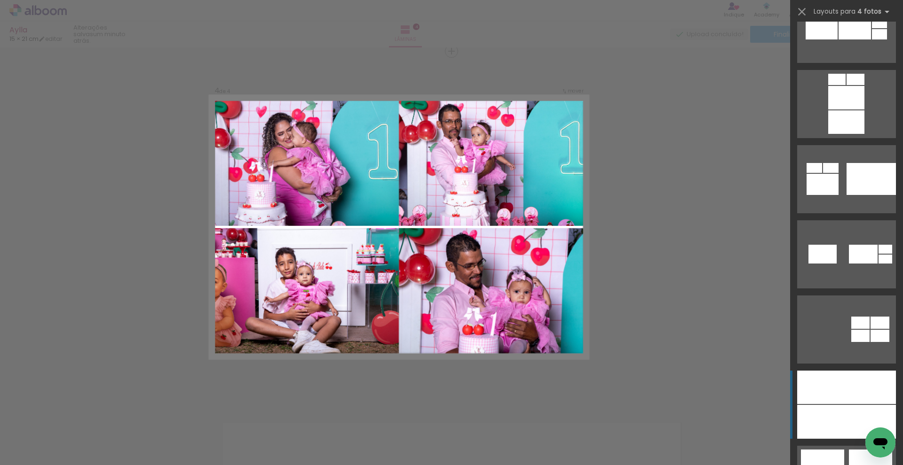
click at [840, 384] on div at bounding box center [821, 387] width 49 height 33
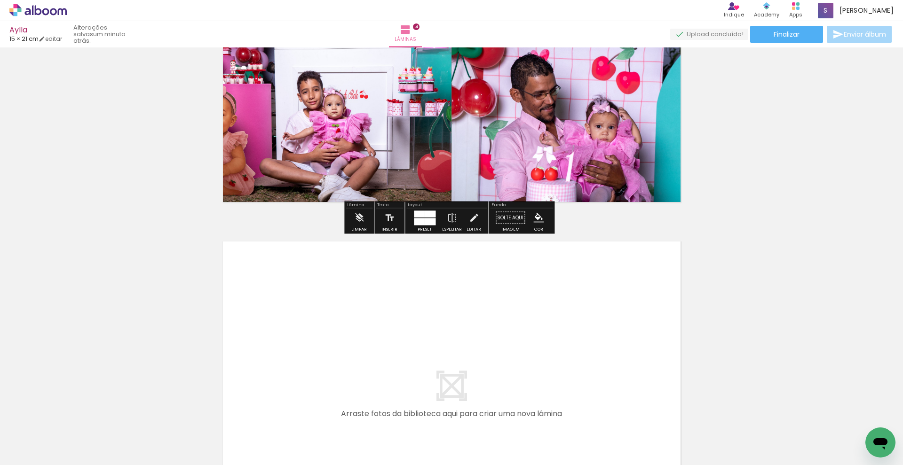
scroll to position [1328, 0]
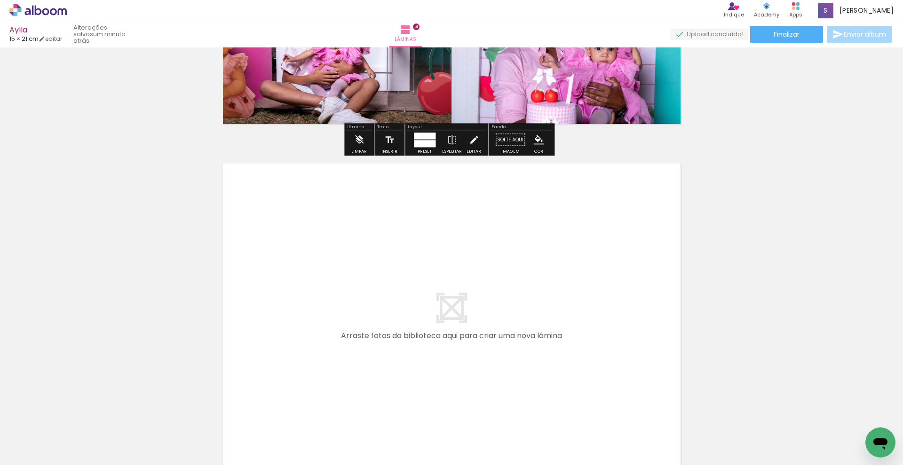
drag, startPoint x: 328, startPoint y: 403, endPoint x: 330, endPoint y: 331, distance: 72.0
click at [330, 331] on quentale-workspace at bounding box center [451, 232] width 903 height 465
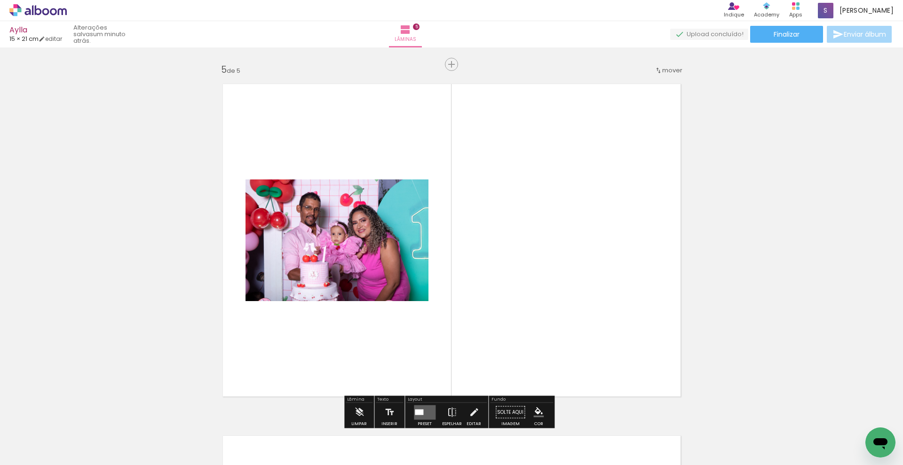
scroll to position [1420, 0]
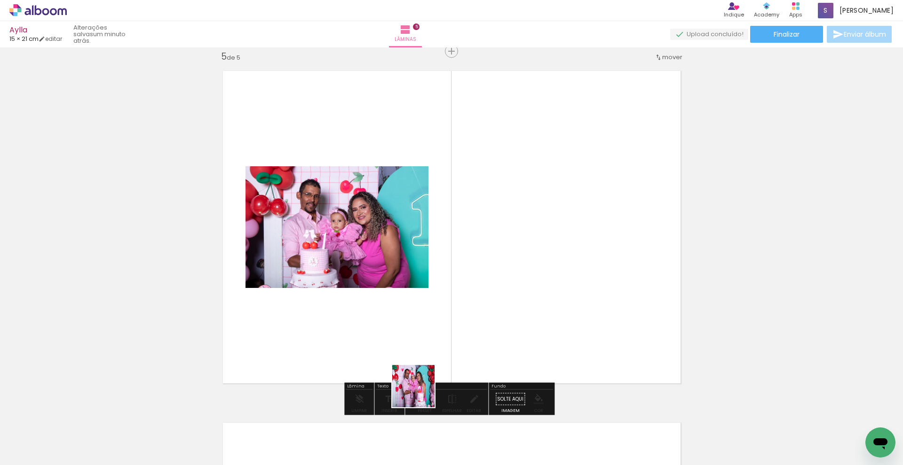
drag, startPoint x: 394, startPoint y: 433, endPoint x: 518, endPoint y: 305, distance: 177.9
click at [518, 305] on quentale-workspace at bounding box center [451, 232] width 903 height 465
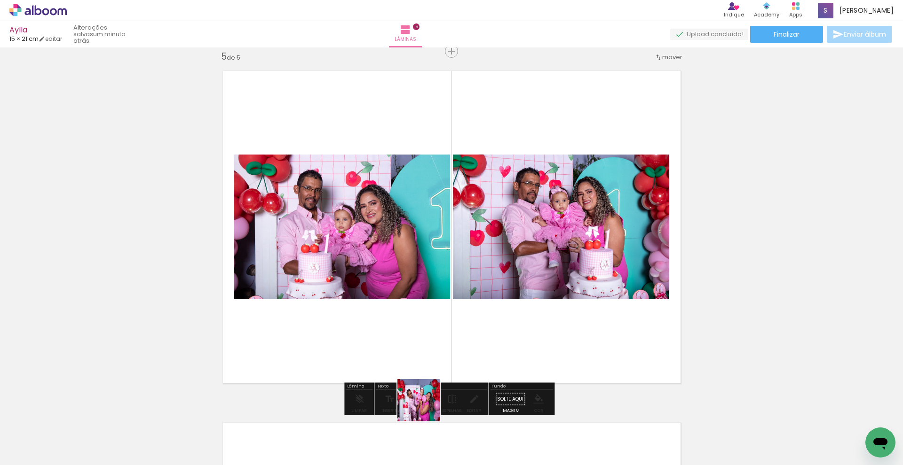
drag, startPoint x: 433, startPoint y: 443, endPoint x: 403, endPoint y: 340, distance: 107.0
click at [403, 340] on quentale-workspace at bounding box center [451, 232] width 903 height 465
